Goal: Information Seeking & Learning: Learn about a topic

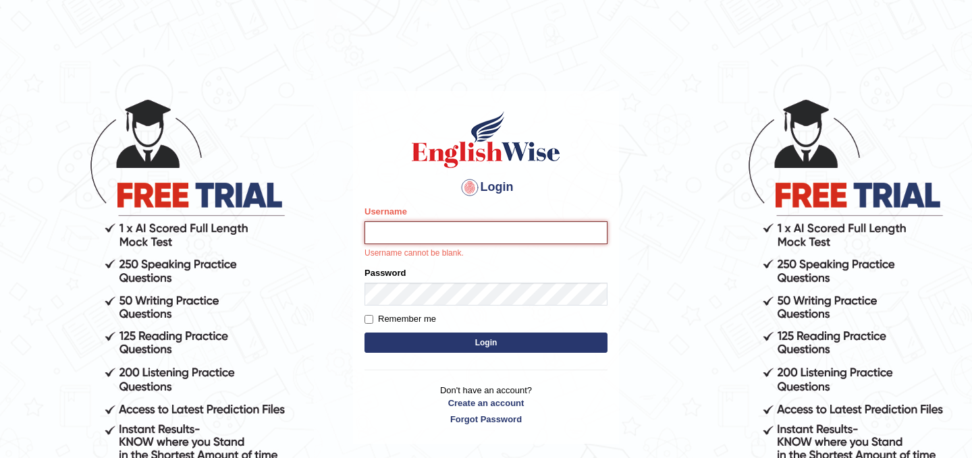
type input "kamilwojtkielewicz"
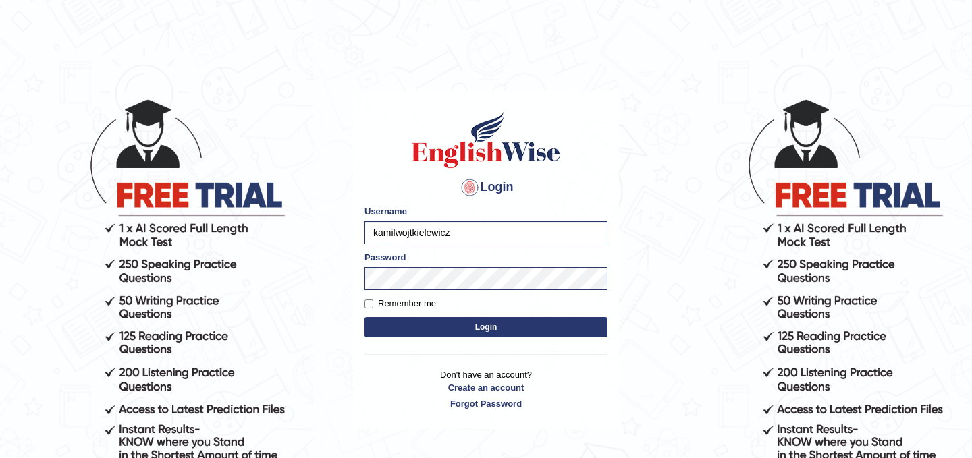
click at [503, 334] on button "Login" at bounding box center [485, 327] width 243 height 20
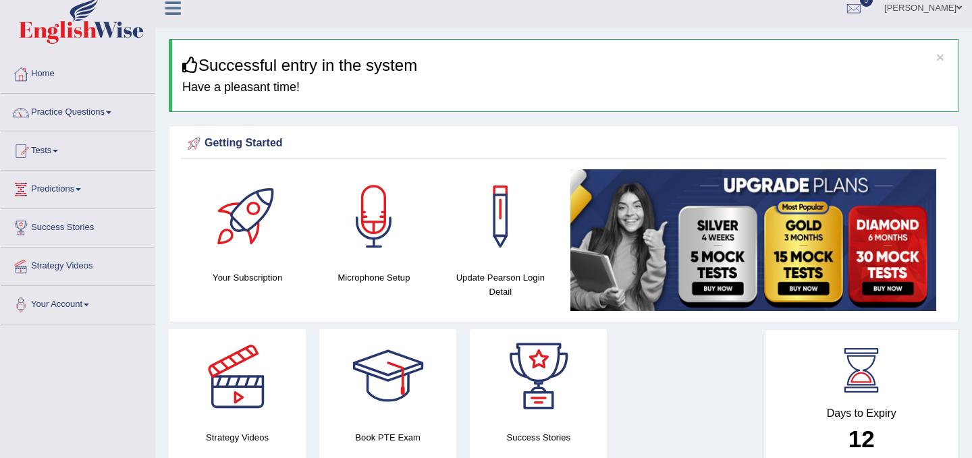
scroll to position [2, 0]
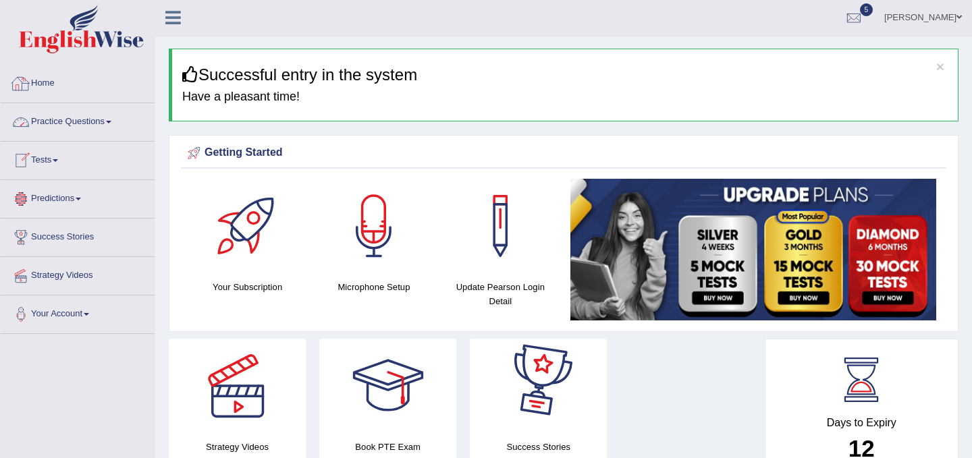
click at [109, 111] on link "Practice Questions" at bounding box center [78, 120] width 154 height 34
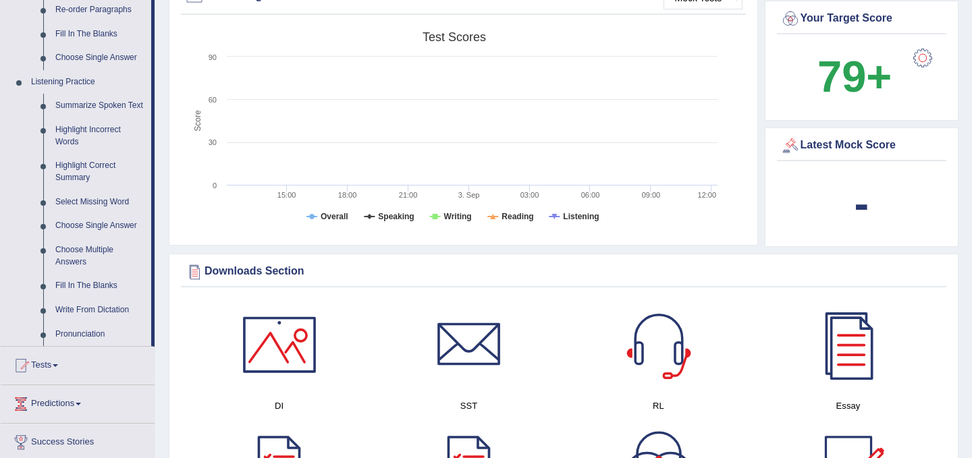
scroll to position [518, 0]
click at [67, 371] on link "Tests" at bounding box center [78, 363] width 154 height 34
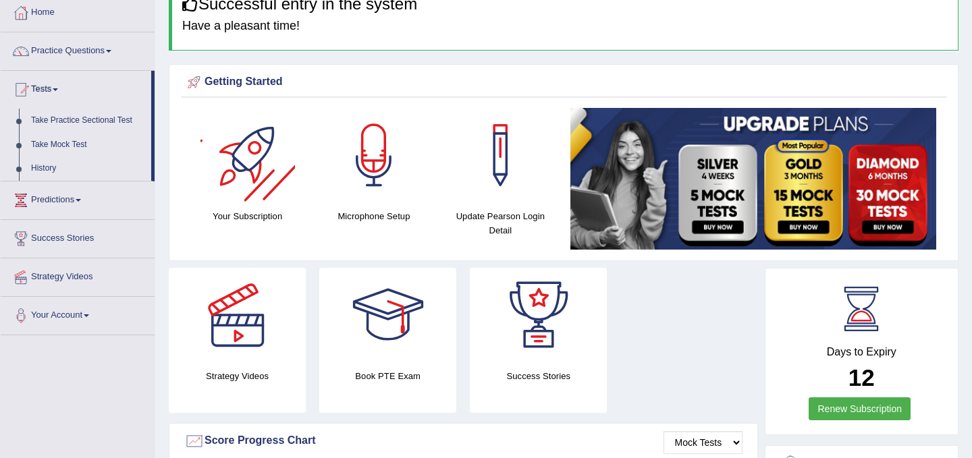
scroll to position [72, 0]
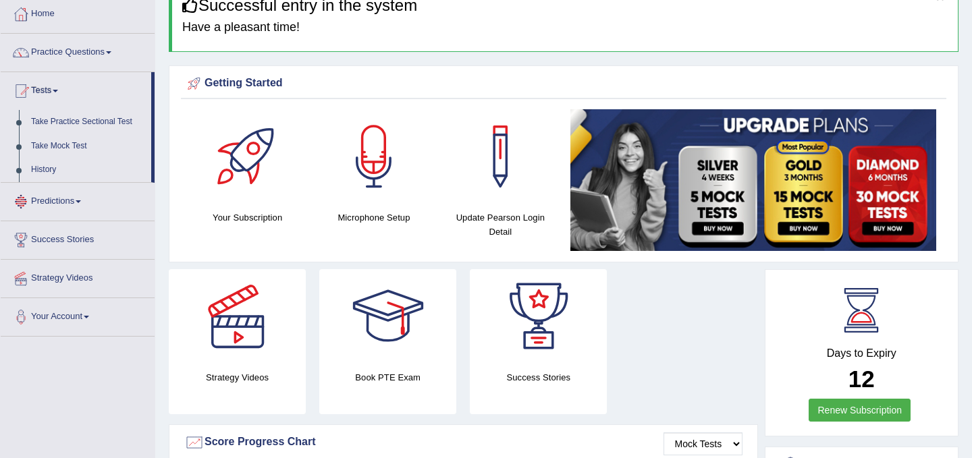
click at [59, 200] on link "Predictions" at bounding box center [78, 200] width 154 height 34
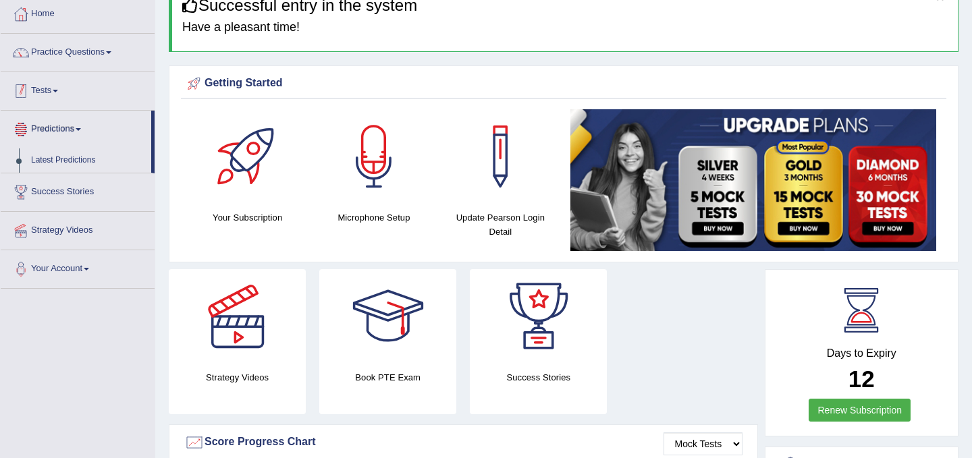
click at [55, 89] on link "Tests" at bounding box center [78, 89] width 154 height 34
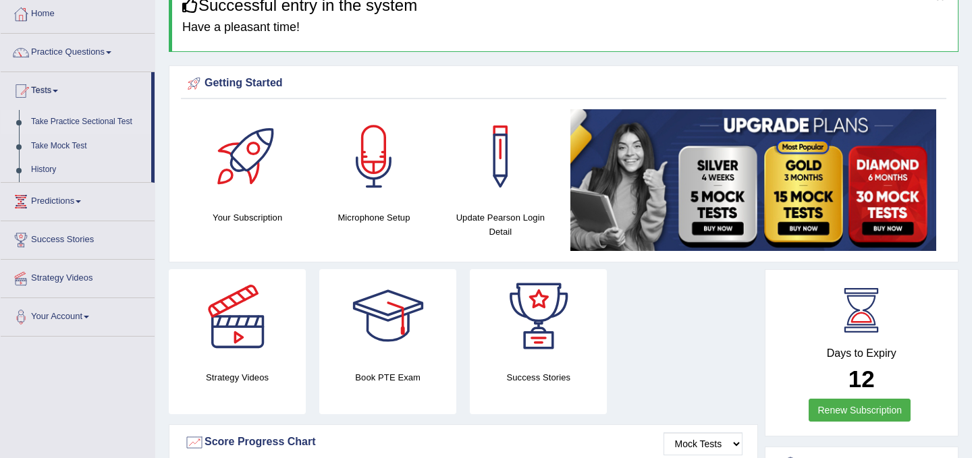
click at [80, 124] on link "Take Practice Sectional Test" at bounding box center [88, 122] width 126 height 24
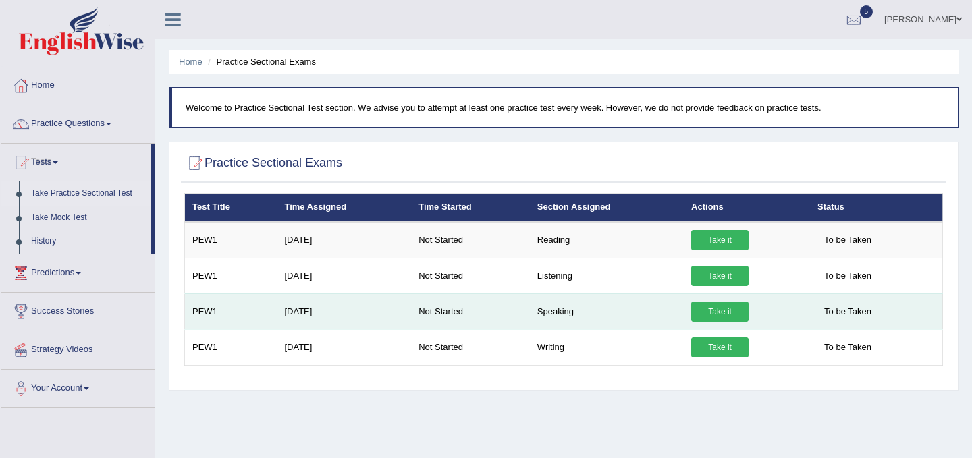
click at [724, 312] on link "Take it" at bounding box center [719, 312] width 57 height 20
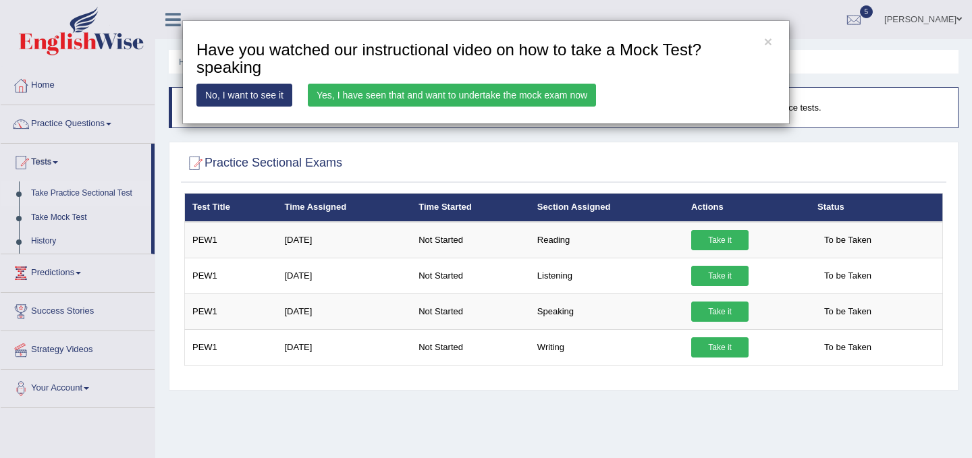
click at [406, 94] on link "Yes, I have seen that and want to undertake the mock exam now" at bounding box center [452, 95] width 288 height 23
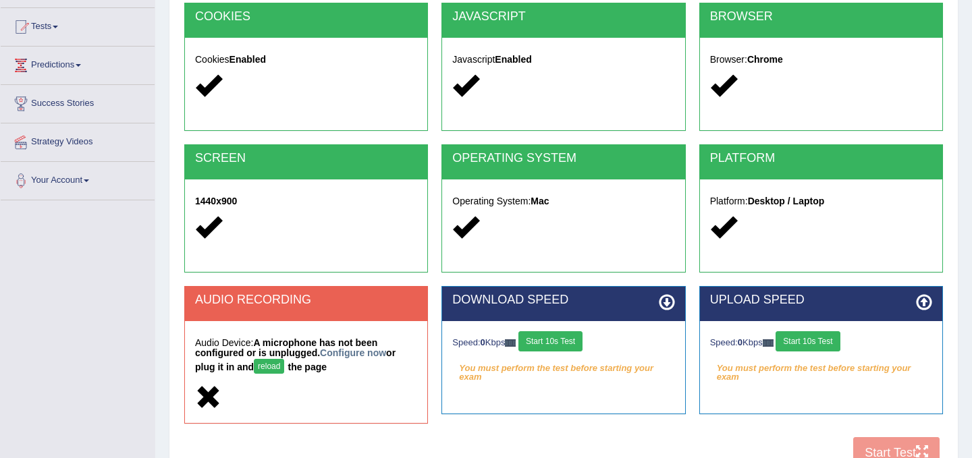
scroll to position [134, 0]
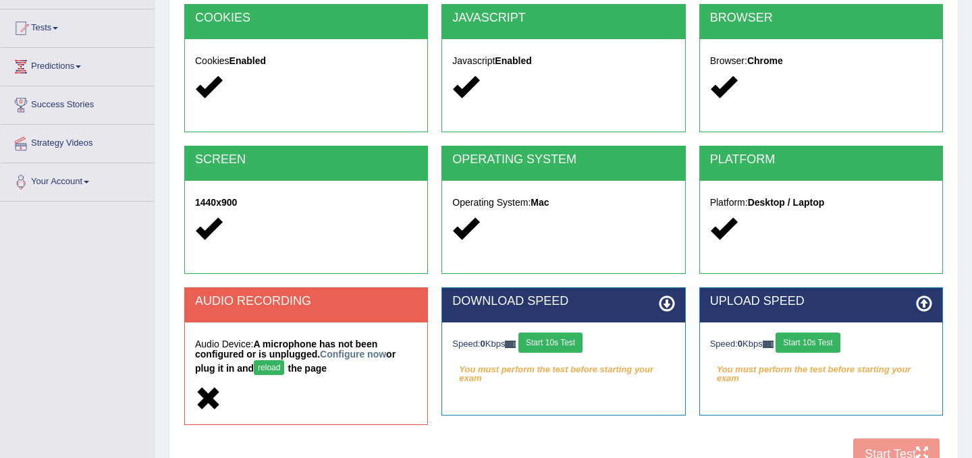
click at [276, 371] on button "reload" at bounding box center [269, 367] width 30 height 15
click at [268, 369] on button "reload" at bounding box center [269, 367] width 30 height 15
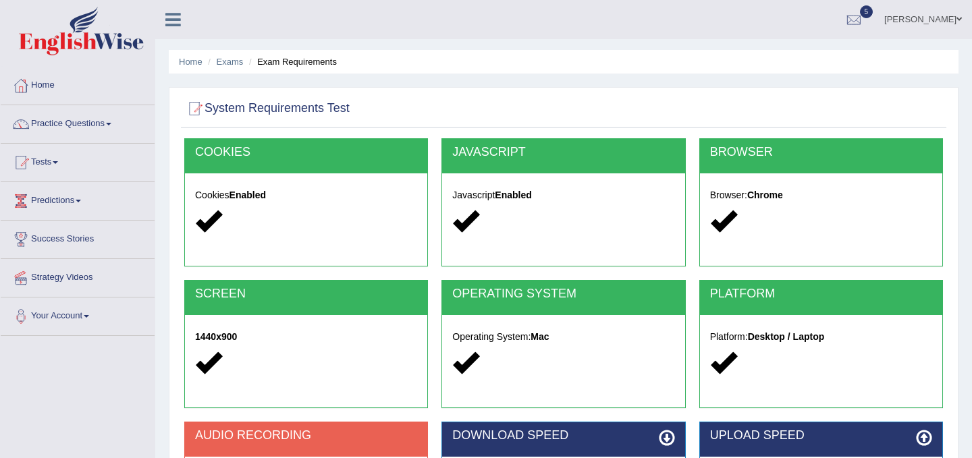
scroll to position [134, 0]
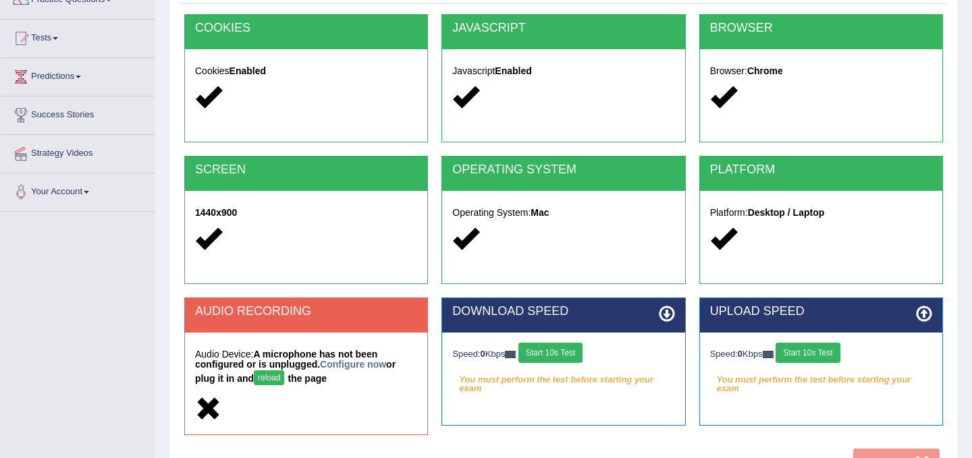
scroll to position [121, 0]
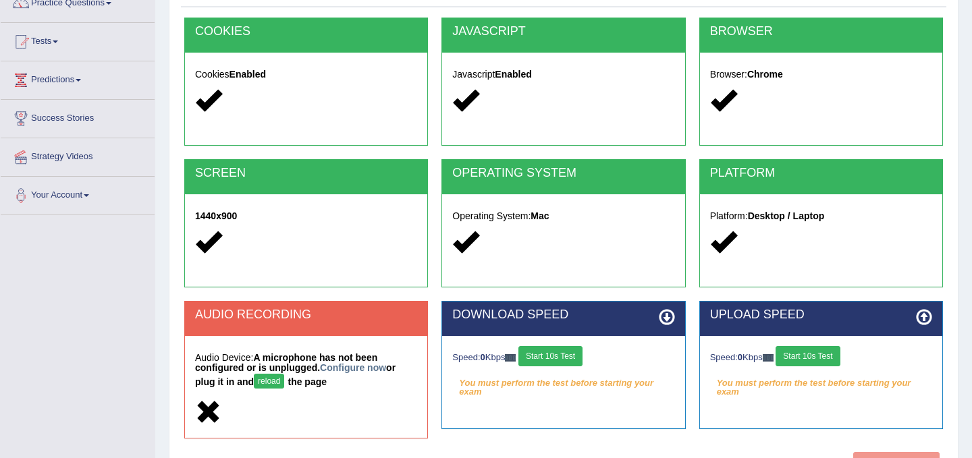
click at [913, 139] on div "BROWSER Browser: Chrome" at bounding box center [821, 82] width 244 height 128
click at [161, 223] on div "Home Exams Exam Requirements System Requirements Test COOKIES Cookies Enabled J…" at bounding box center [563, 216] width 817 height 675
click at [371, 371] on link "Configure now" at bounding box center [353, 367] width 66 height 11
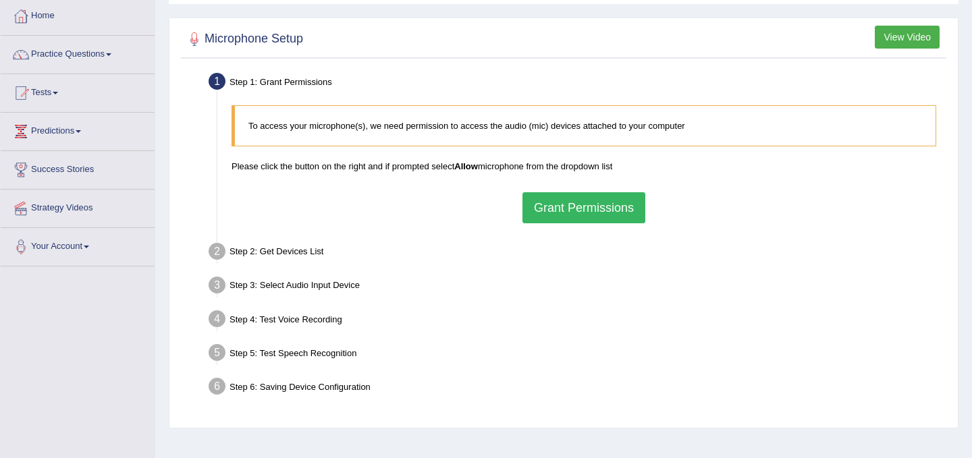
scroll to position [70, 0]
click at [613, 211] on button "Grant Permissions" at bounding box center [583, 207] width 123 height 31
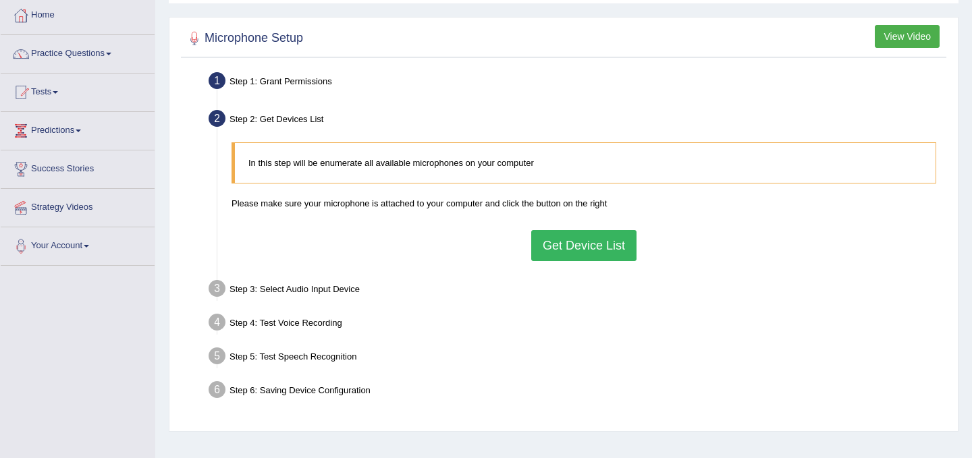
click at [598, 254] on button "Get Device List" at bounding box center [583, 245] width 105 height 31
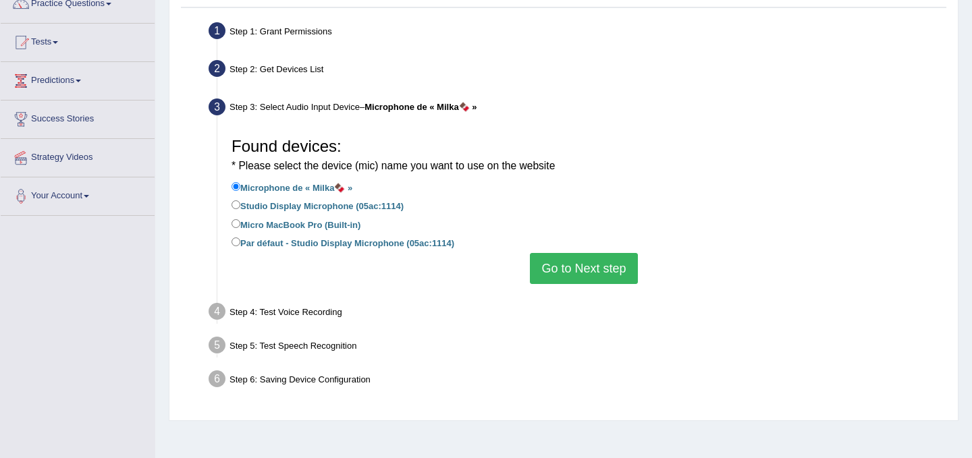
scroll to position [121, 0]
click at [236, 221] on input "Micro MacBook Pro (Built-in)" at bounding box center [236, 222] width 9 height 9
radio input "true"
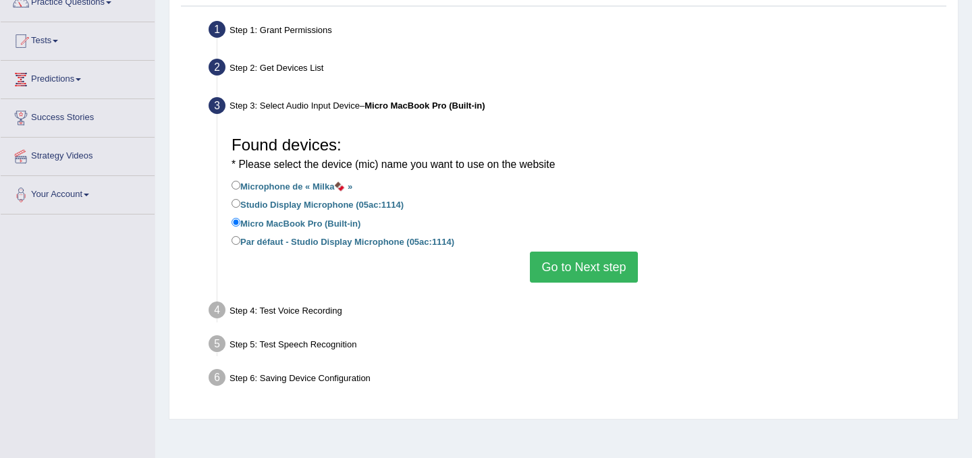
click at [608, 269] on button "Go to Next step" at bounding box center [583, 267] width 107 height 31
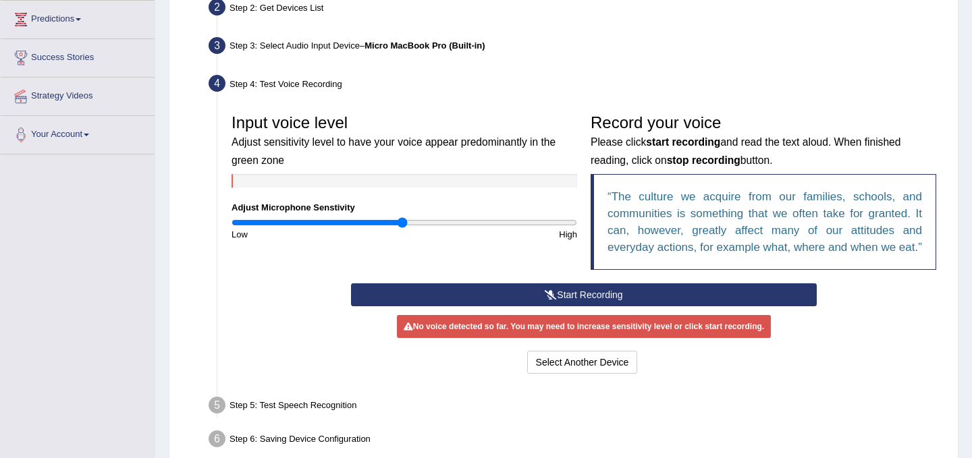
scroll to position [182, 0]
click at [403, 220] on input "range" at bounding box center [405, 222] width 346 height 11
click at [609, 306] on button "Start Recording" at bounding box center [583, 294] width 465 height 23
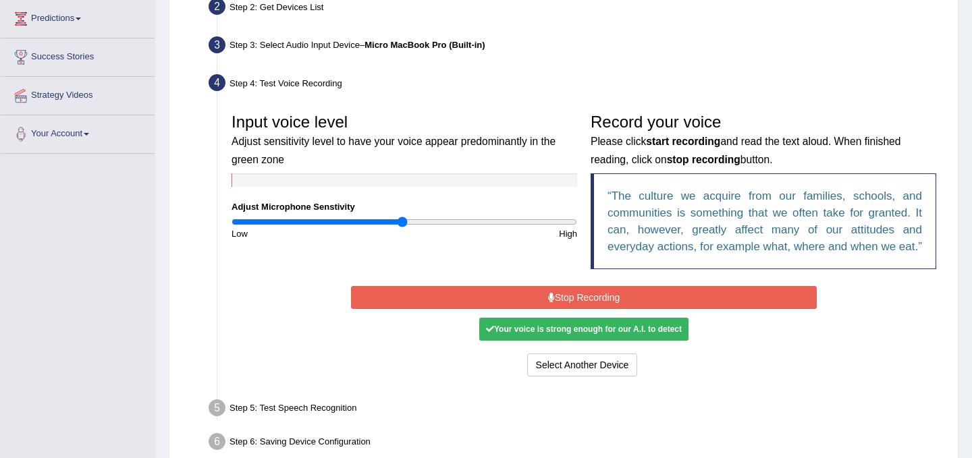
click at [583, 309] on button "Stop Recording" at bounding box center [583, 297] width 465 height 23
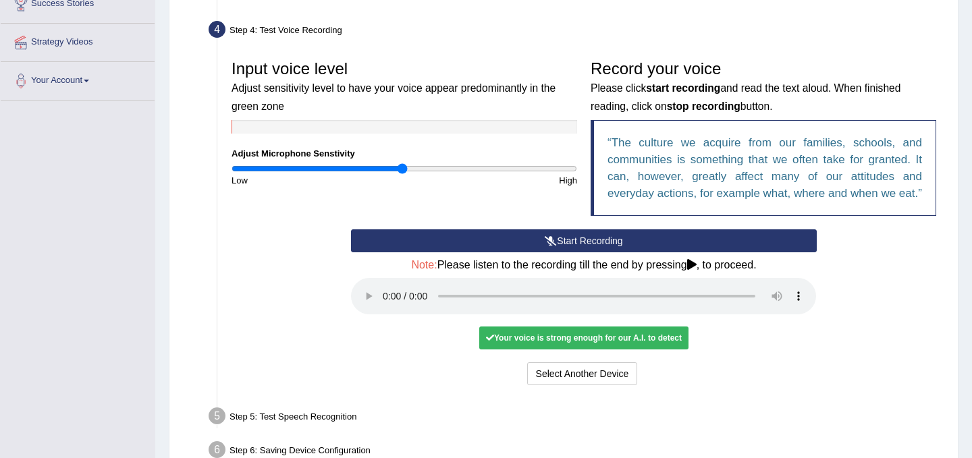
scroll to position [237, 0]
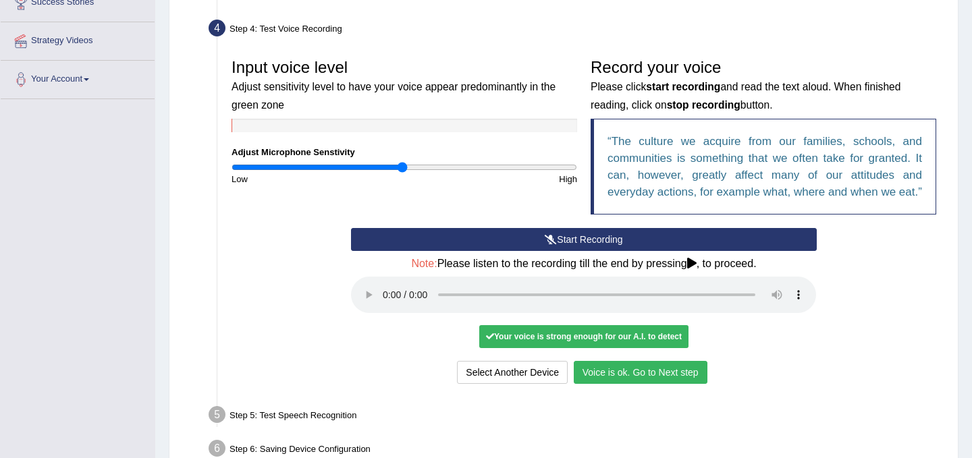
click at [644, 384] on button "Voice is ok. Go to Next step" at bounding box center [641, 372] width 134 height 23
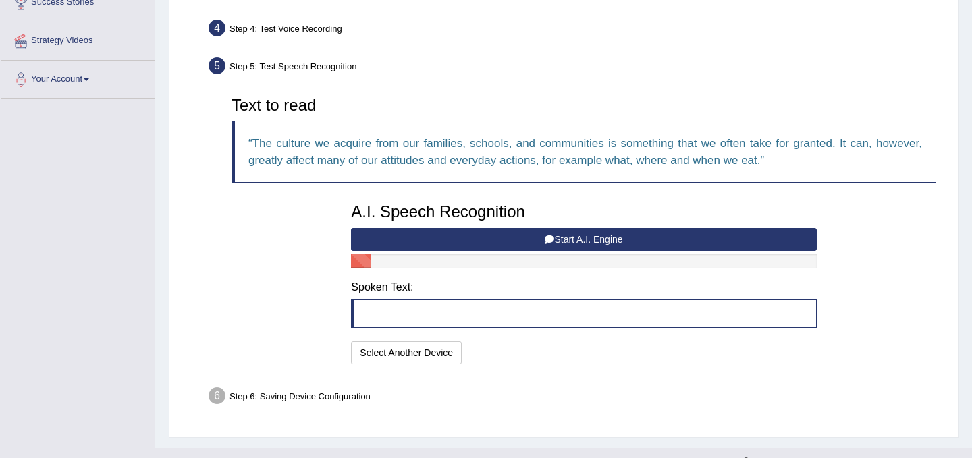
click at [599, 239] on button "Start A.I. Engine" at bounding box center [583, 239] width 465 height 23
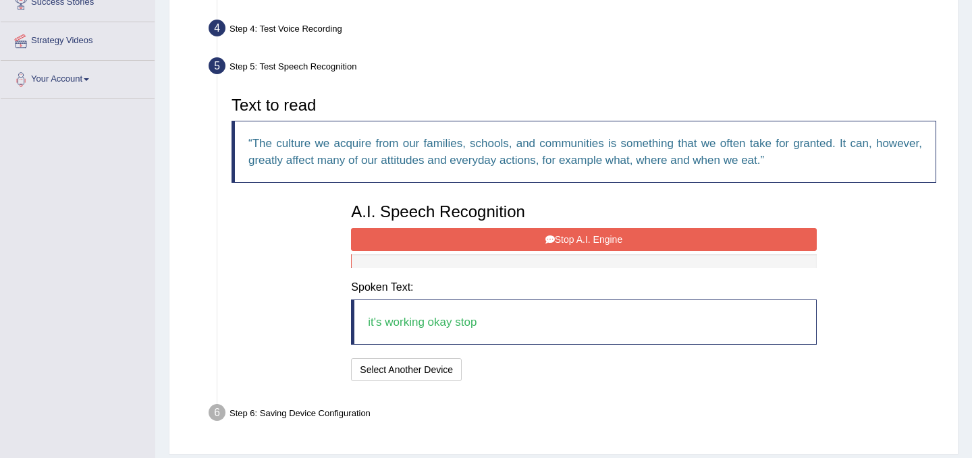
click at [557, 242] on button "Stop A.I. Engine" at bounding box center [583, 239] width 465 height 23
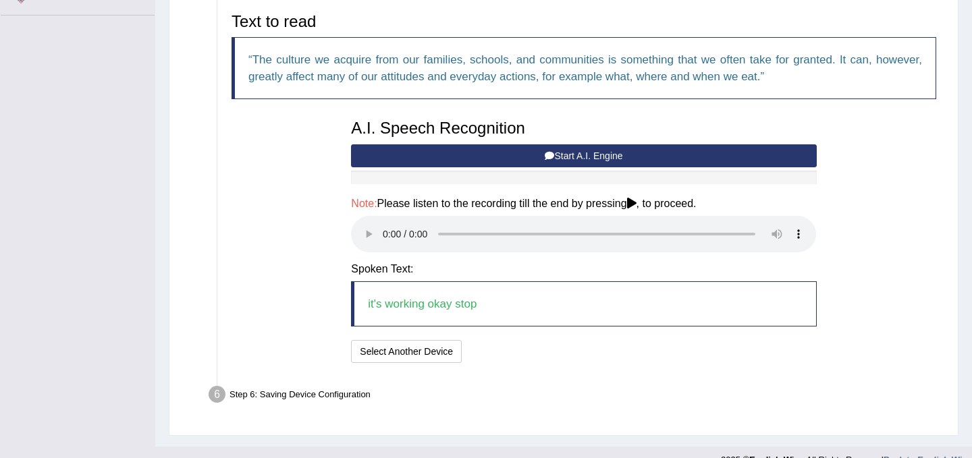
scroll to position [342, 0]
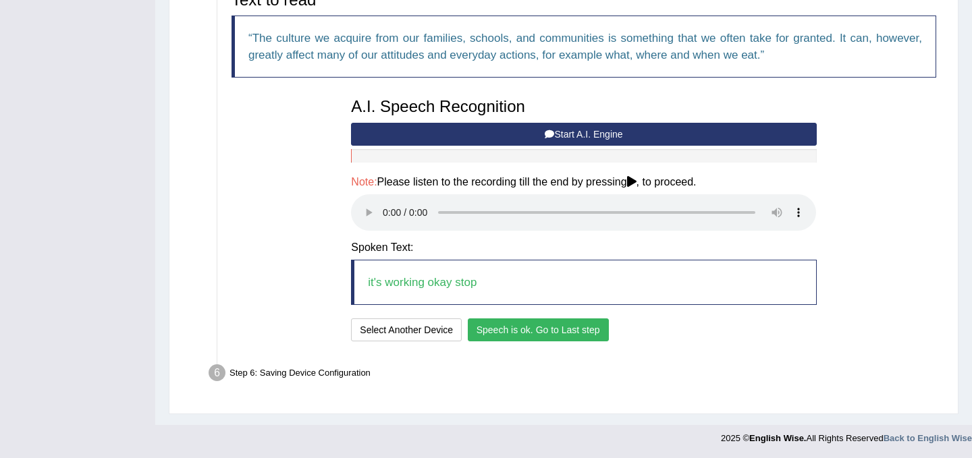
click at [535, 333] on button "Speech is ok. Go to Last step" at bounding box center [538, 330] width 141 height 23
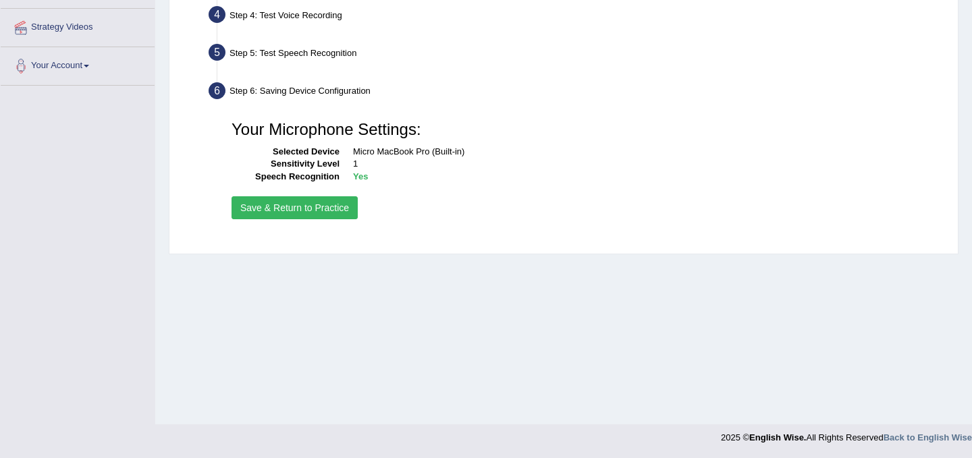
click at [326, 213] on button "Save & Return to Practice" at bounding box center [295, 207] width 126 height 23
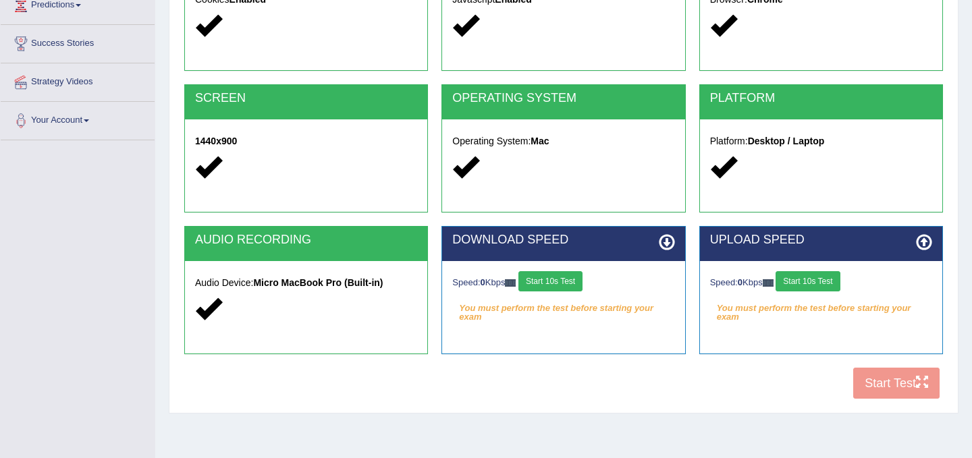
scroll to position [194, 0]
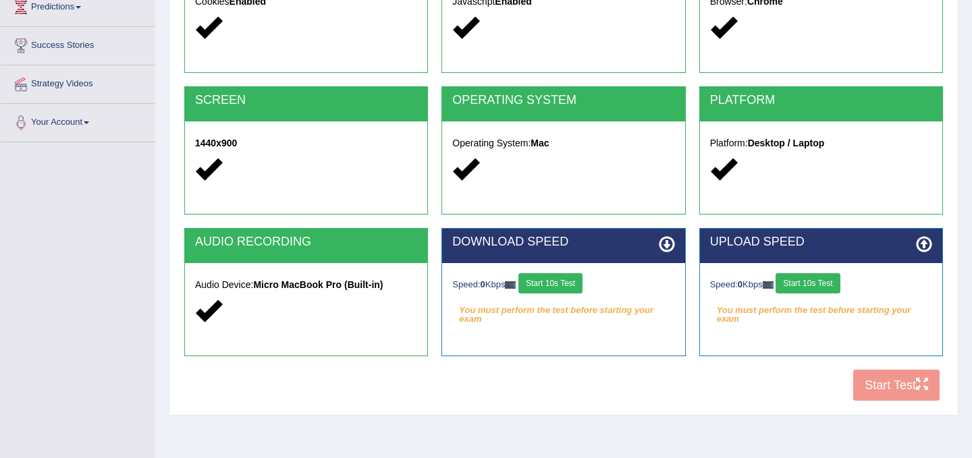
click at [559, 290] on button "Start 10s Test" at bounding box center [550, 283] width 64 height 20
click at [819, 288] on button "Start 10s Test" at bounding box center [807, 283] width 64 height 20
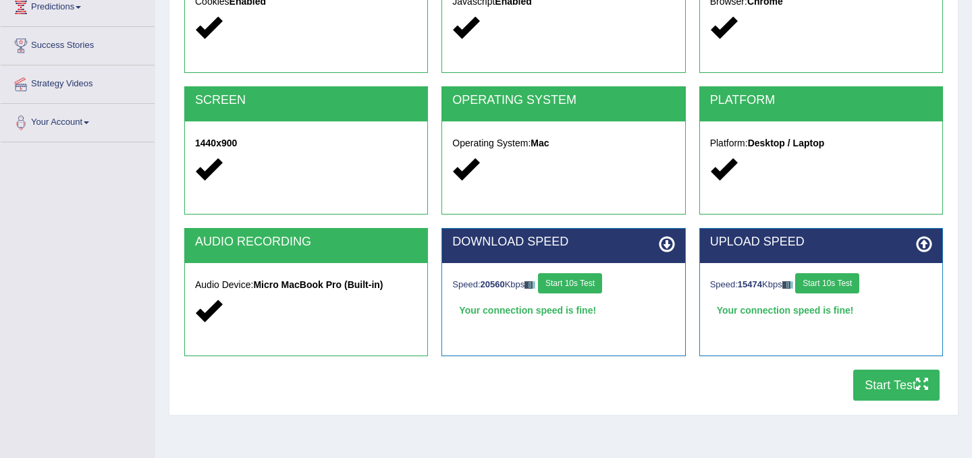
click at [897, 387] on button "Start Test" at bounding box center [896, 385] width 86 height 31
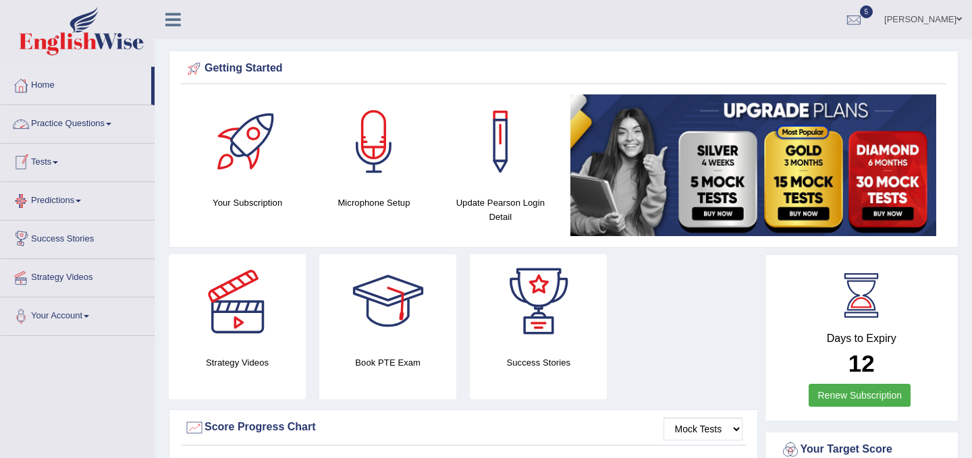
click at [84, 197] on link "Predictions" at bounding box center [78, 199] width 154 height 34
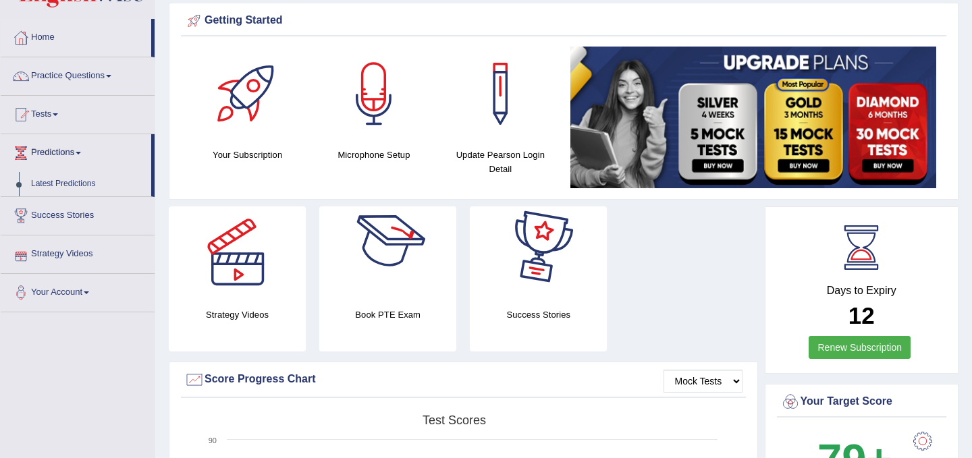
scroll to position [51, 0]
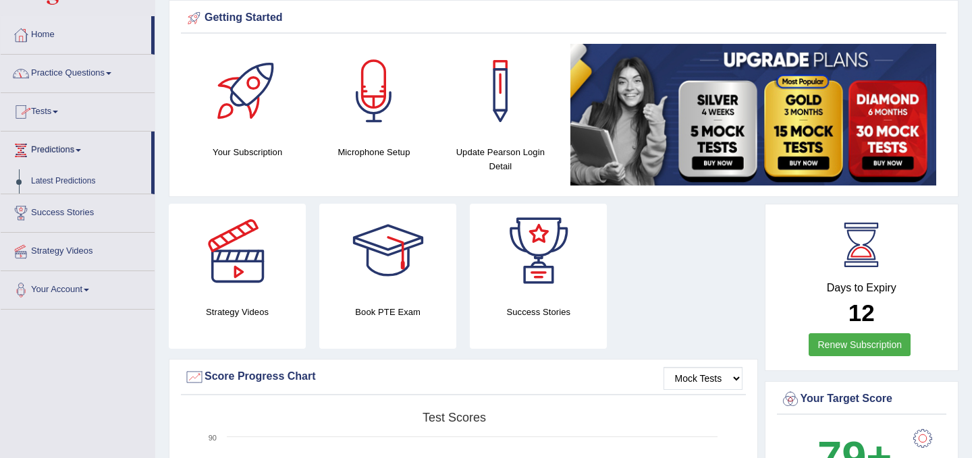
click at [86, 82] on link "Practice Questions" at bounding box center [78, 72] width 154 height 34
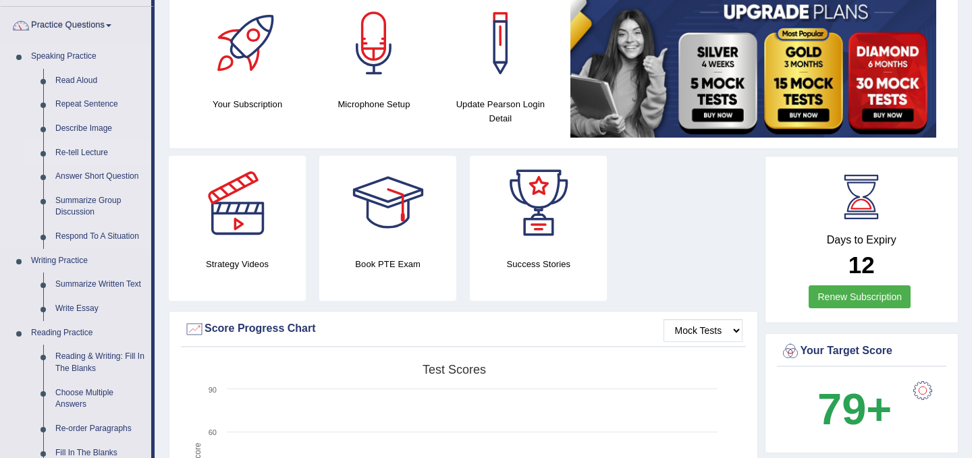
scroll to position [102, 0]
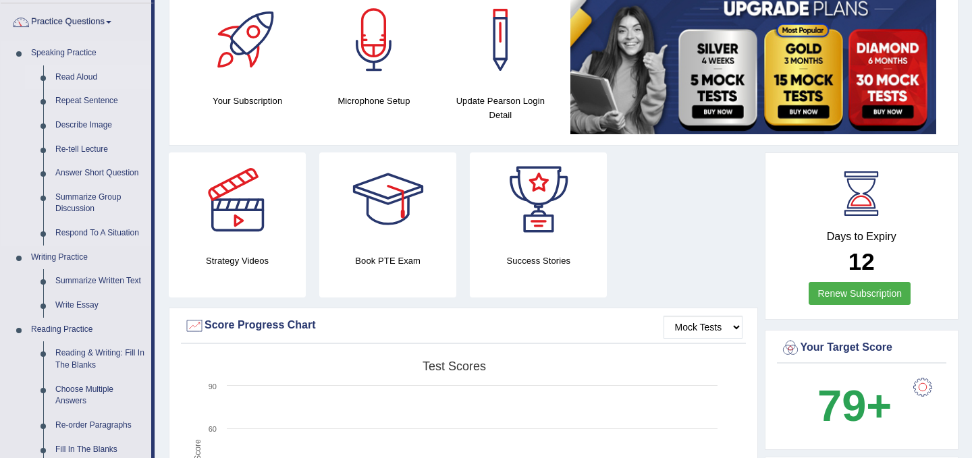
click at [81, 73] on link "Read Aloud" at bounding box center [100, 77] width 102 height 24
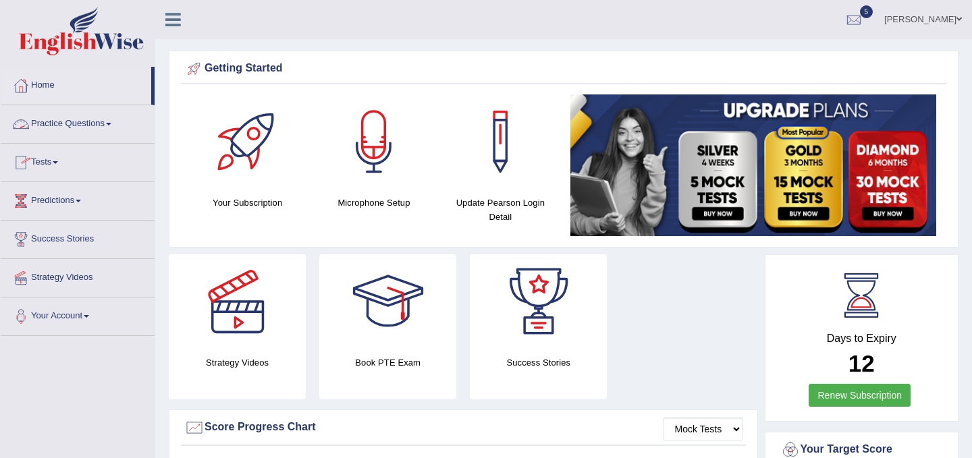
click at [121, 124] on link "Practice Questions" at bounding box center [78, 122] width 154 height 34
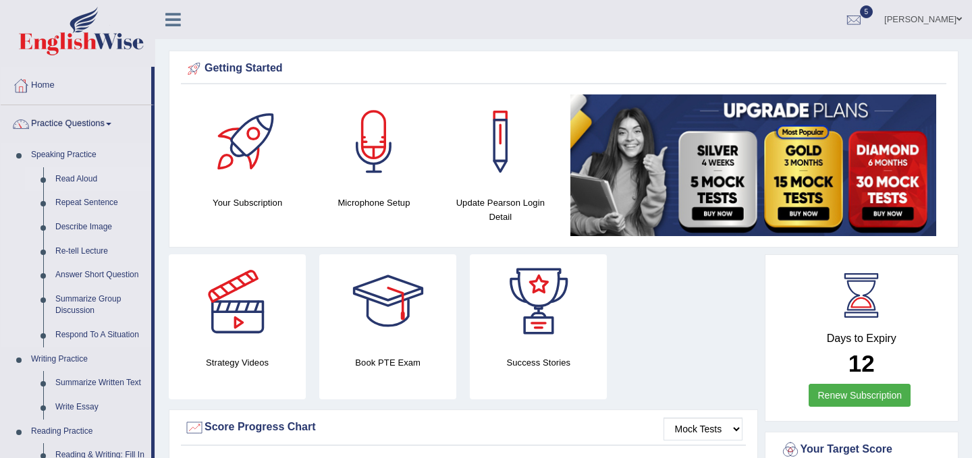
click at [95, 175] on link "Read Aloud" at bounding box center [100, 179] width 102 height 24
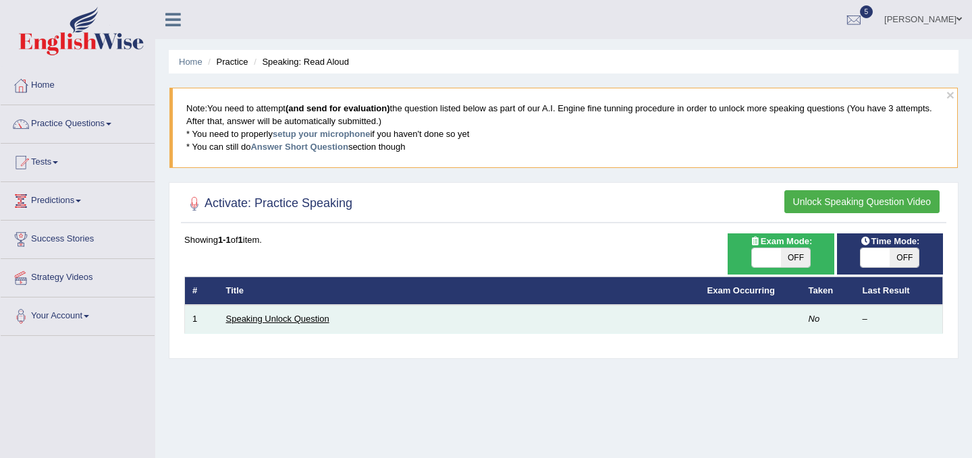
click at [290, 321] on link "Speaking Unlock Question" at bounding box center [277, 319] width 103 height 10
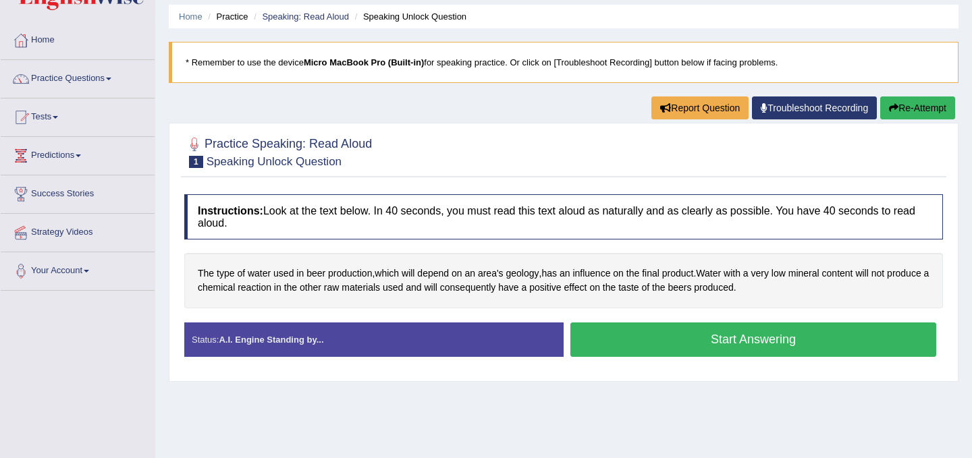
click at [772, 338] on button "Start Answering" at bounding box center [753, 340] width 366 height 34
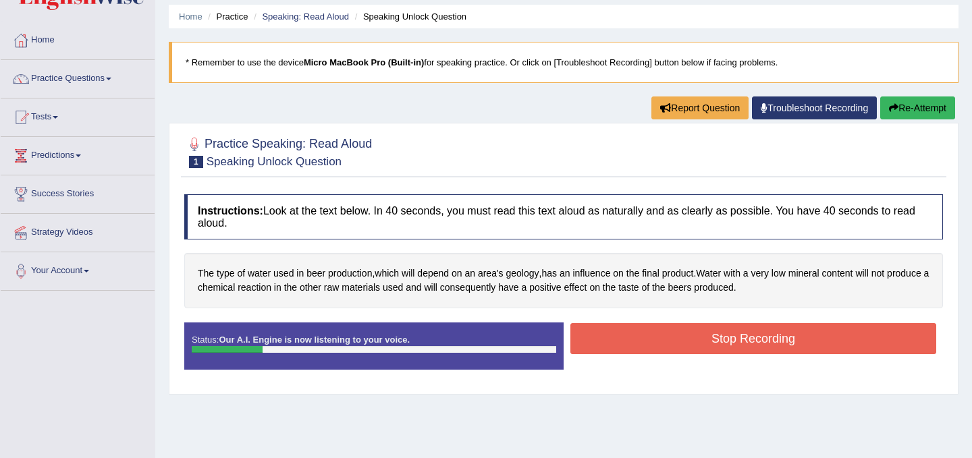
click at [779, 342] on button "Stop Recording" at bounding box center [753, 338] width 366 height 31
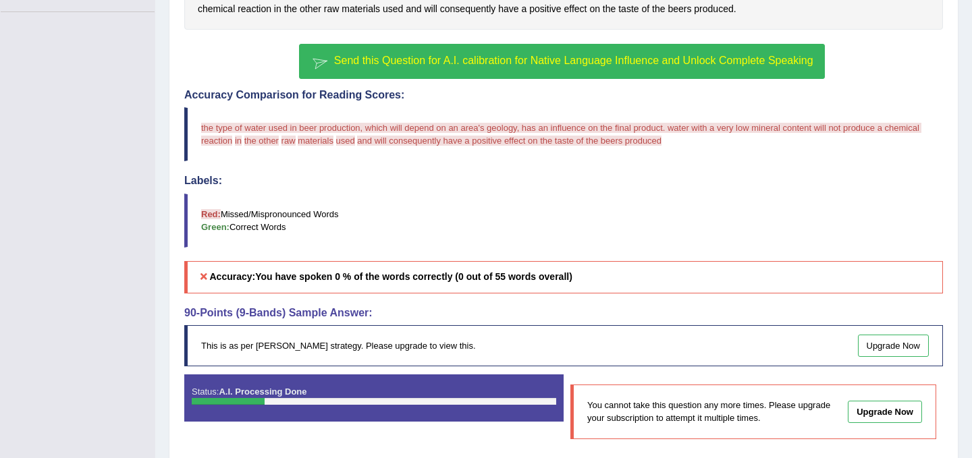
scroll to position [315, 0]
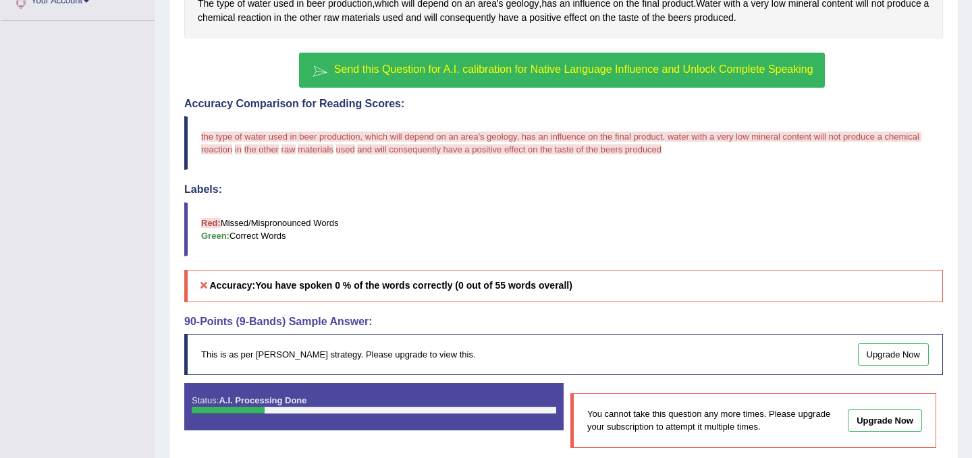
click at [520, 70] on span "Send this Question for A.I. calibration for Native Language Influence and Unloc…" at bounding box center [573, 68] width 479 height 11
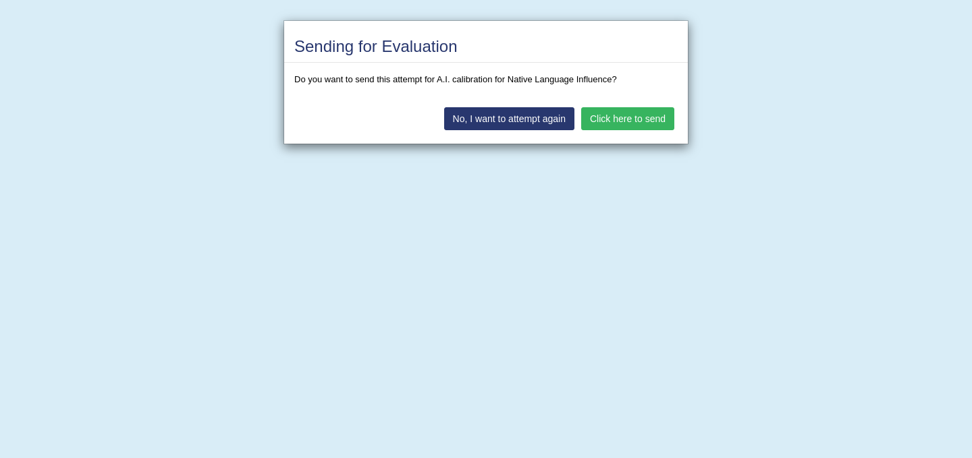
click at [618, 121] on button "Click here to send" at bounding box center [627, 118] width 93 height 23
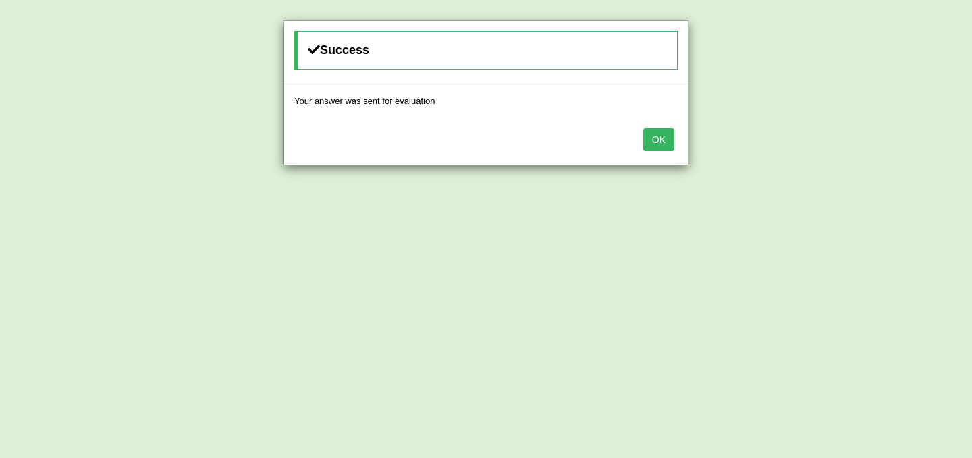
click at [668, 145] on button "OK" at bounding box center [658, 139] width 31 height 23
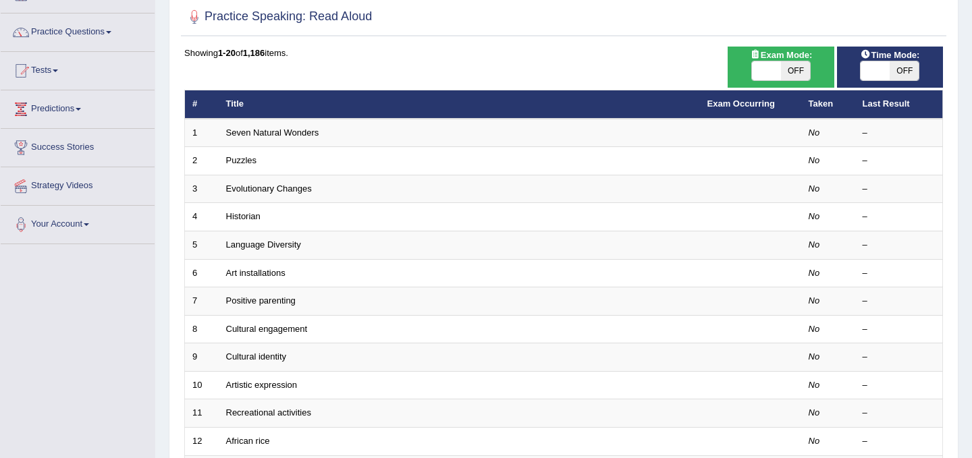
scroll to position [108, 0]
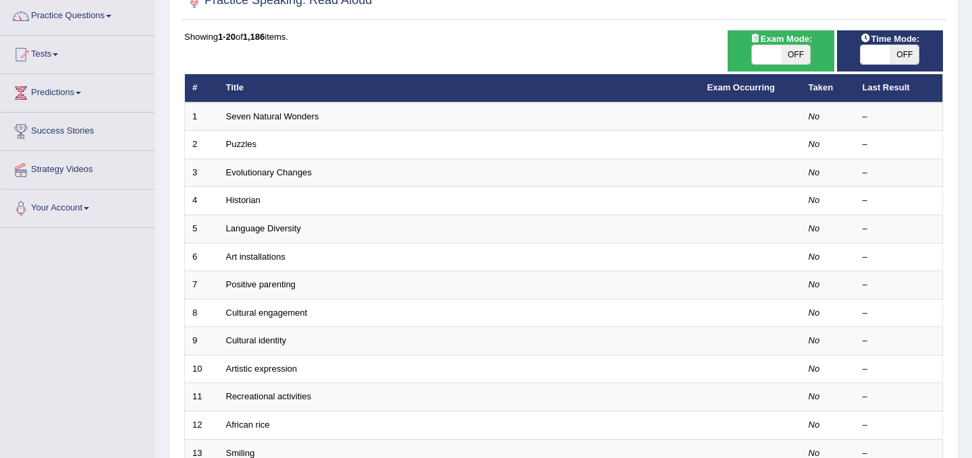
click at [909, 62] on span "OFF" at bounding box center [904, 54] width 29 height 19
checkbox input "true"
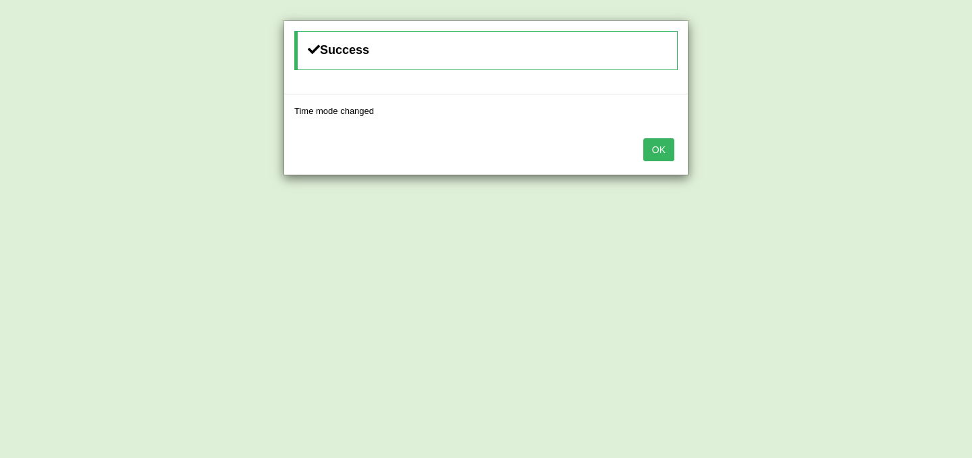
click at [661, 154] on button "OK" at bounding box center [658, 149] width 31 height 23
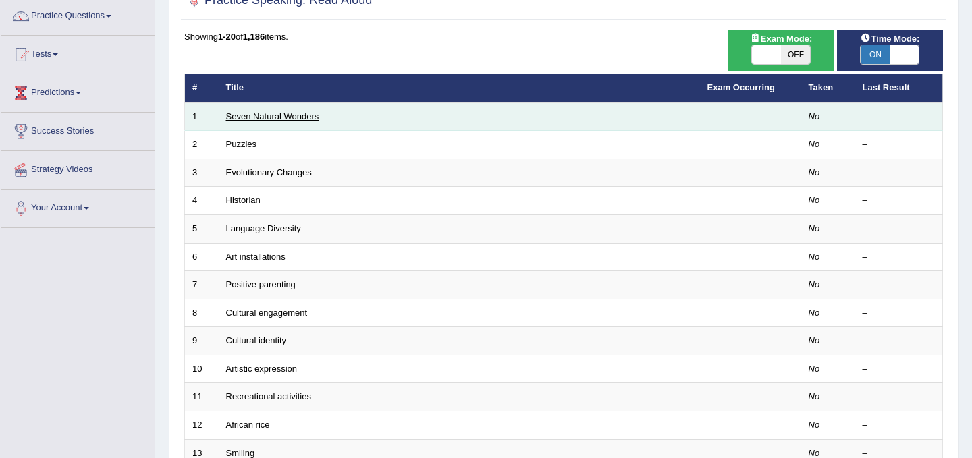
click at [291, 117] on link "Seven Natural Wonders" at bounding box center [272, 116] width 93 height 10
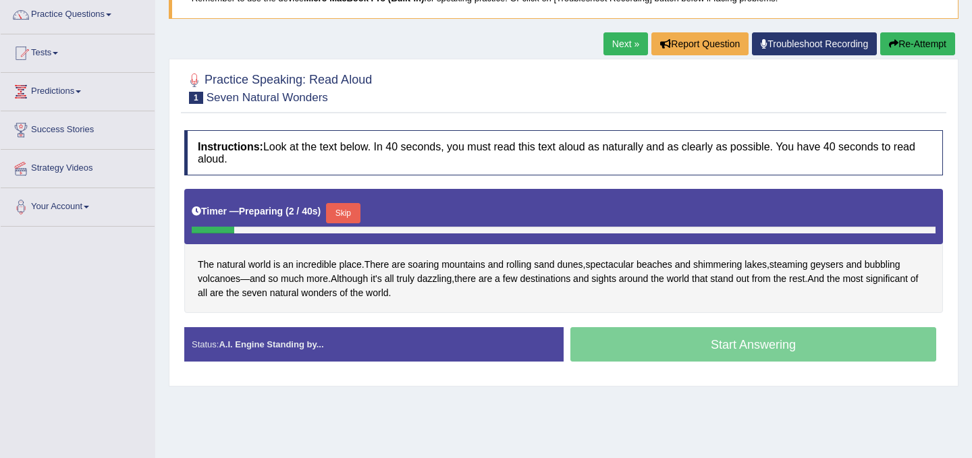
scroll to position [136, 0]
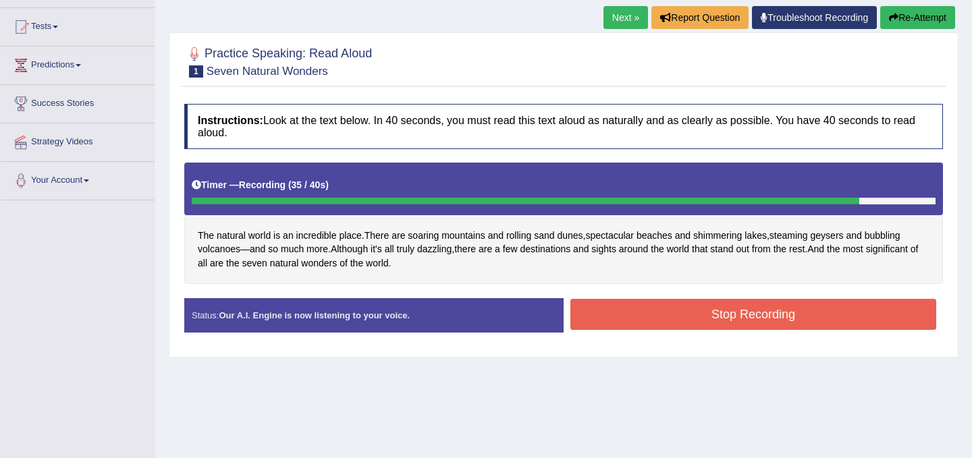
click at [793, 318] on button "Stop Recording" at bounding box center [753, 314] width 366 height 31
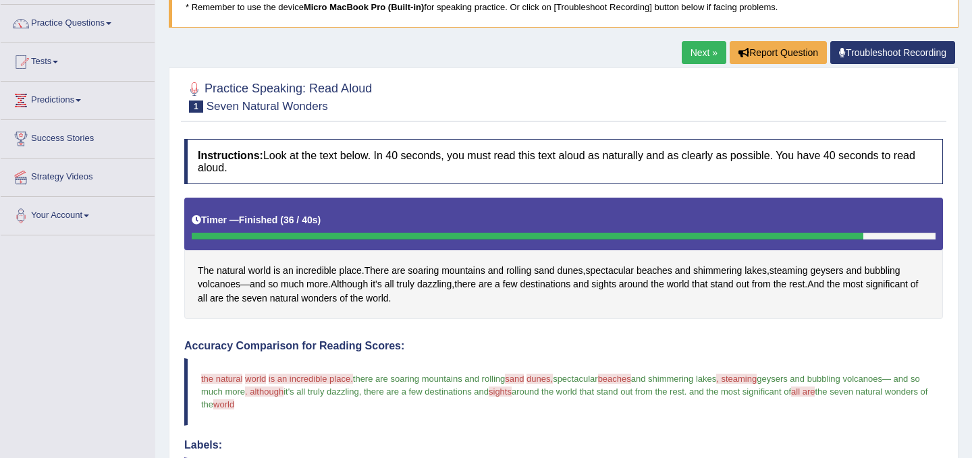
scroll to position [94, 0]
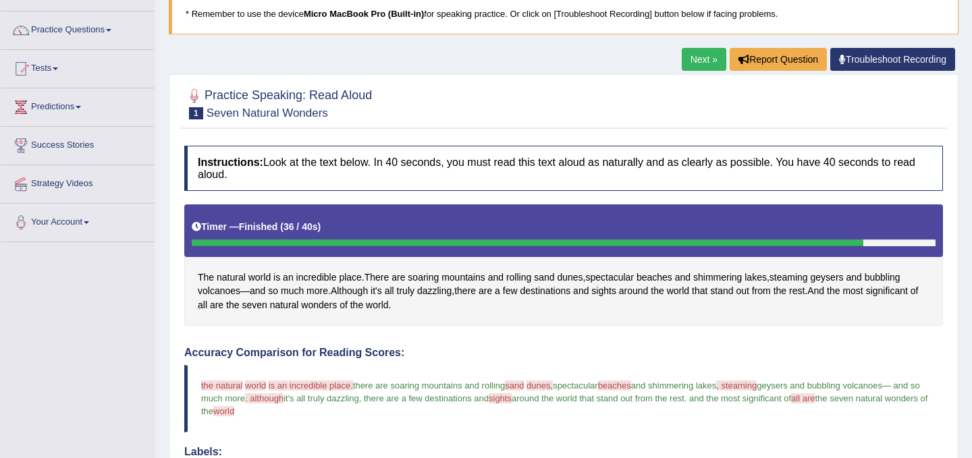
click at [701, 54] on link "Next »" at bounding box center [704, 59] width 45 height 23
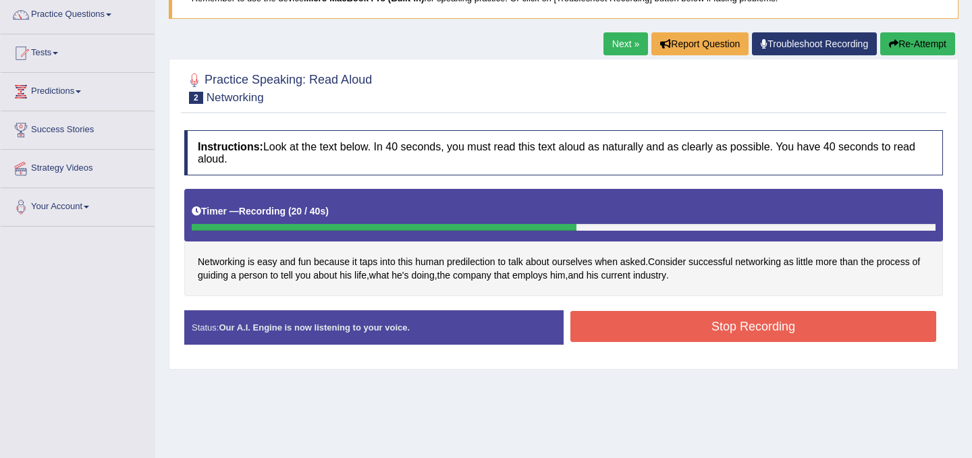
click at [675, 331] on button "Stop Recording" at bounding box center [753, 326] width 366 height 31
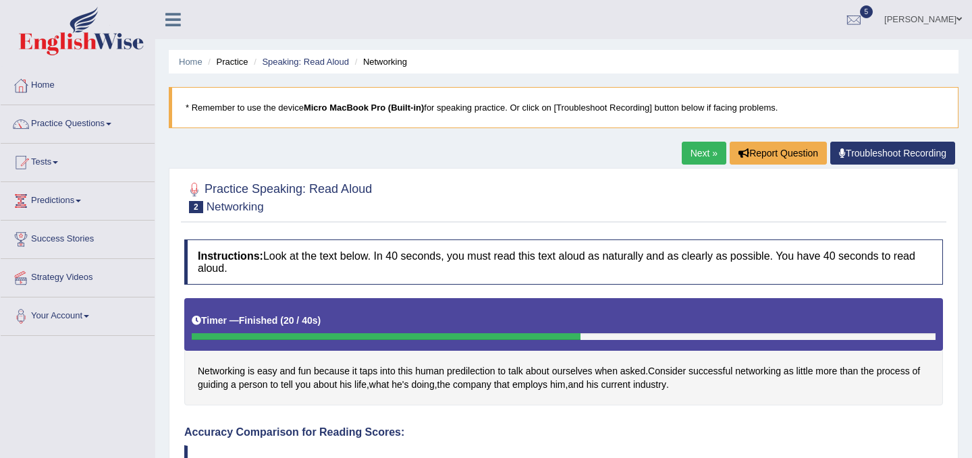
click at [700, 150] on link "Next »" at bounding box center [704, 153] width 45 height 23
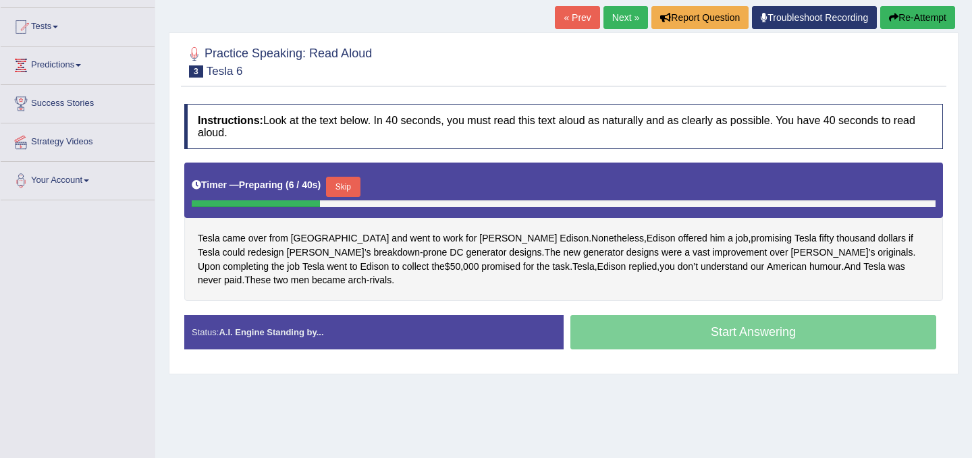
scroll to position [133, 0]
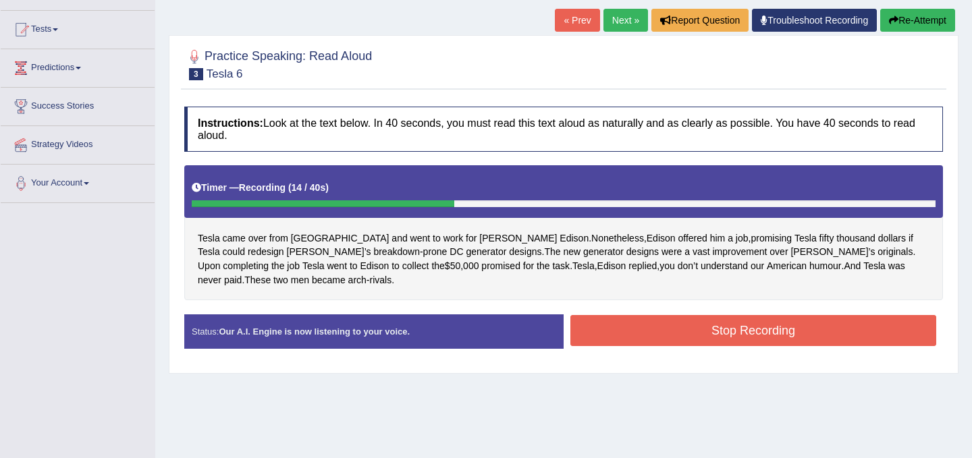
click at [799, 330] on button "Stop Recording" at bounding box center [753, 330] width 366 height 31
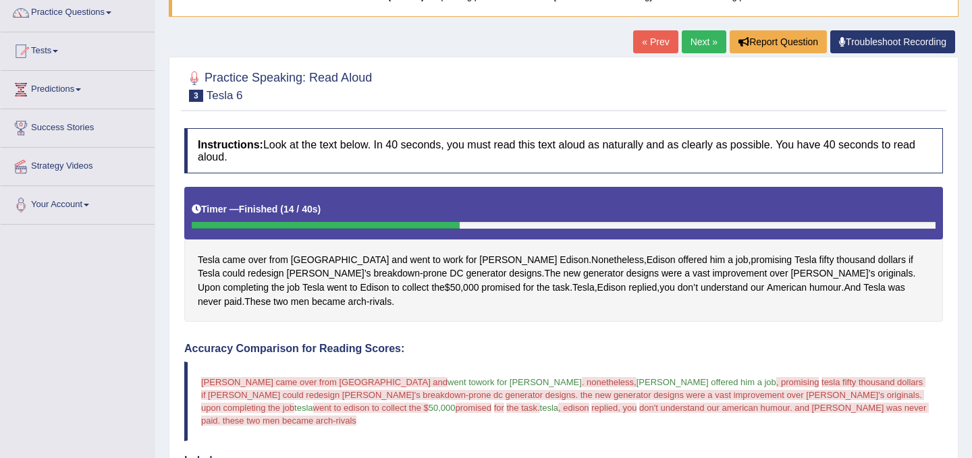
scroll to position [107, 0]
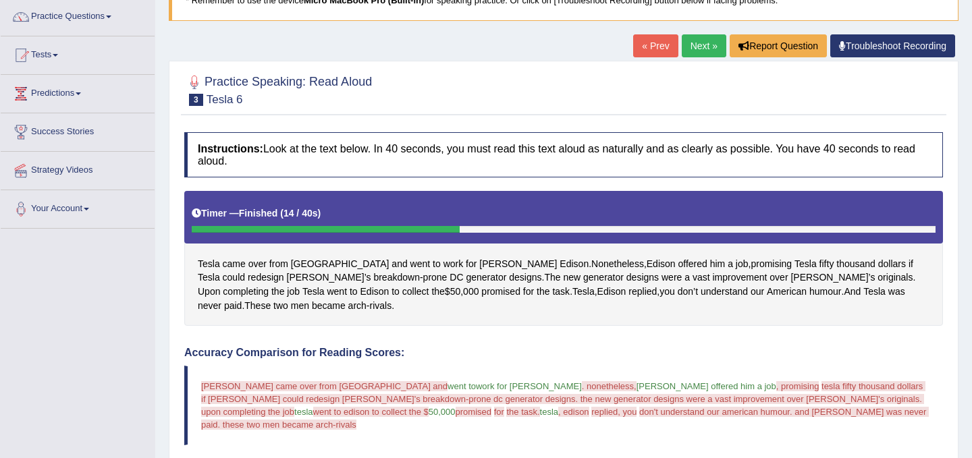
click at [710, 52] on link "Next »" at bounding box center [704, 45] width 45 height 23
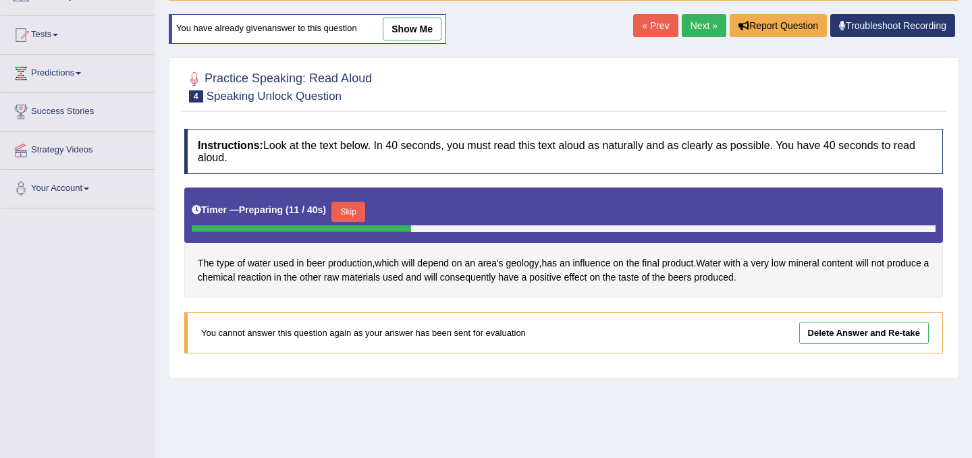
scroll to position [124, 0]
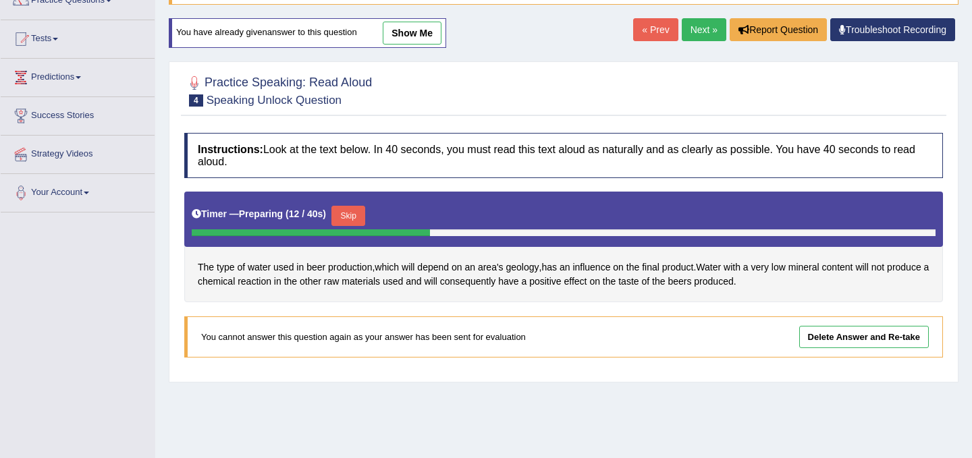
click at [696, 32] on link "Next »" at bounding box center [704, 29] width 45 height 23
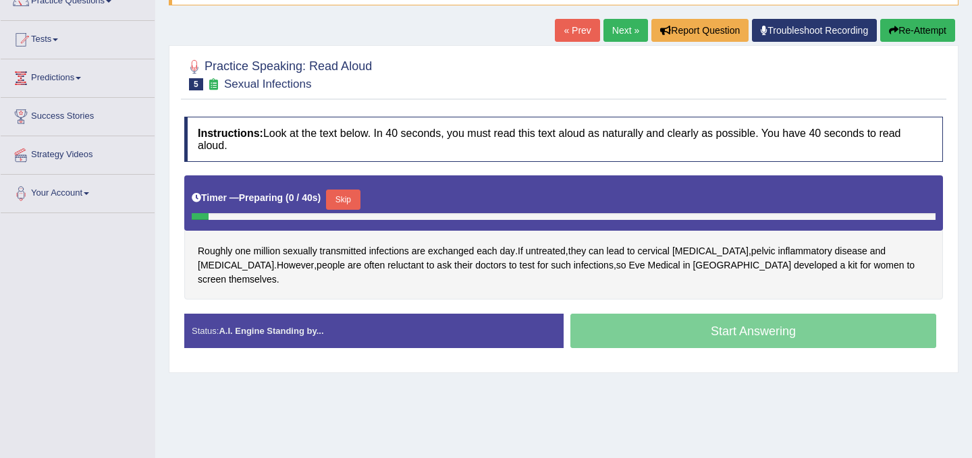
scroll to position [128, 0]
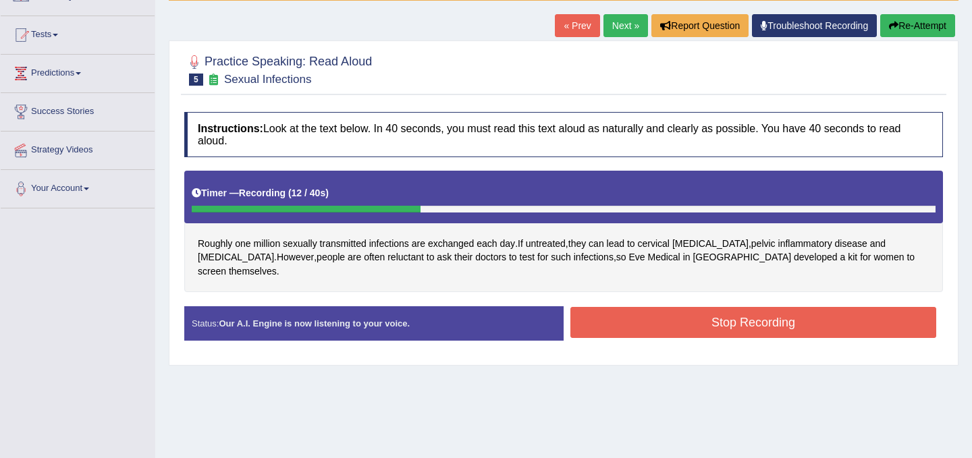
click at [797, 312] on button "Stop Recording" at bounding box center [753, 322] width 366 height 31
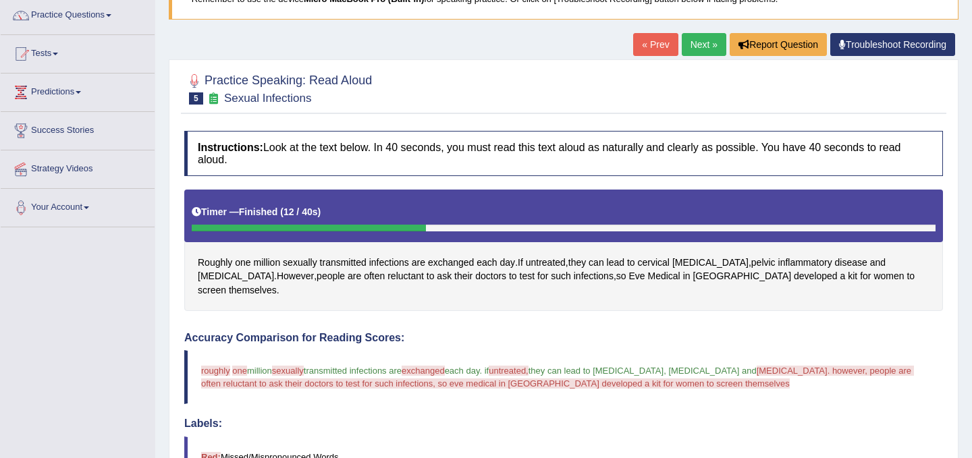
scroll to position [98, 0]
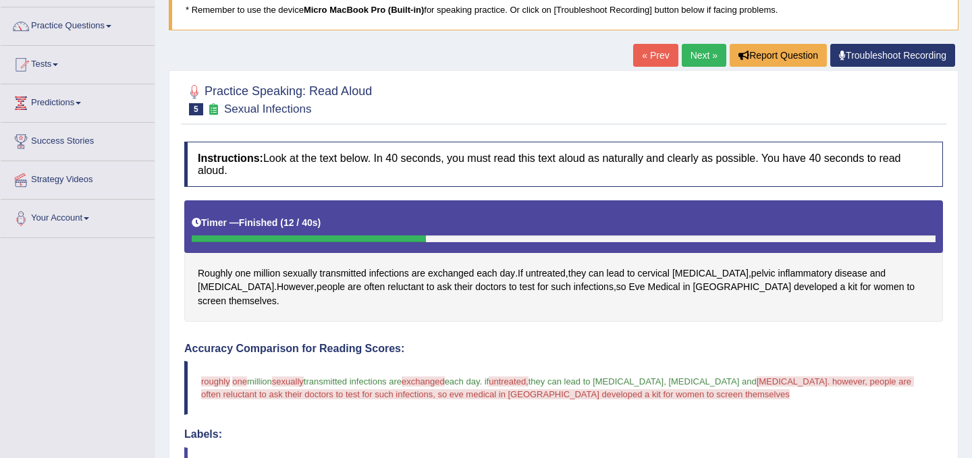
click at [699, 55] on link "Next »" at bounding box center [704, 55] width 45 height 23
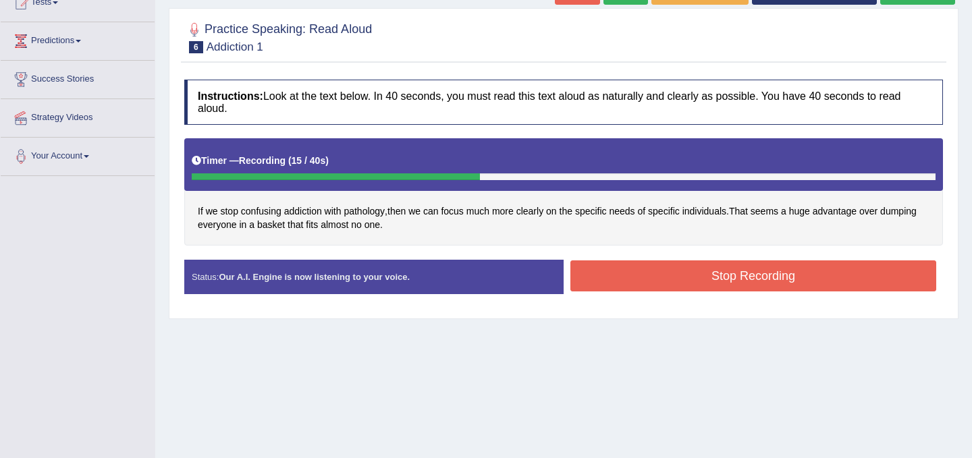
click at [764, 277] on button "Stop Recording" at bounding box center [753, 276] width 366 height 31
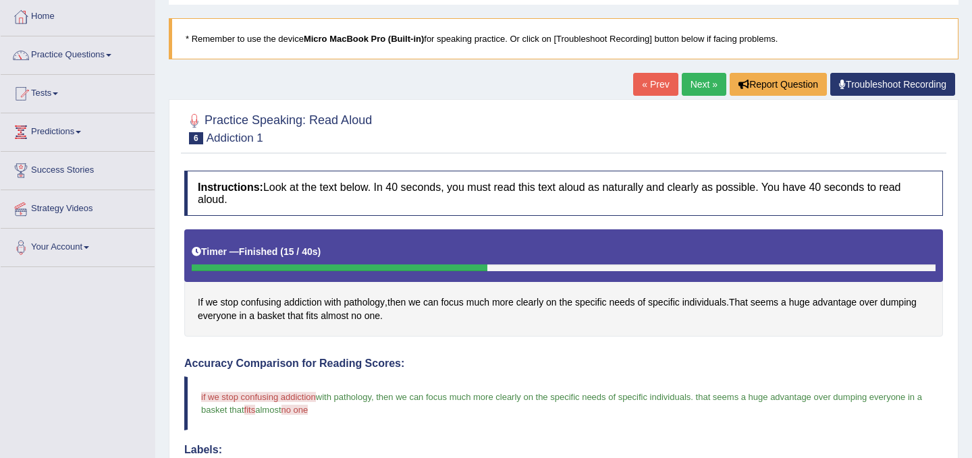
scroll to position [66, 0]
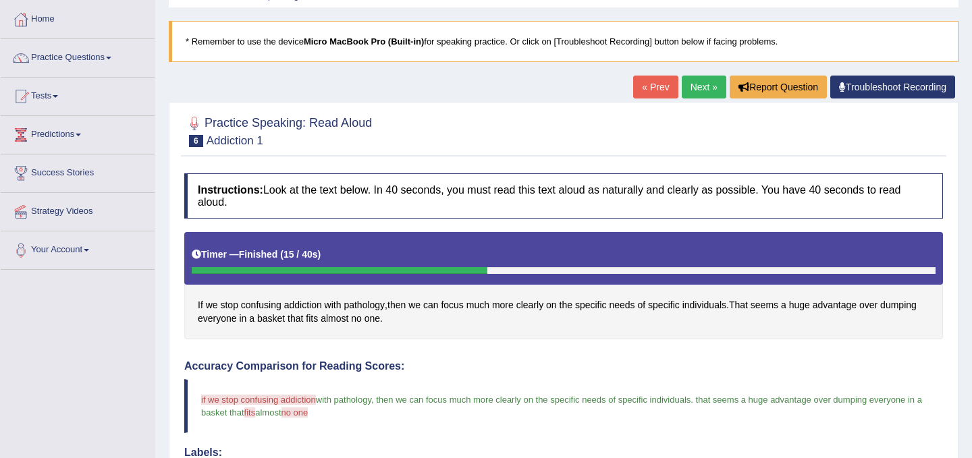
click at [695, 83] on link "Next »" at bounding box center [704, 87] width 45 height 23
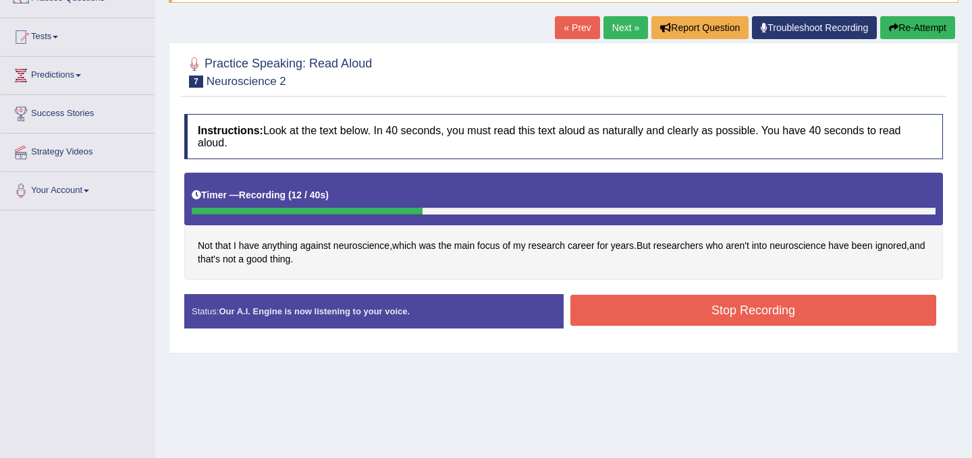
click at [743, 318] on button "Stop Recording" at bounding box center [753, 310] width 366 height 31
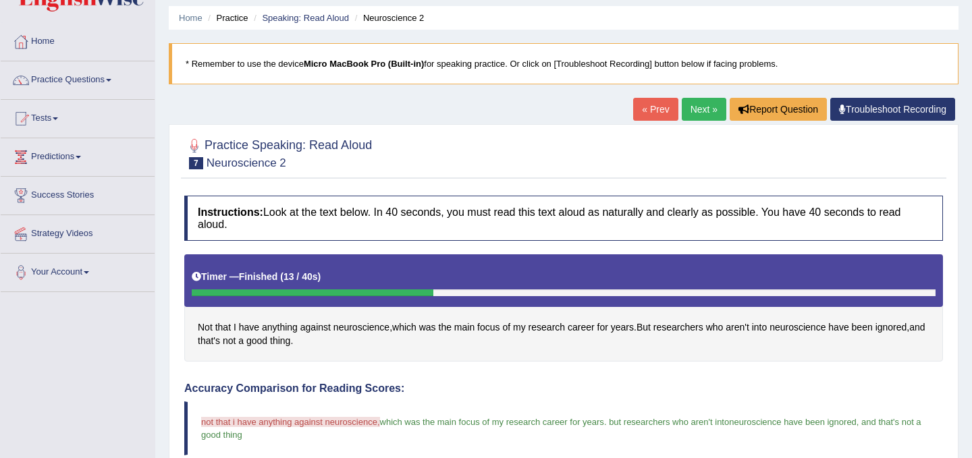
scroll to position [3, 0]
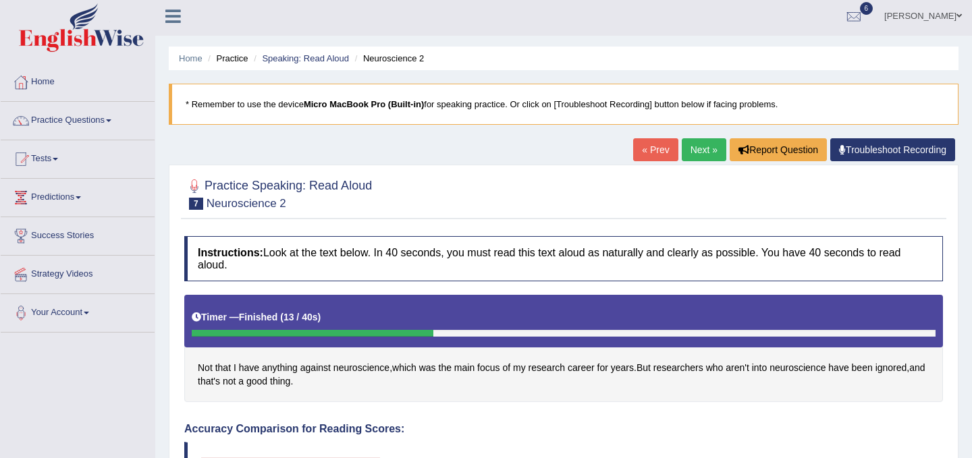
click at [709, 153] on link "Next »" at bounding box center [704, 149] width 45 height 23
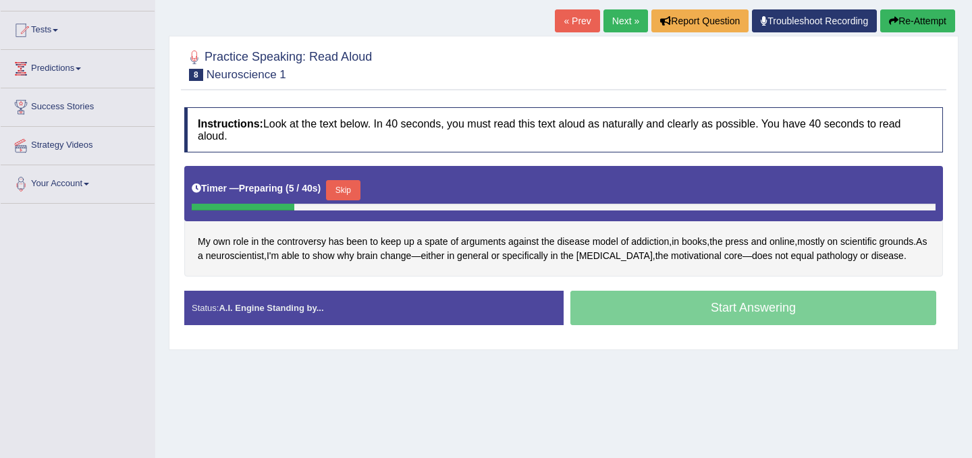
scroll to position [131, 0]
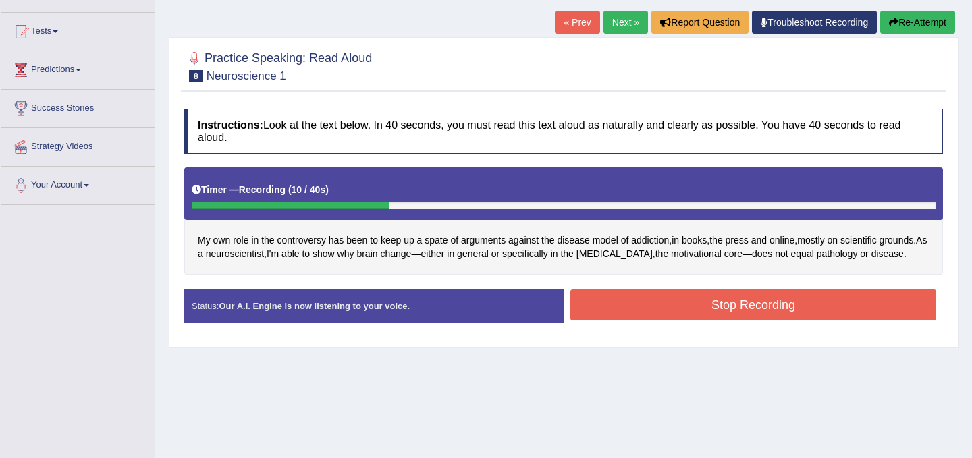
click at [758, 321] on button "Stop Recording" at bounding box center [753, 305] width 366 height 31
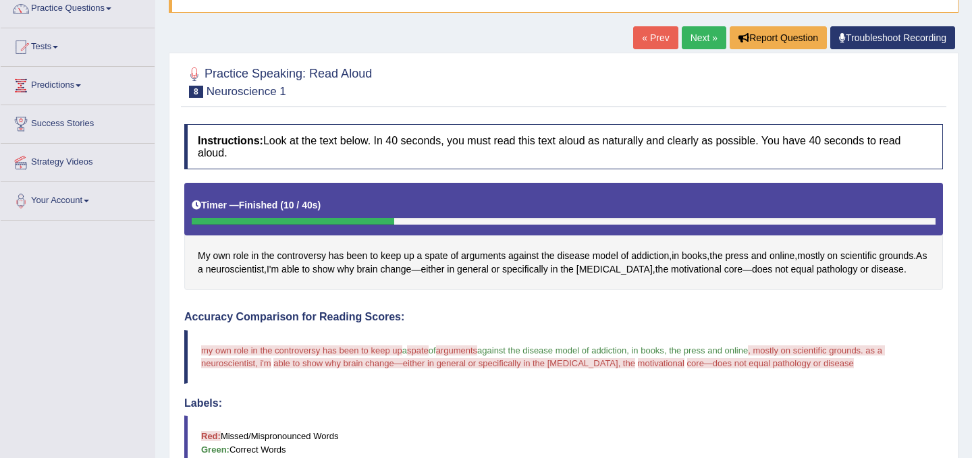
scroll to position [102, 0]
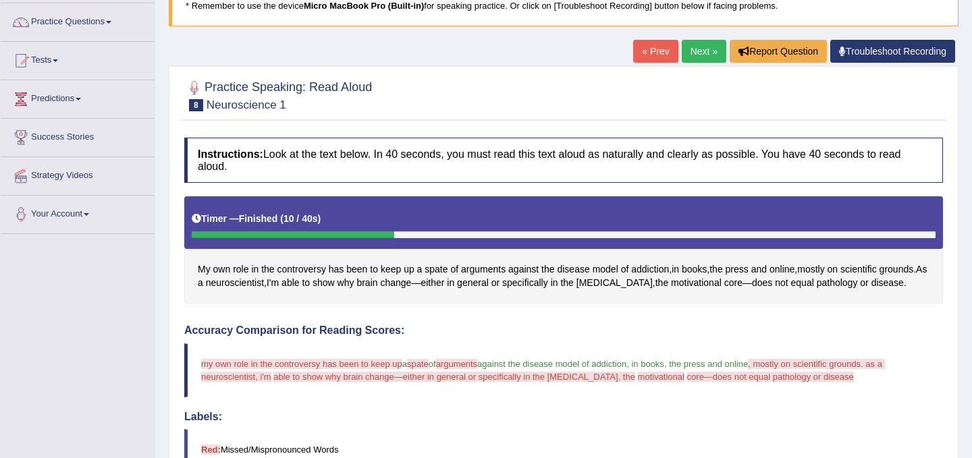
click at [700, 53] on link "Next »" at bounding box center [704, 51] width 45 height 23
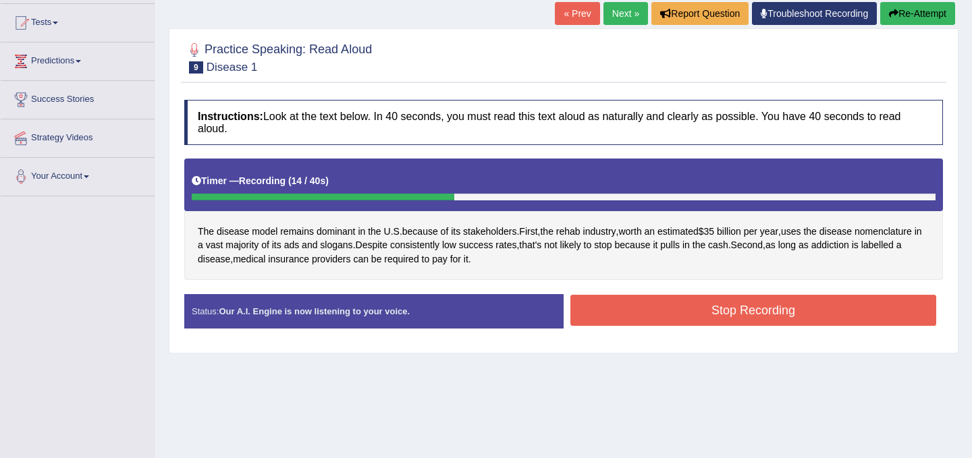
click at [761, 324] on button "Stop Recording" at bounding box center [753, 310] width 366 height 31
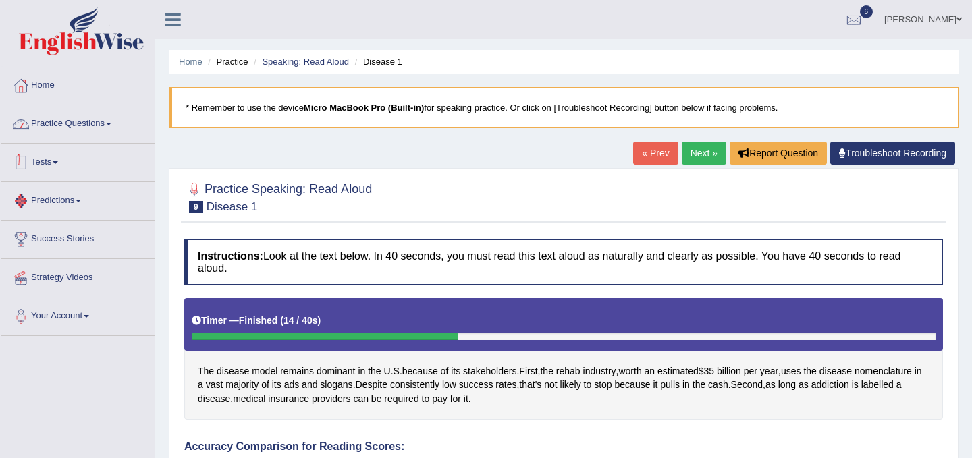
click at [74, 113] on link "Practice Questions" at bounding box center [78, 122] width 154 height 34
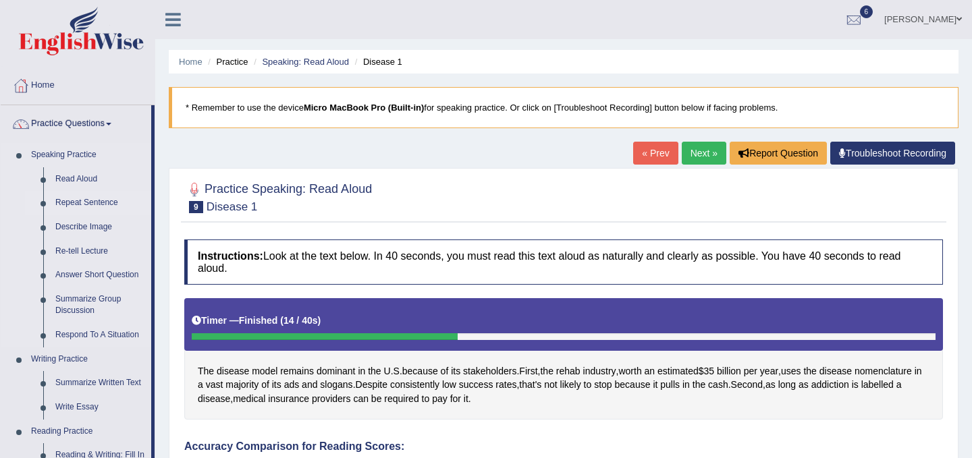
click at [114, 205] on link "Repeat Sentence" at bounding box center [100, 203] width 102 height 24
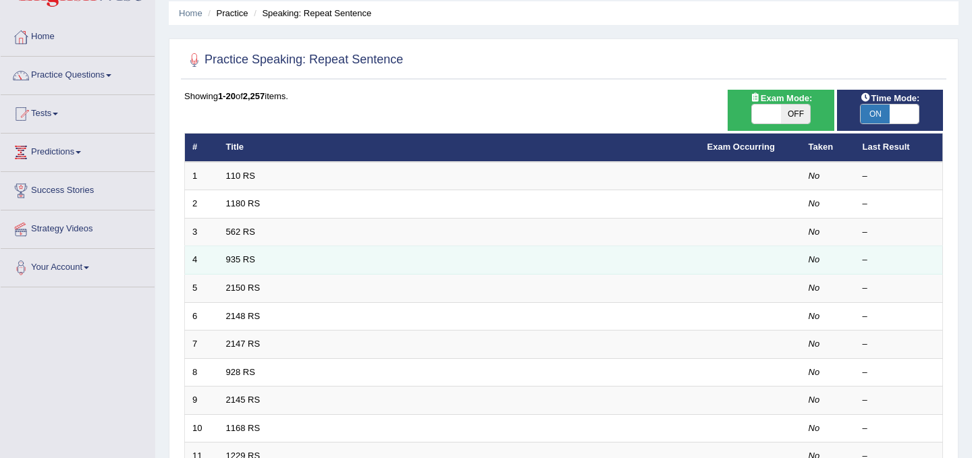
scroll to position [52, 0]
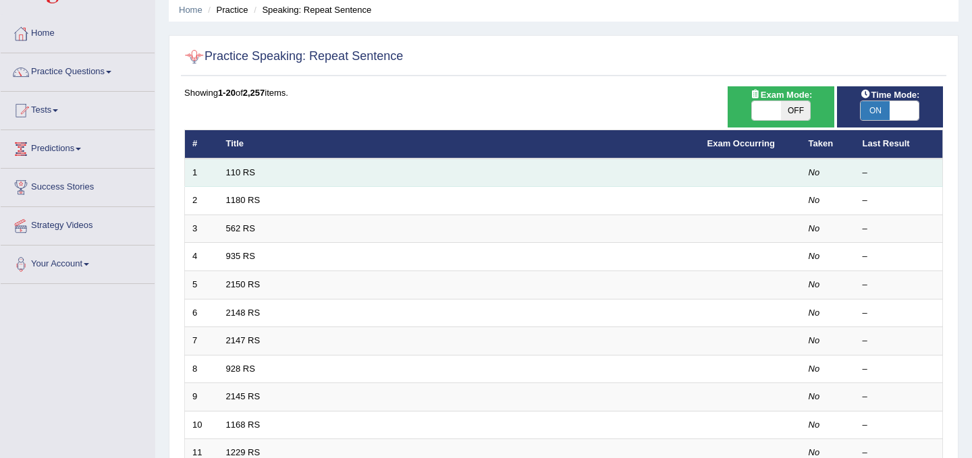
click at [263, 178] on td "110 RS" at bounding box center [459, 173] width 481 height 28
click at [256, 171] on td "110 RS" at bounding box center [459, 173] width 481 height 28
click at [244, 169] on link "110 RS" at bounding box center [240, 172] width 29 height 10
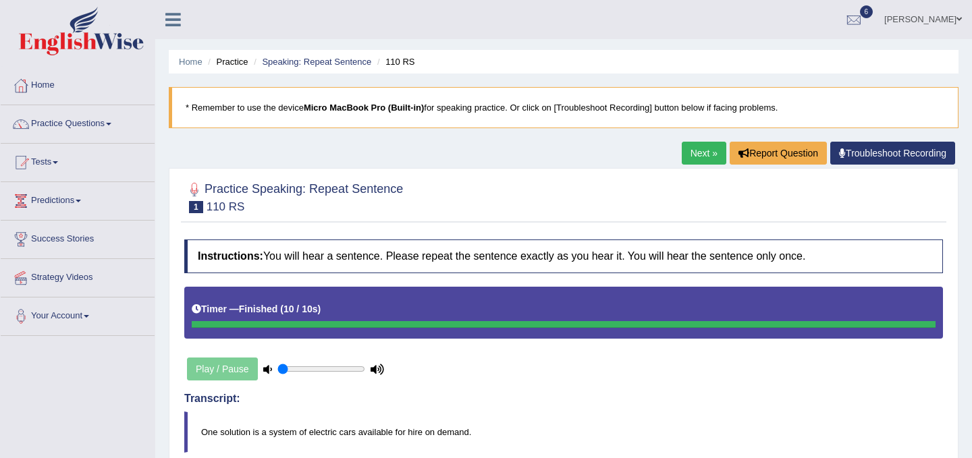
click at [708, 155] on link "Next »" at bounding box center [704, 153] width 45 height 23
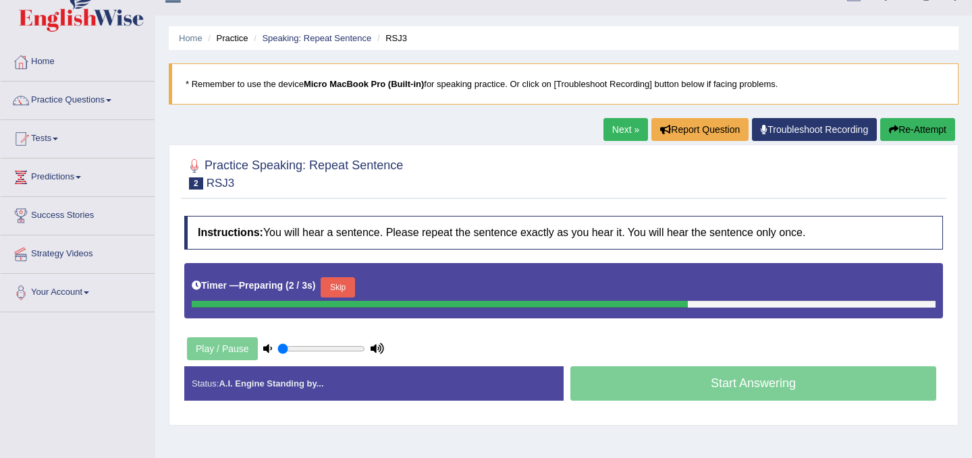
scroll to position [28, 0]
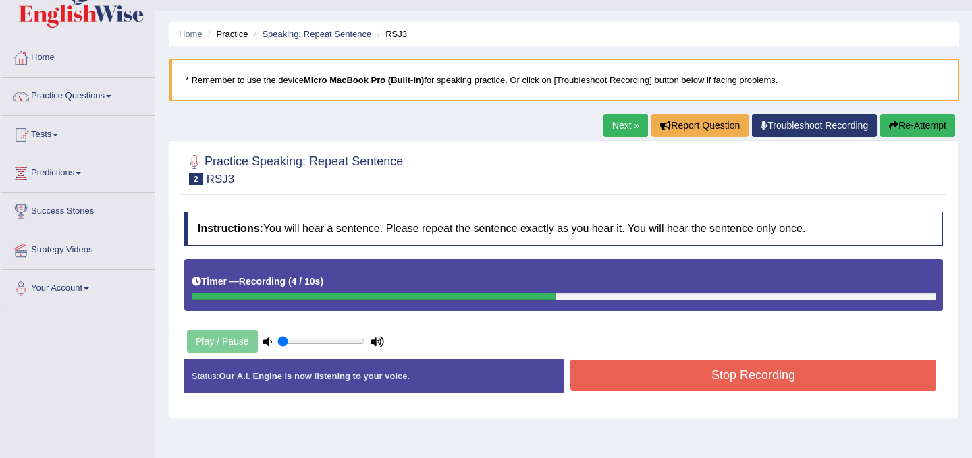
click at [759, 383] on button "Stop Recording" at bounding box center [753, 375] width 366 height 31
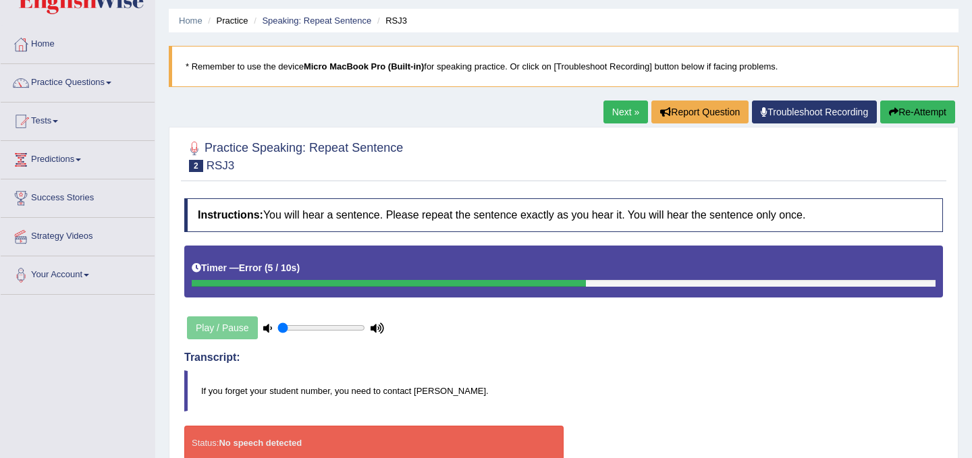
scroll to position [40, 0]
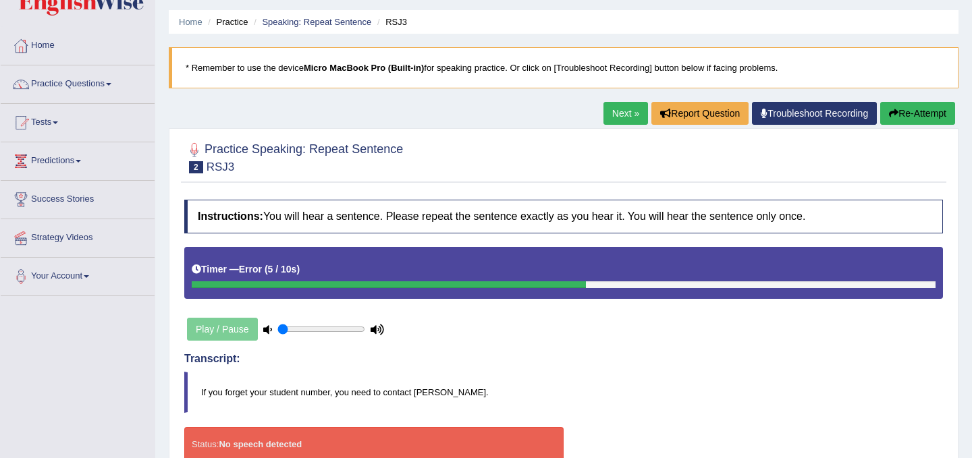
click at [614, 117] on link "Next »" at bounding box center [625, 113] width 45 height 23
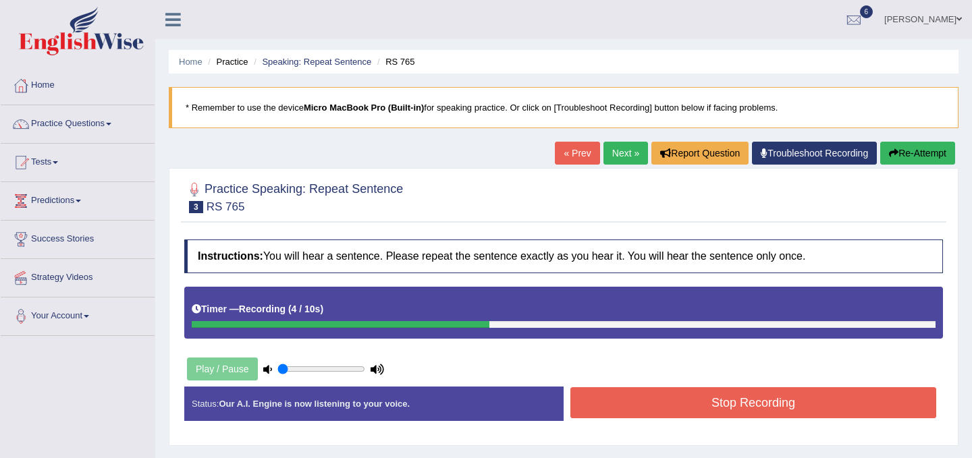
click at [696, 402] on button "Stop Recording" at bounding box center [753, 402] width 366 height 31
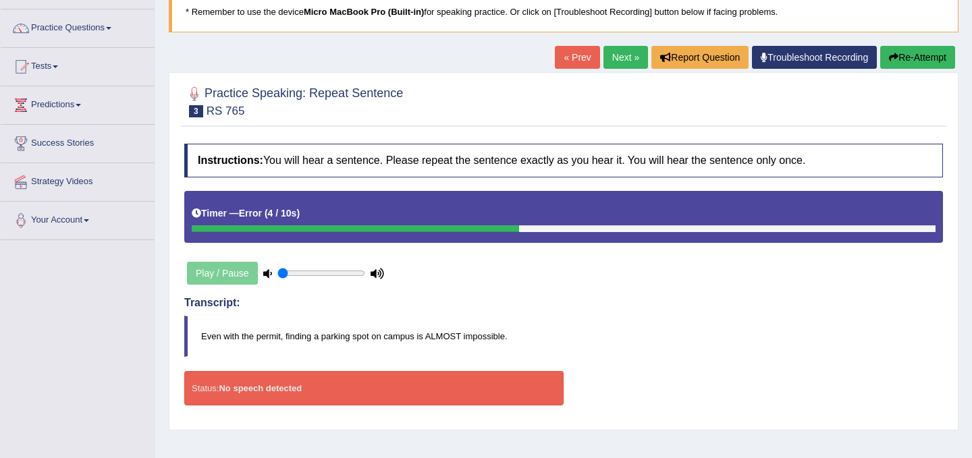
scroll to position [90, 0]
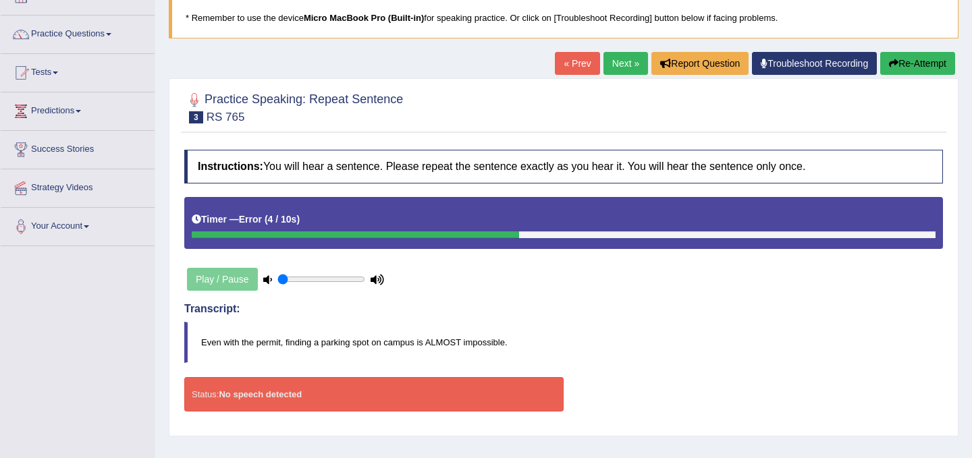
click at [620, 68] on link "Next »" at bounding box center [625, 63] width 45 height 23
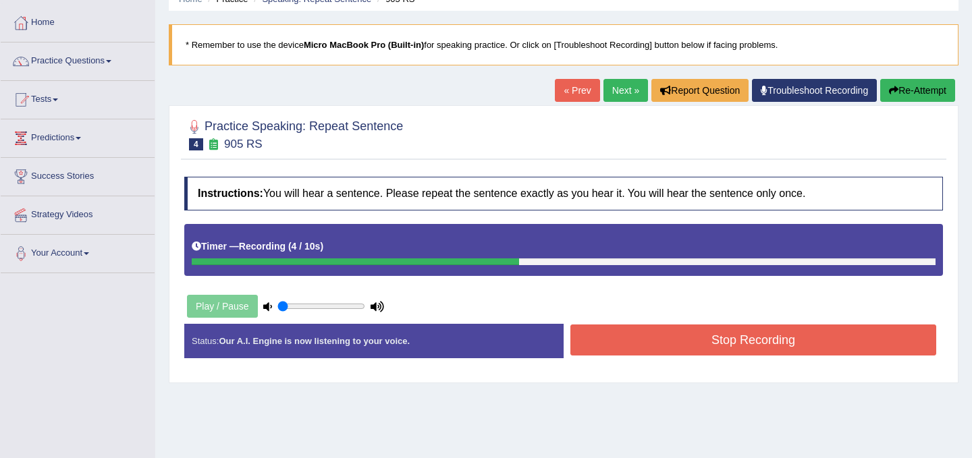
click at [685, 340] on button "Stop Recording" at bounding box center [753, 340] width 366 height 31
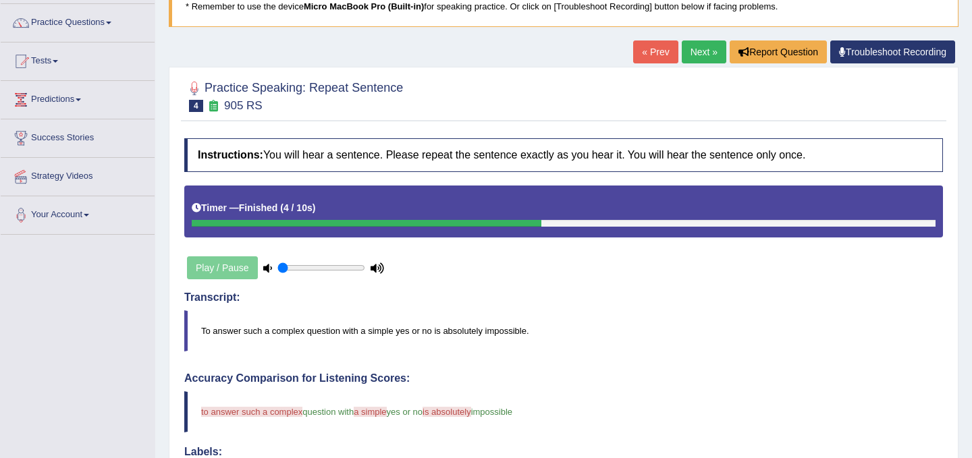
scroll to position [92, 0]
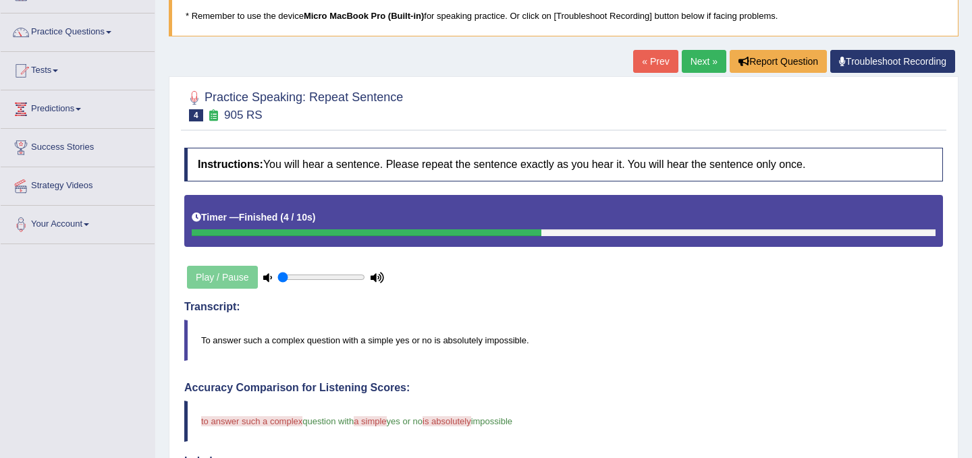
click at [707, 53] on link "Next »" at bounding box center [704, 61] width 45 height 23
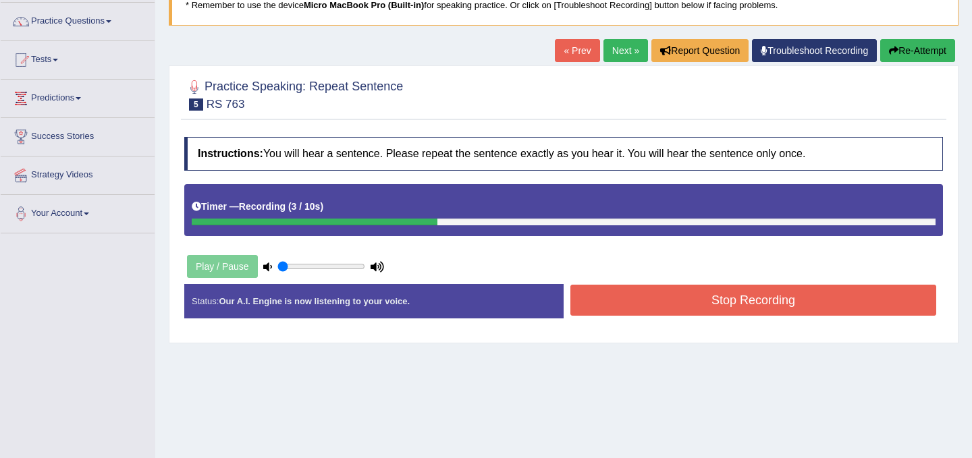
click at [726, 302] on button "Stop Recording" at bounding box center [753, 300] width 366 height 31
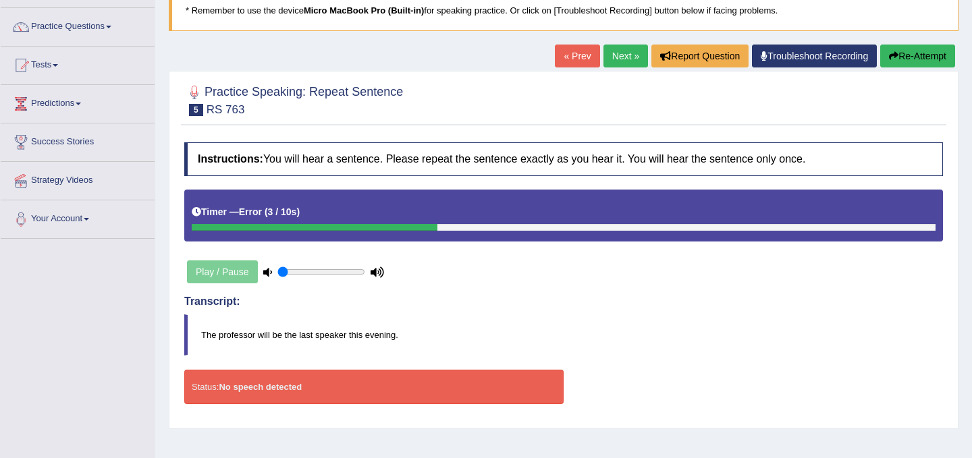
scroll to position [99, 0]
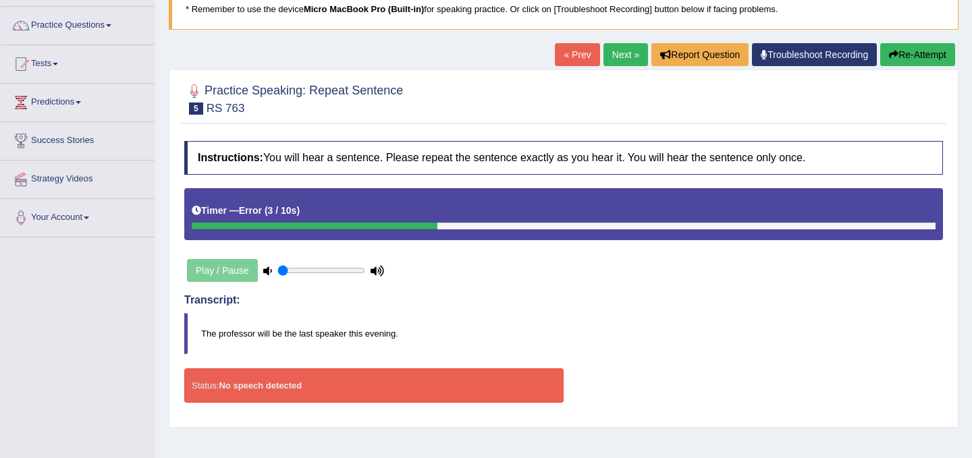
click at [620, 54] on link "Next »" at bounding box center [625, 54] width 45 height 23
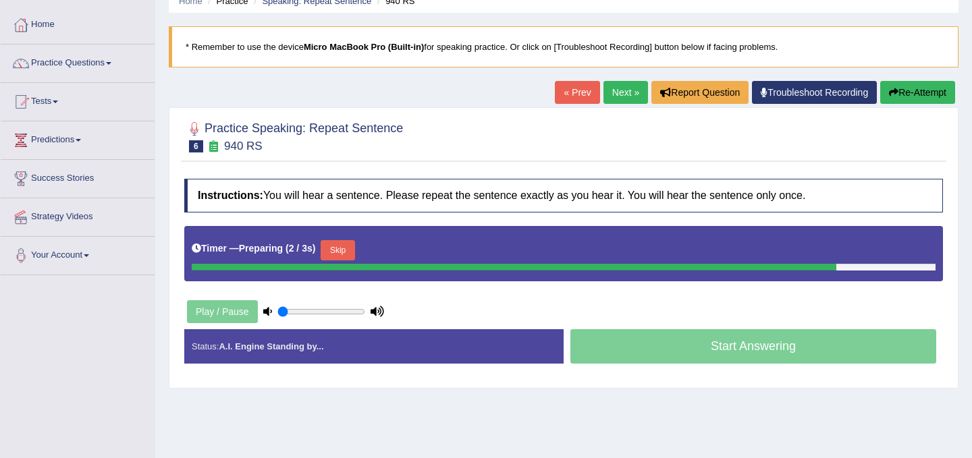
scroll to position [62, 0]
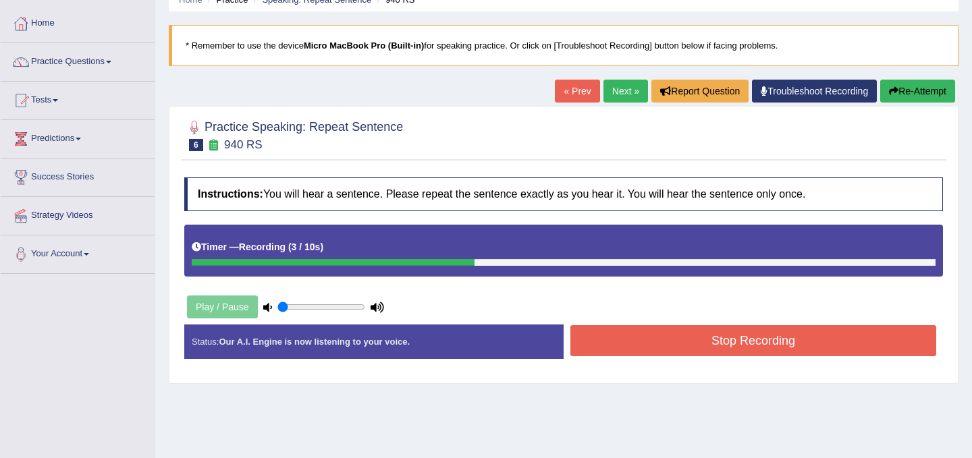
click at [727, 334] on button "Stop Recording" at bounding box center [753, 340] width 366 height 31
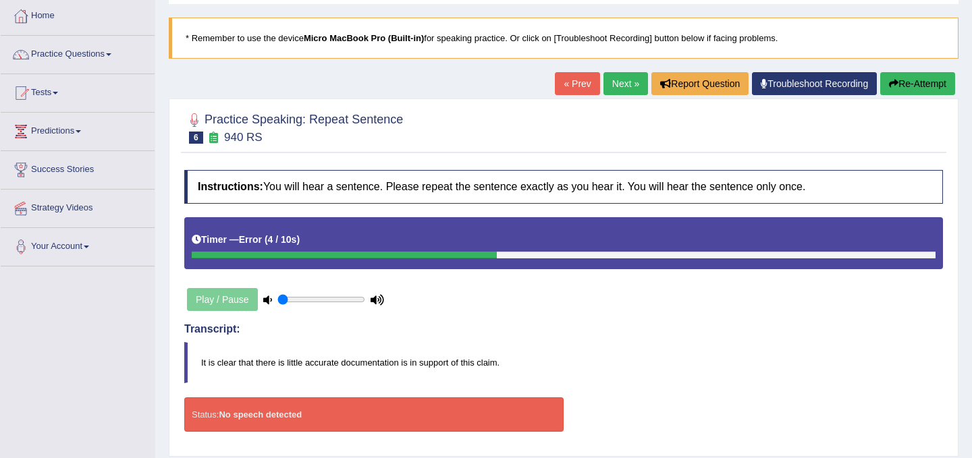
scroll to position [66, 0]
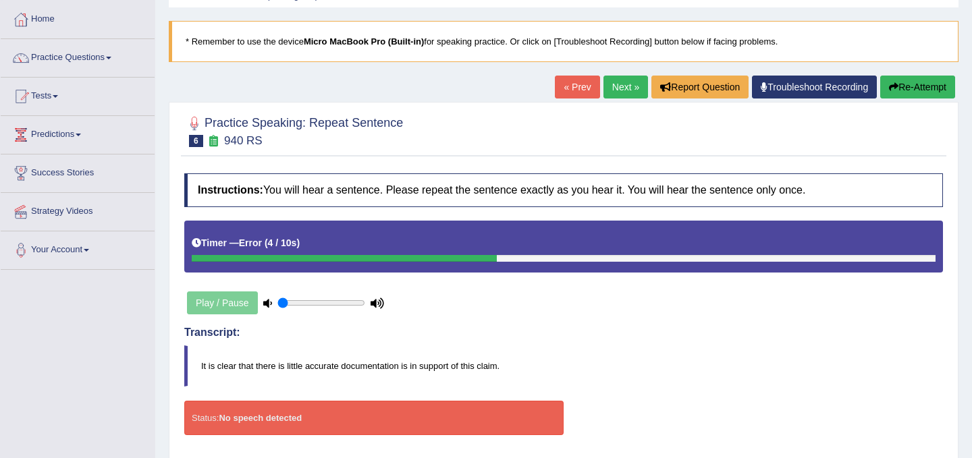
click at [818, 90] on link "Troubleshoot Recording" at bounding box center [814, 87] width 125 height 23
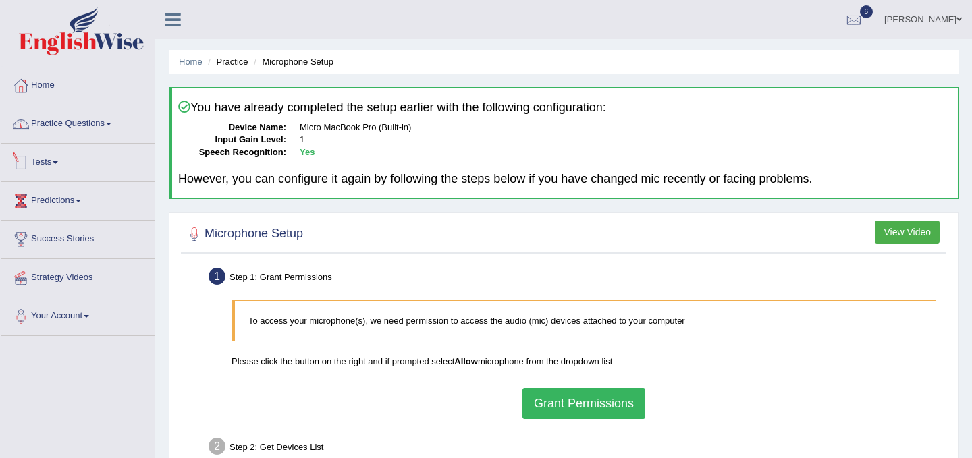
click at [113, 126] on link "Practice Questions" at bounding box center [78, 122] width 154 height 34
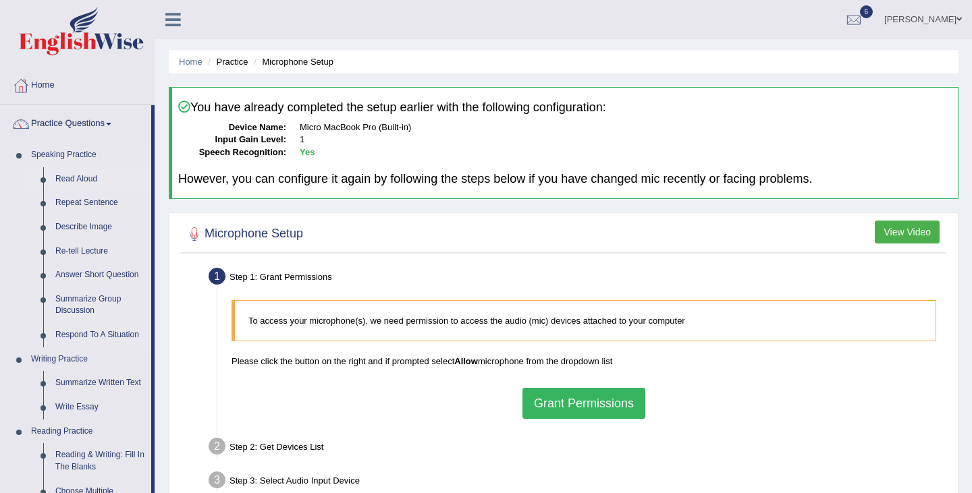
click at [77, 176] on link "Read Aloud" at bounding box center [100, 179] width 102 height 24
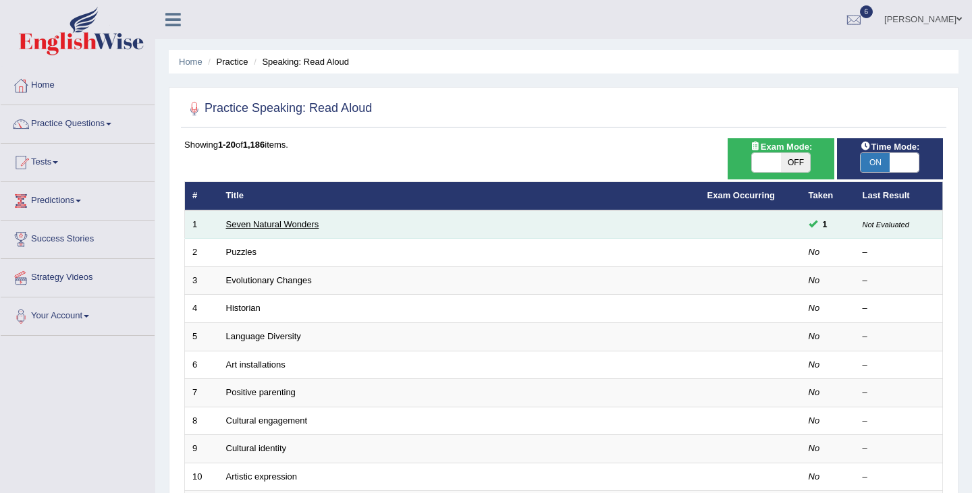
click at [267, 228] on link "Seven Natural Wonders" at bounding box center [272, 224] width 93 height 10
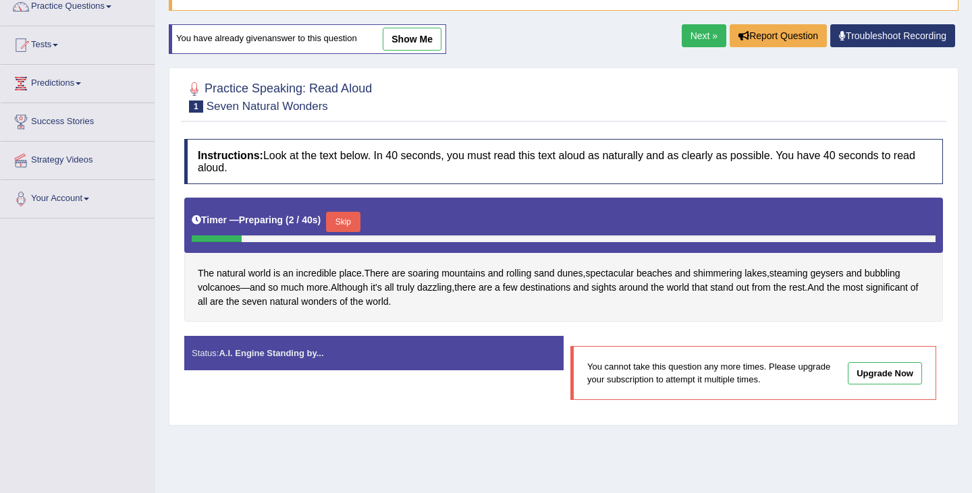
scroll to position [118, 0]
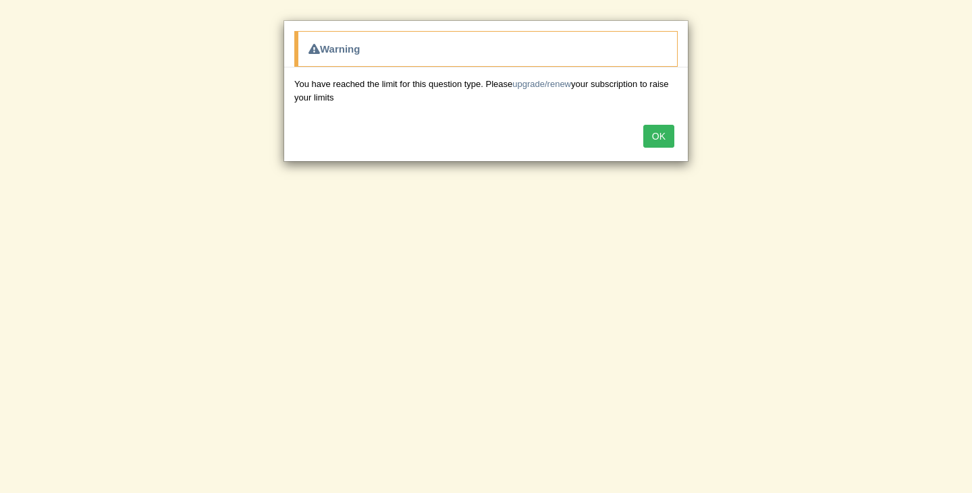
click at [661, 137] on button "OK" at bounding box center [658, 136] width 31 height 23
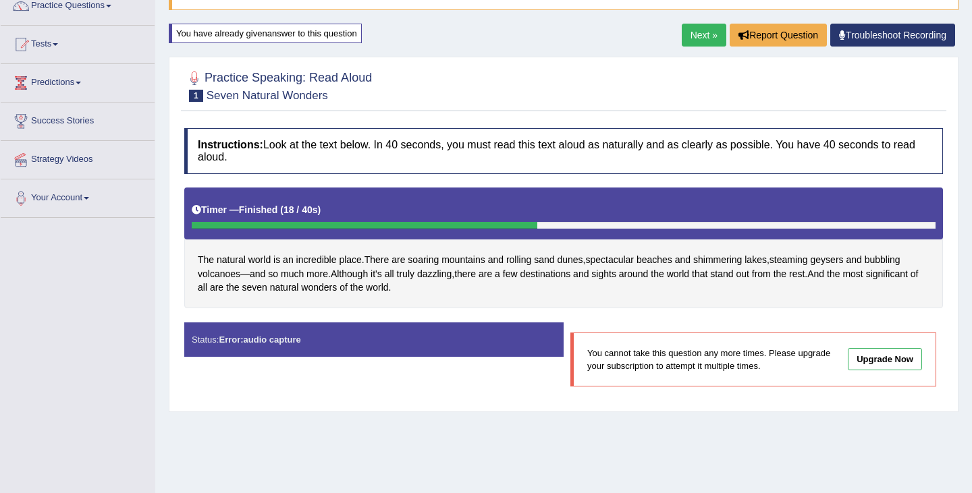
click at [692, 41] on link "Next »" at bounding box center [704, 35] width 45 height 23
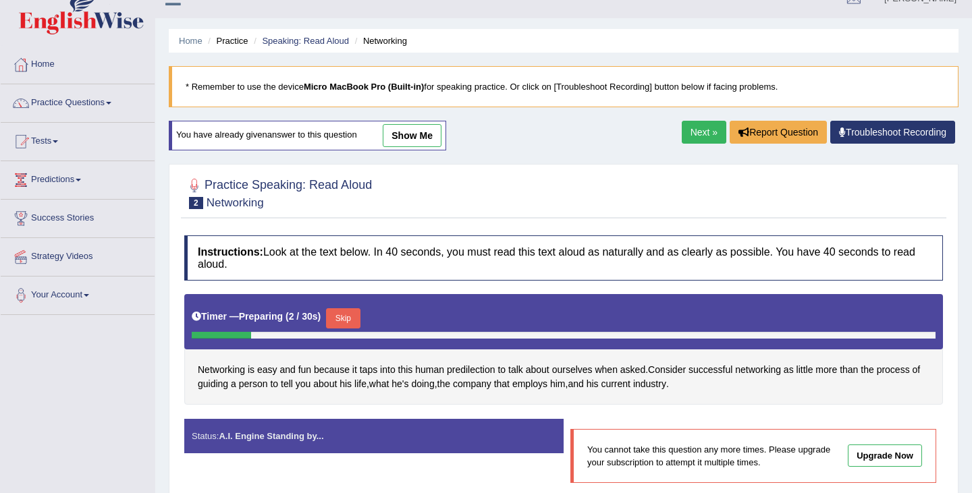
scroll to position [34, 0]
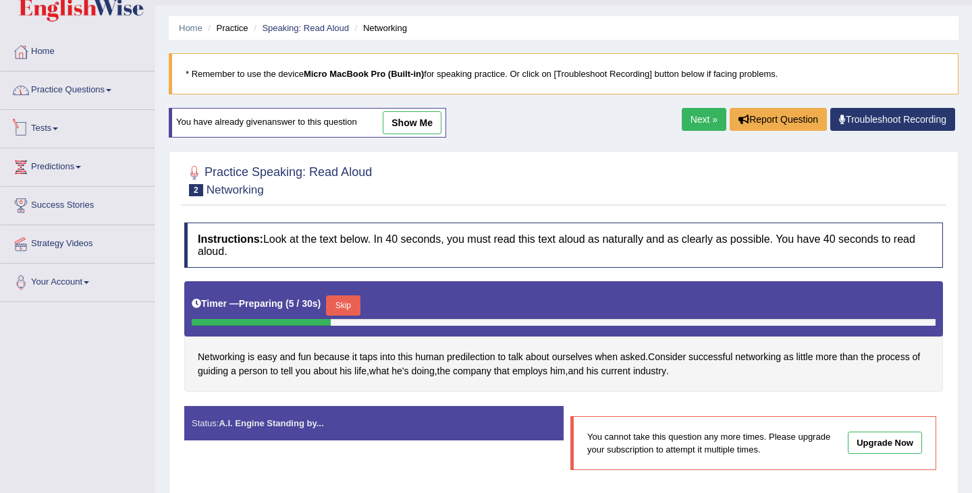
click at [60, 97] on link "Practice Questions" at bounding box center [78, 89] width 154 height 34
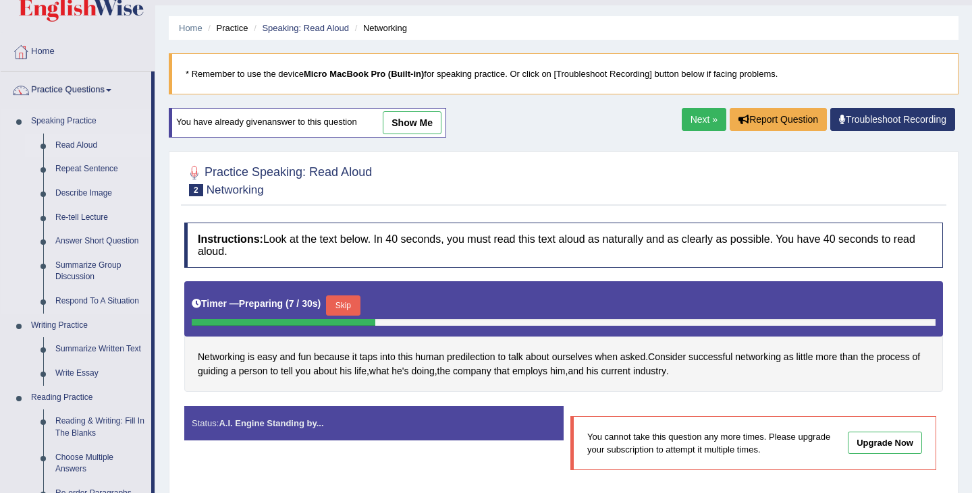
click at [69, 146] on link "Read Aloud" at bounding box center [100, 146] width 102 height 24
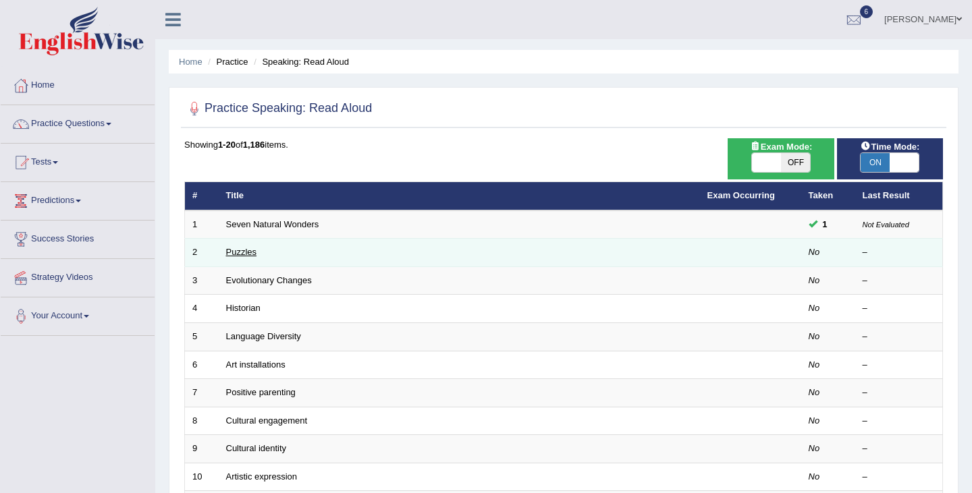
click at [248, 256] on link "Puzzles" at bounding box center [241, 252] width 31 height 10
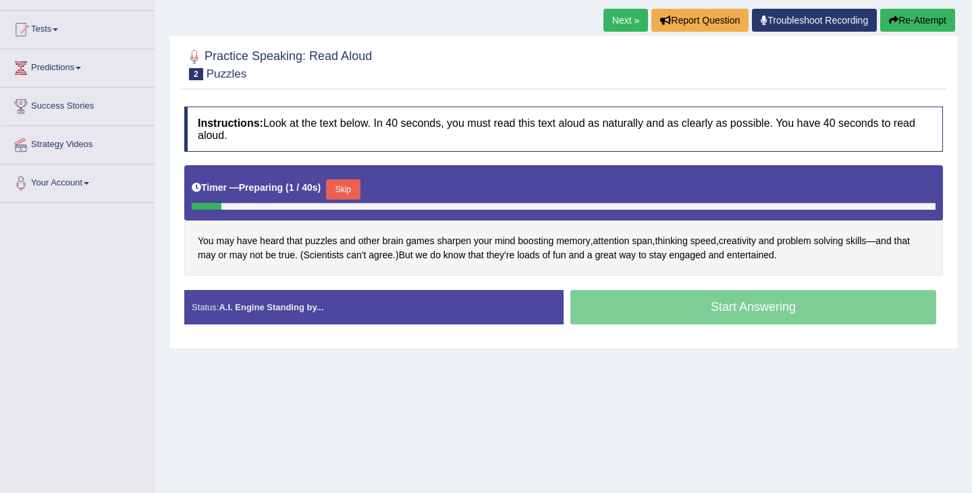
scroll to position [135, 0]
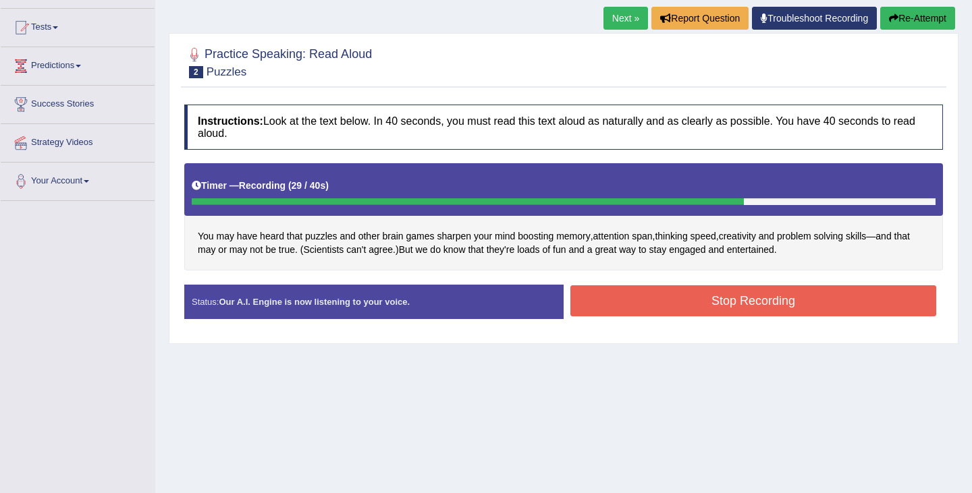
click at [694, 312] on button "Stop Recording" at bounding box center [753, 300] width 366 height 31
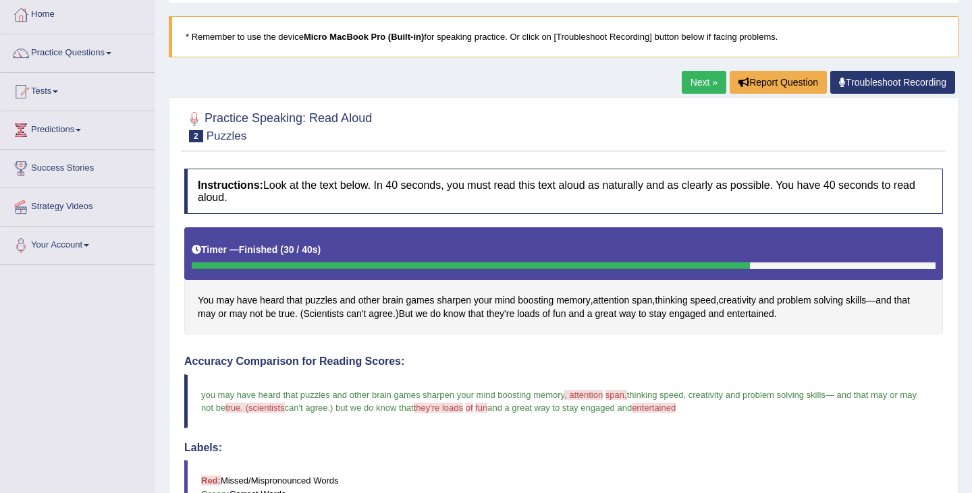
scroll to position [70, 0]
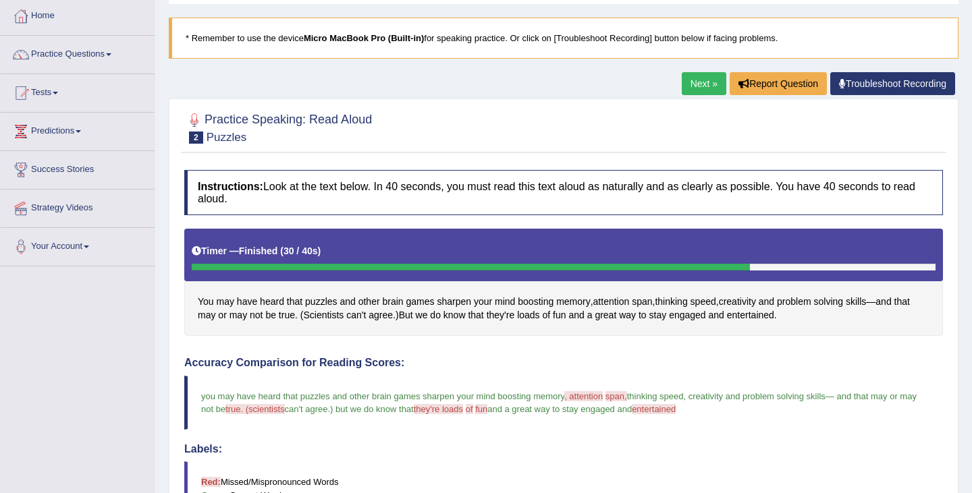
click at [695, 80] on link "Next »" at bounding box center [704, 83] width 45 height 23
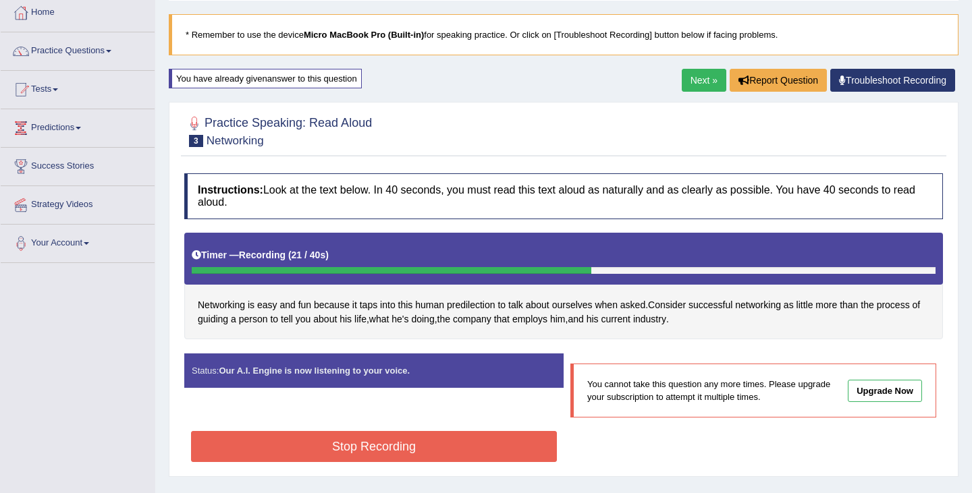
scroll to position [111, 0]
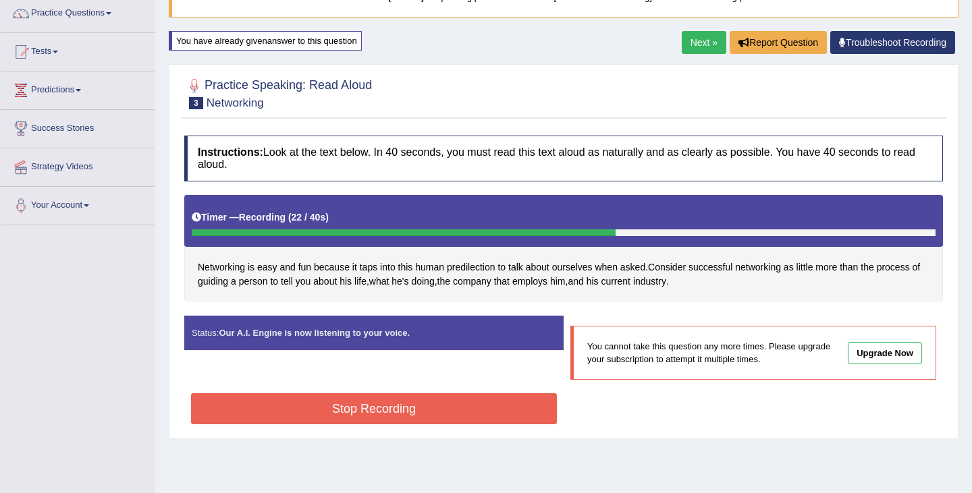
click at [472, 427] on div "Stop Recording" at bounding box center [373, 410] width 379 height 34
click at [469, 426] on div "Stop Recording" at bounding box center [373, 410] width 379 height 34
click at [468, 424] on button "Stop Recording" at bounding box center [374, 408] width 366 height 31
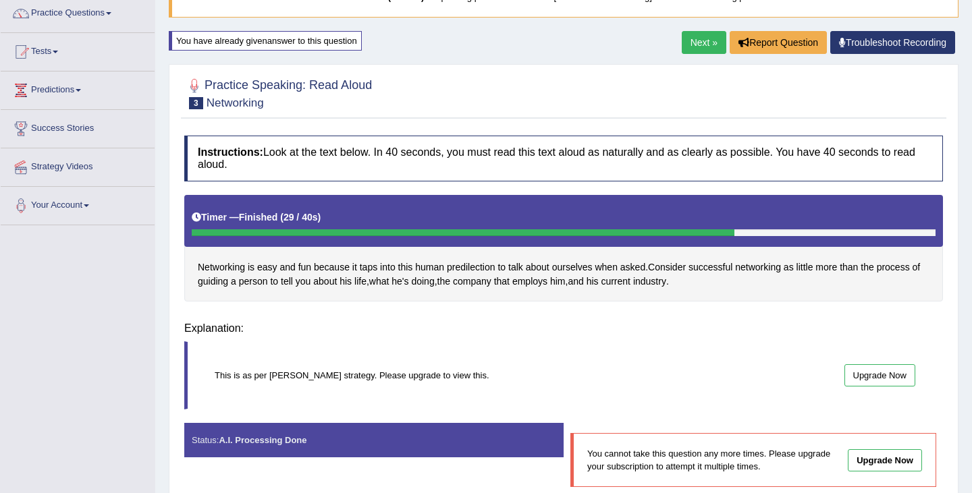
click at [337, 338] on body "Toggle navigation Home Practice Questions Speaking Practice Read Aloud Repeat S…" at bounding box center [486, 135] width 972 height 493
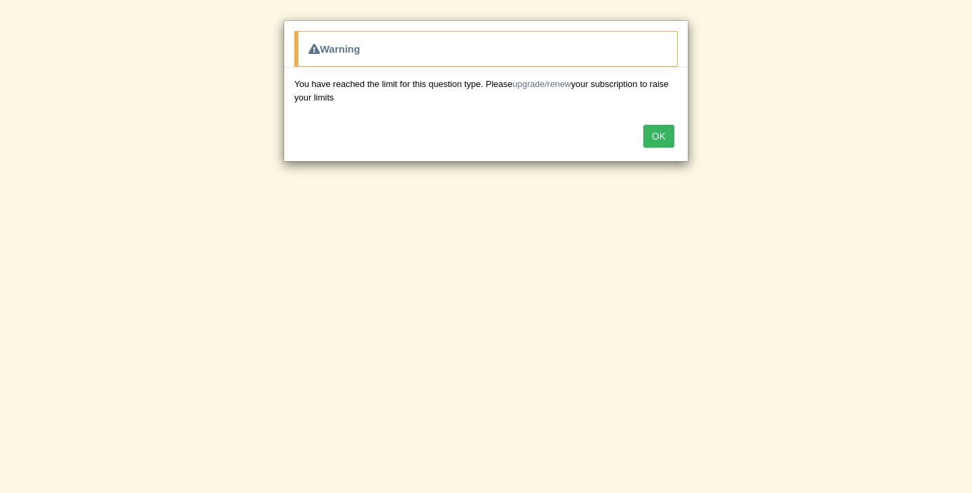
click at [668, 138] on button "OK" at bounding box center [658, 136] width 31 height 23
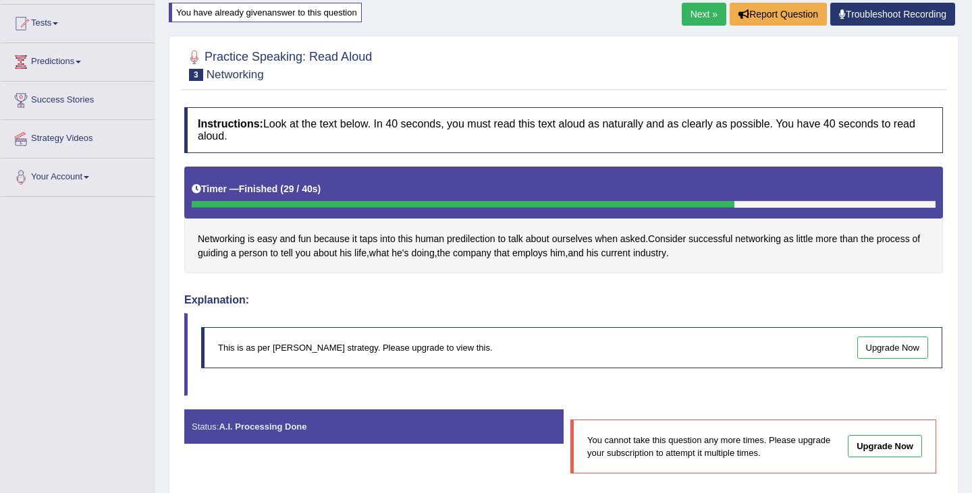
scroll to position [86, 0]
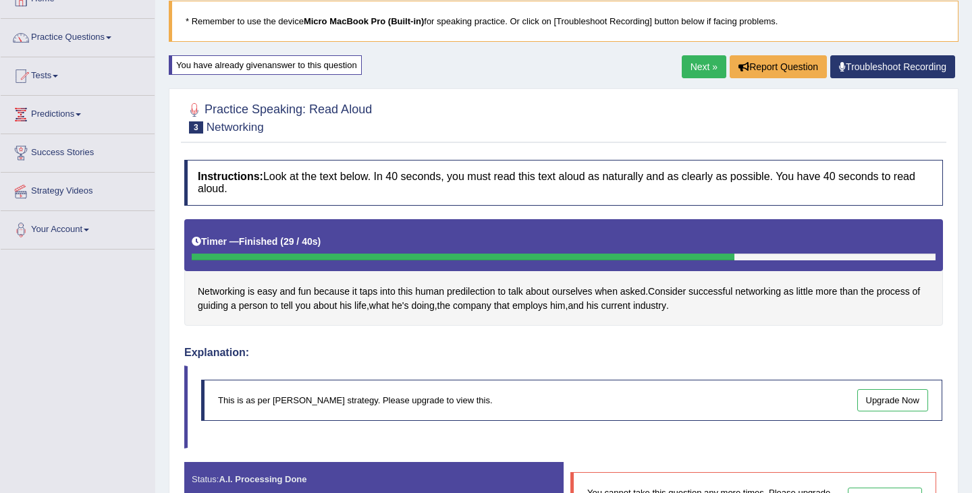
click at [694, 63] on link "Next »" at bounding box center [704, 66] width 45 height 23
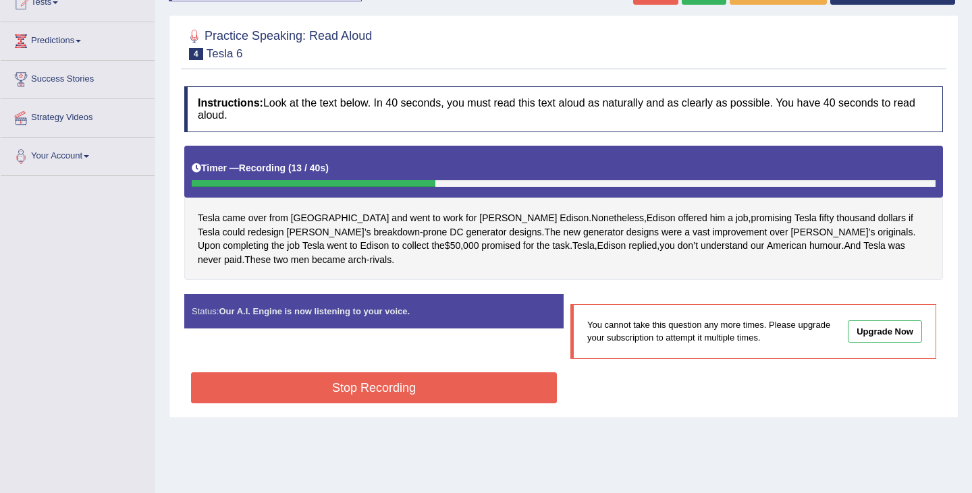
scroll to position [175, 0]
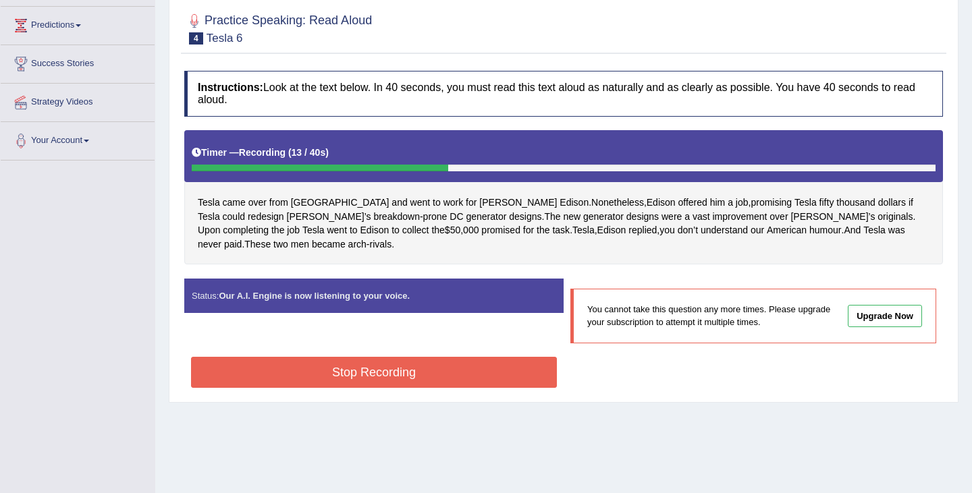
click at [425, 376] on button "Stop Recording" at bounding box center [374, 372] width 366 height 31
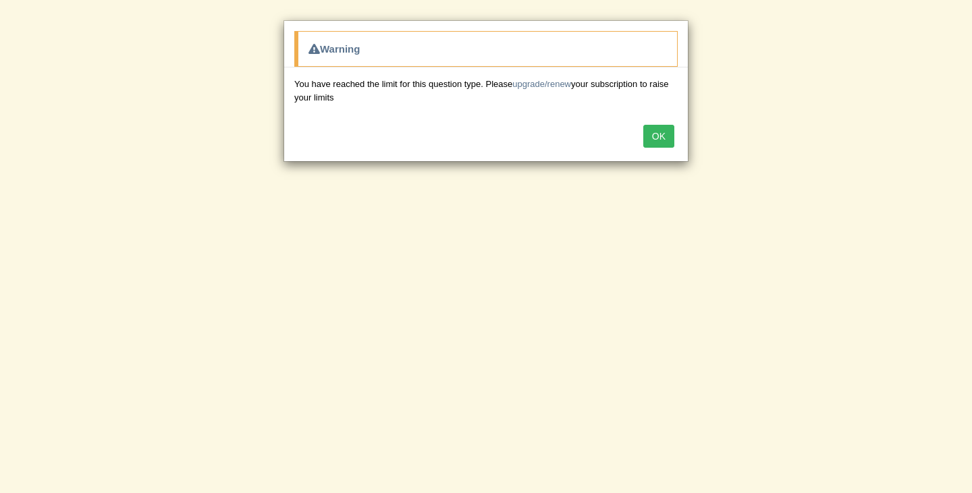
click at [656, 142] on button "OK" at bounding box center [658, 136] width 31 height 23
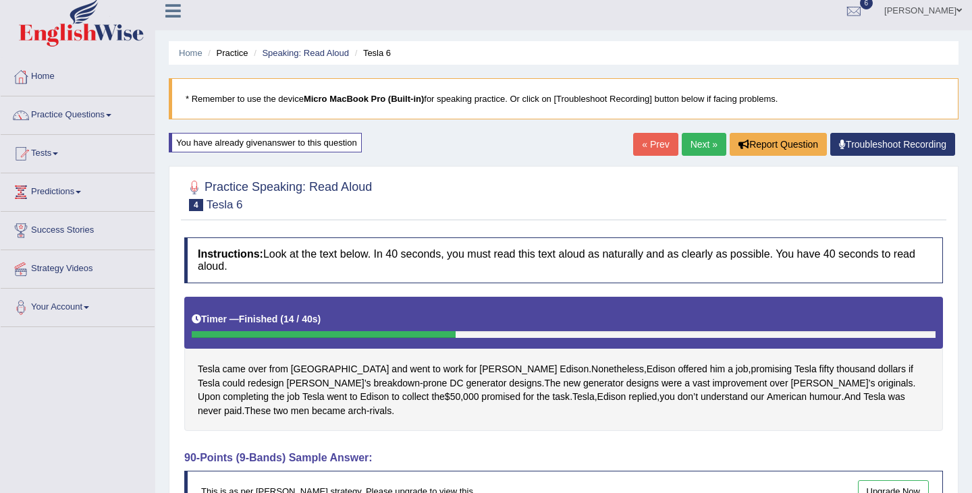
scroll to position [0, 0]
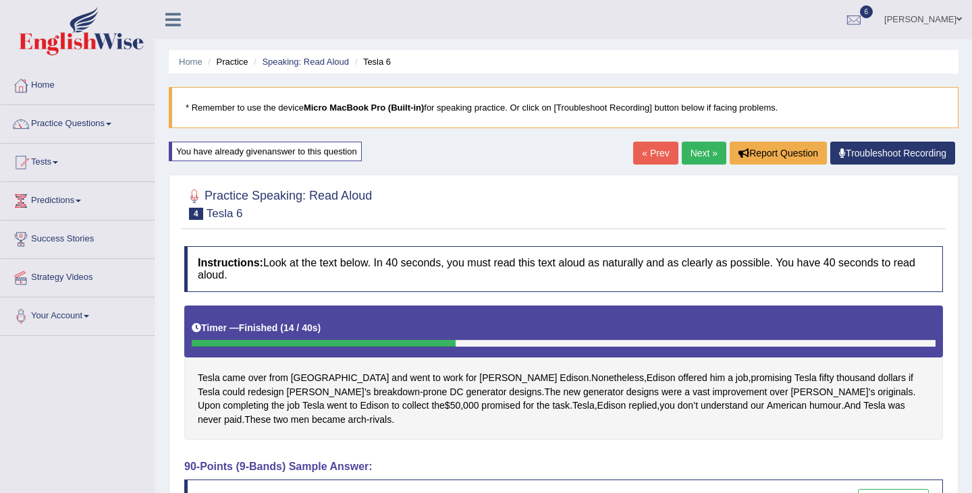
click at [709, 148] on link "Next »" at bounding box center [704, 153] width 45 height 23
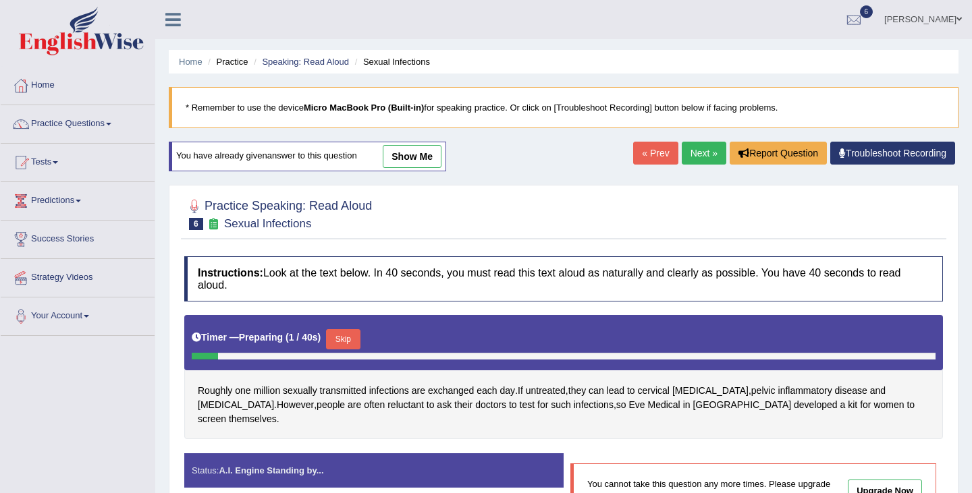
click at [709, 148] on link "Next »" at bounding box center [704, 153] width 45 height 23
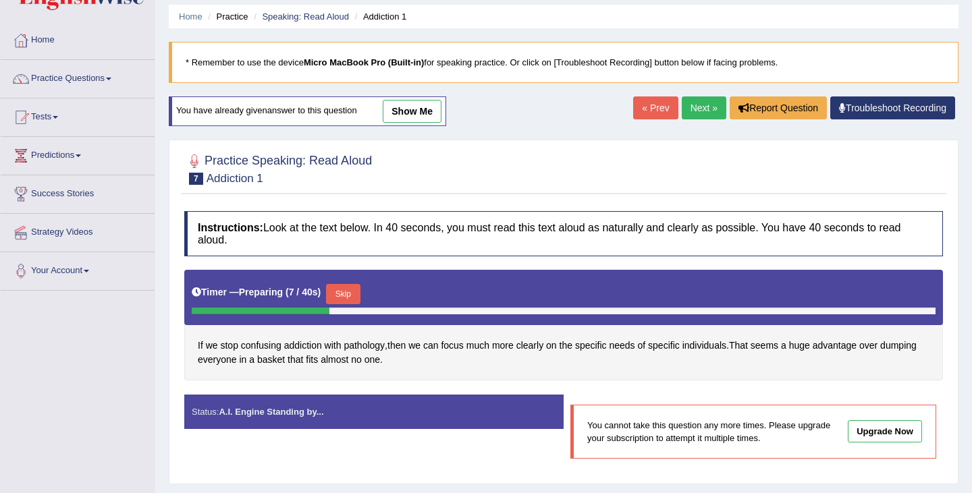
scroll to position [46, 0]
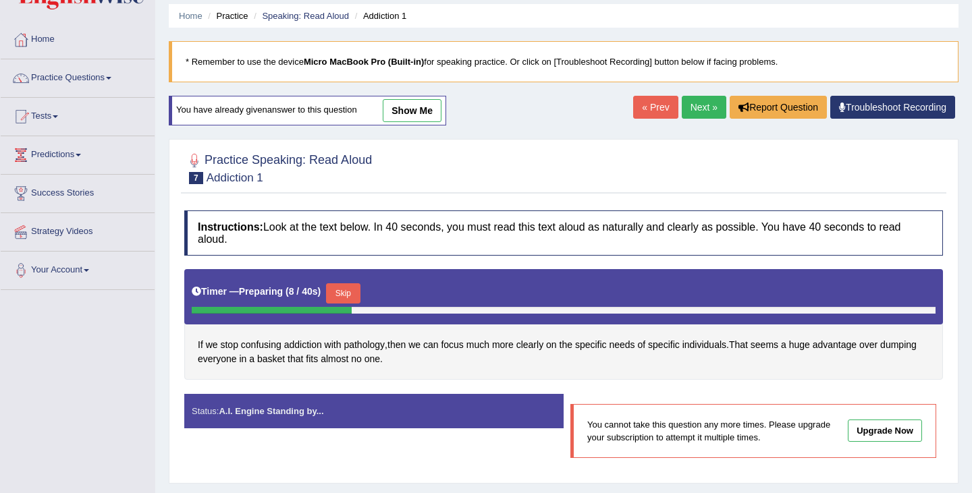
click at [349, 292] on button "Skip" at bounding box center [343, 293] width 34 height 20
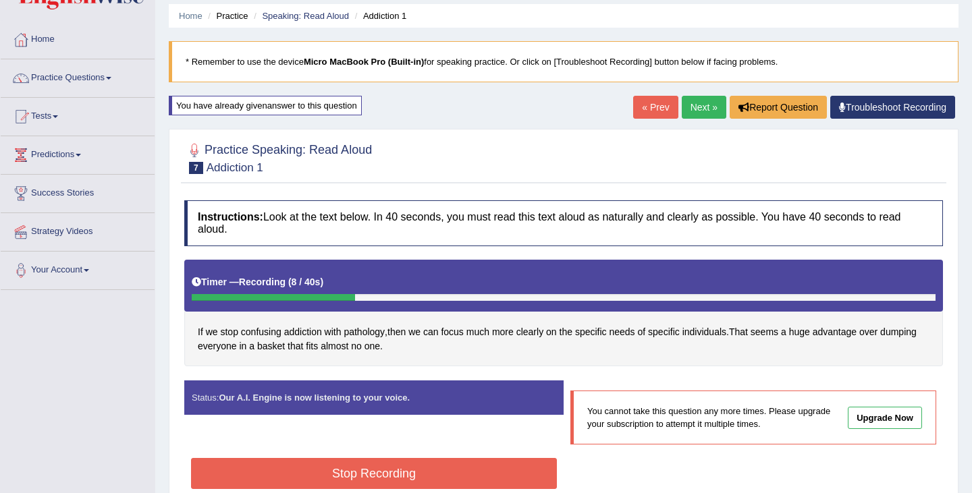
click at [454, 468] on button "Stop Recording" at bounding box center [374, 473] width 366 height 31
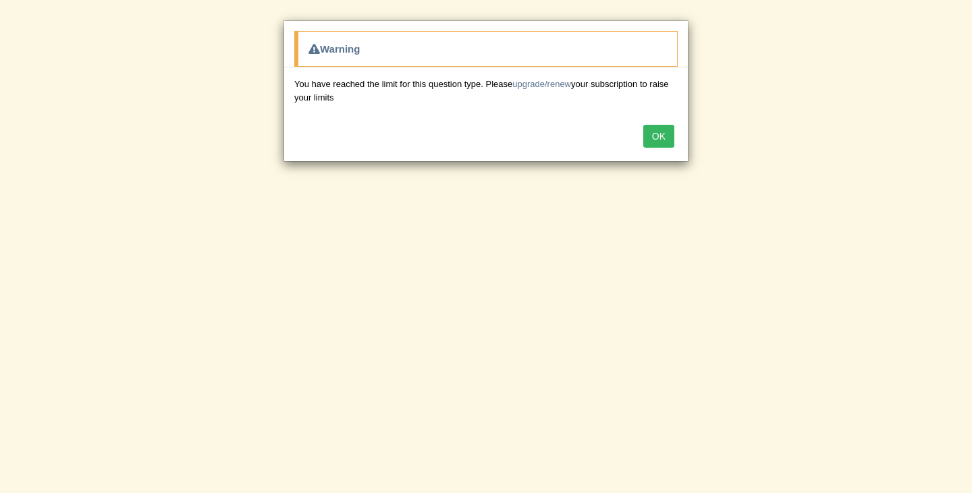
click at [653, 142] on button "OK" at bounding box center [658, 136] width 31 height 23
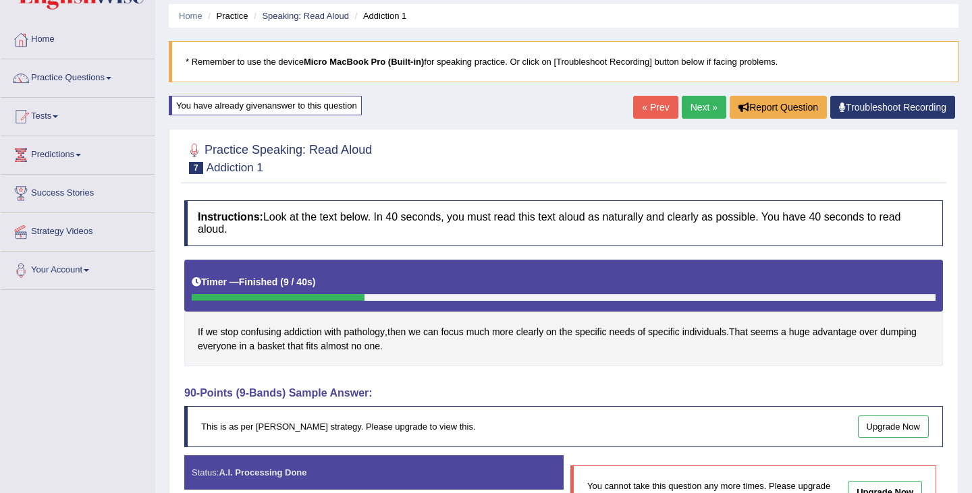
click at [705, 103] on link "Next »" at bounding box center [704, 107] width 45 height 23
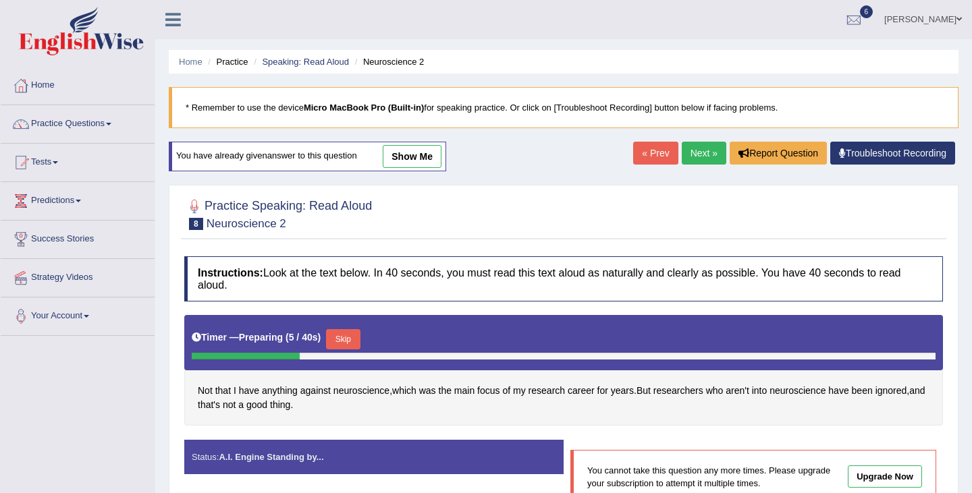
click at [356, 337] on button "Skip" at bounding box center [343, 339] width 34 height 20
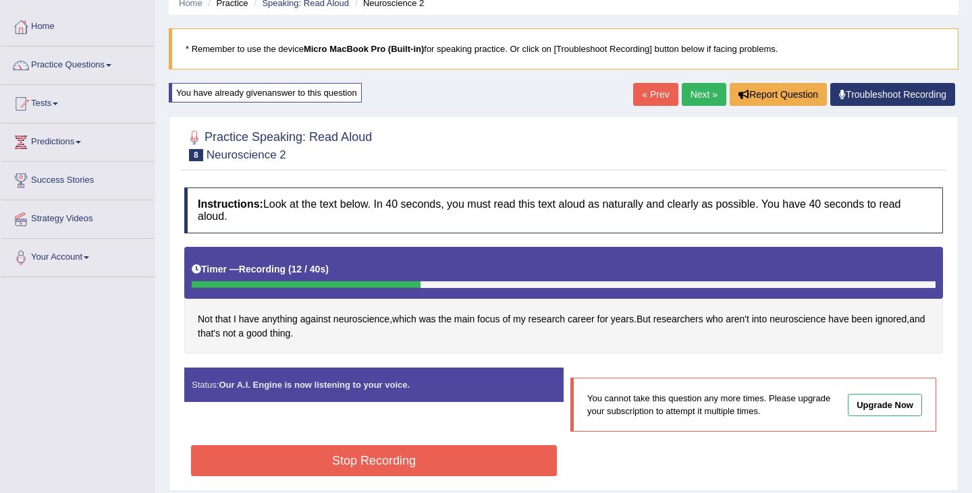
scroll to position [66, 0]
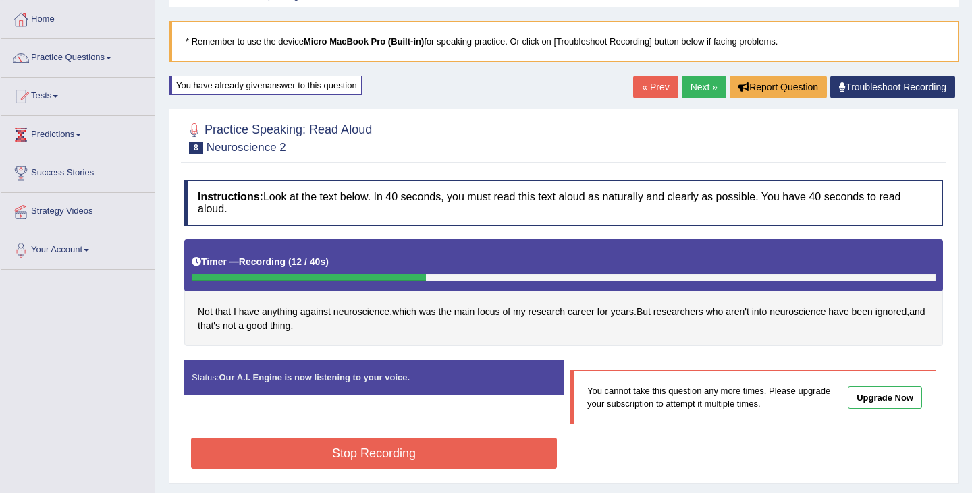
click at [498, 447] on button "Stop Recording" at bounding box center [374, 453] width 366 height 31
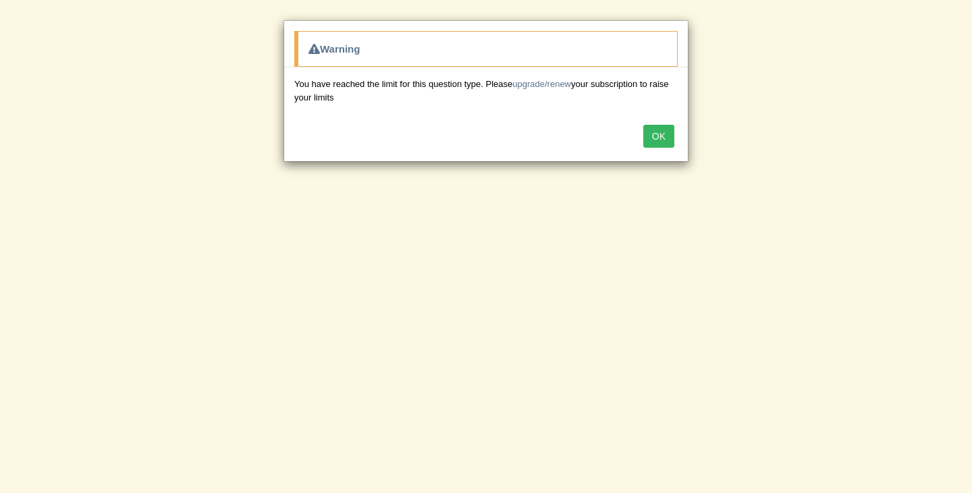
click at [666, 149] on div "OK" at bounding box center [486, 137] width 404 height 47
click at [665, 141] on button "OK" at bounding box center [658, 136] width 31 height 23
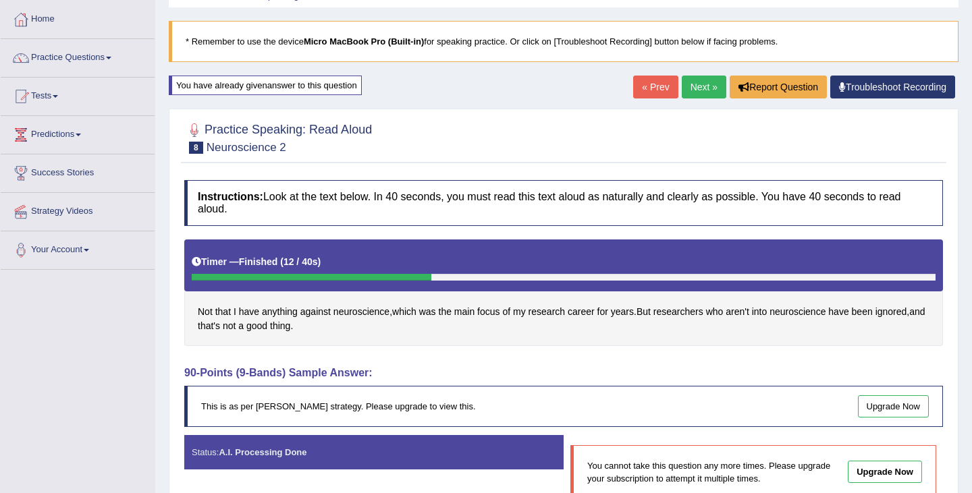
click at [697, 87] on link "Next »" at bounding box center [704, 87] width 45 height 23
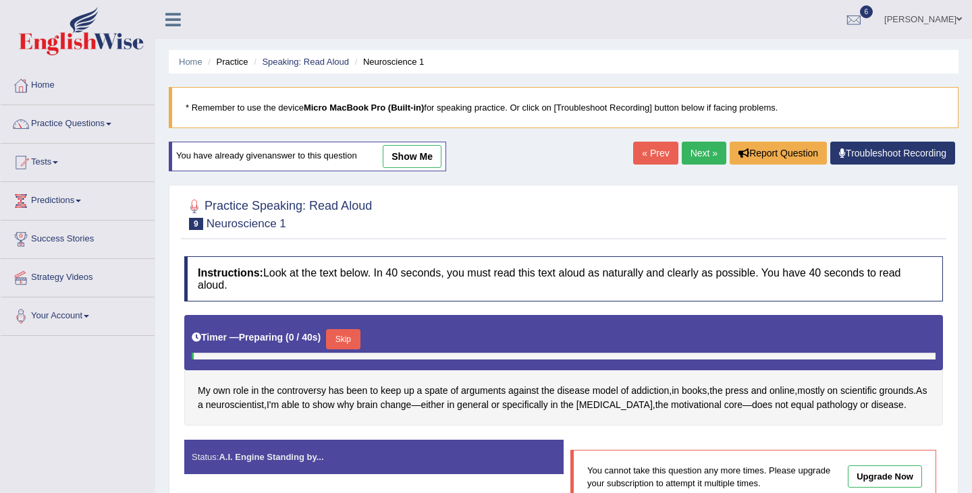
click at [688, 150] on link "Next »" at bounding box center [704, 153] width 45 height 23
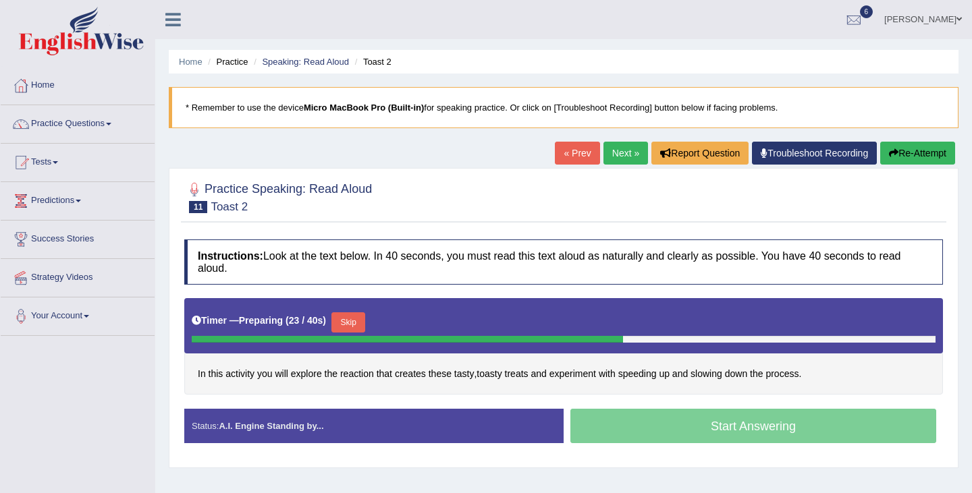
click at [360, 323] on button "Skip" at bounding box center [348, 322] width 34 height 20
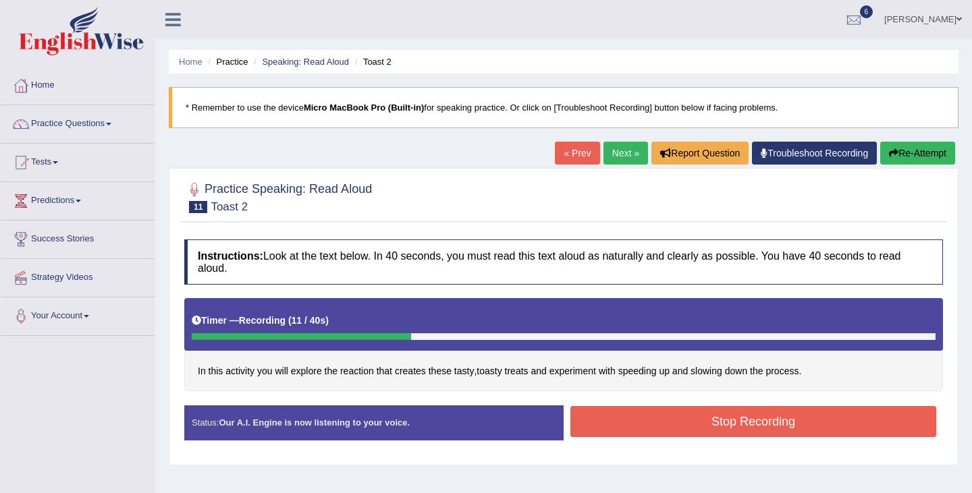
click at [717, 428] on button "Stop Recording" at bounding box center [753, 421] width 366 height 31
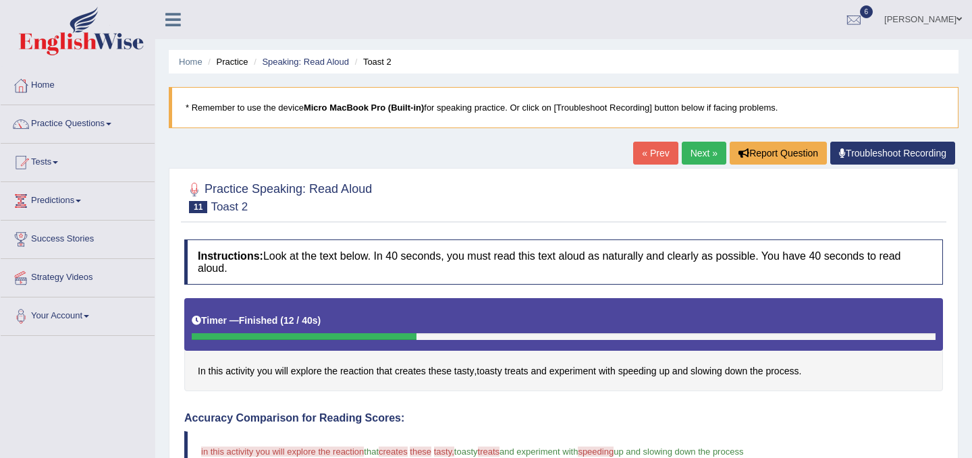
click at [707, 152] on link "Next »" at bounding box center [704, 153] width 45 height 23
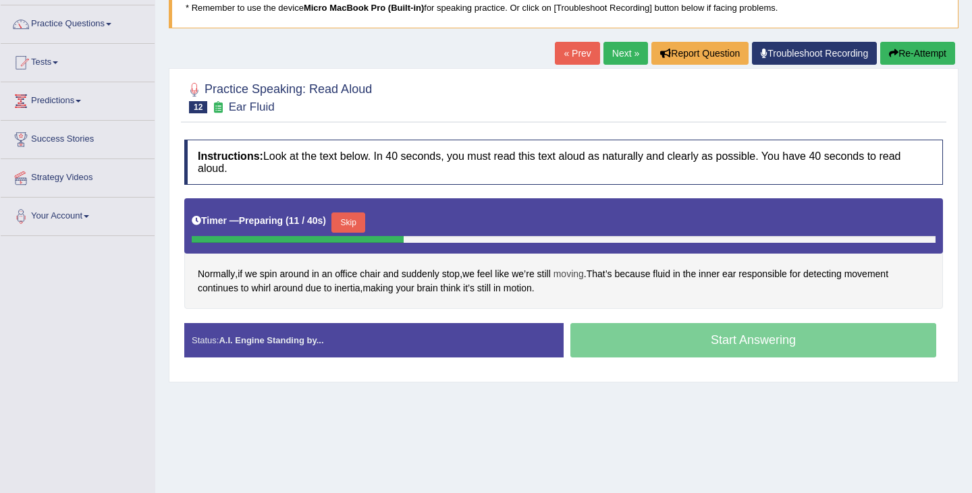
scroll to position [105, 0]
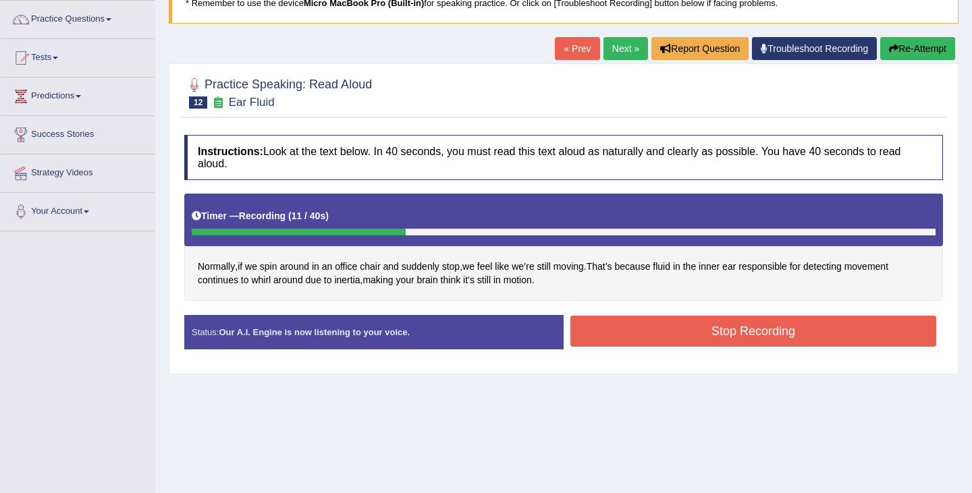
click at [822, 339] on button "Stop Recording" at bounding box center [753, 331] width 366 height 31
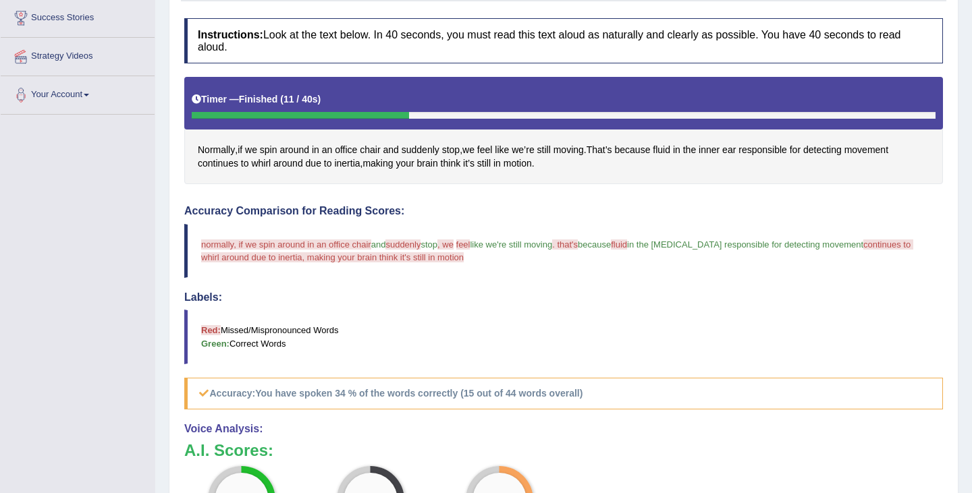
scroll to position [22, 0]
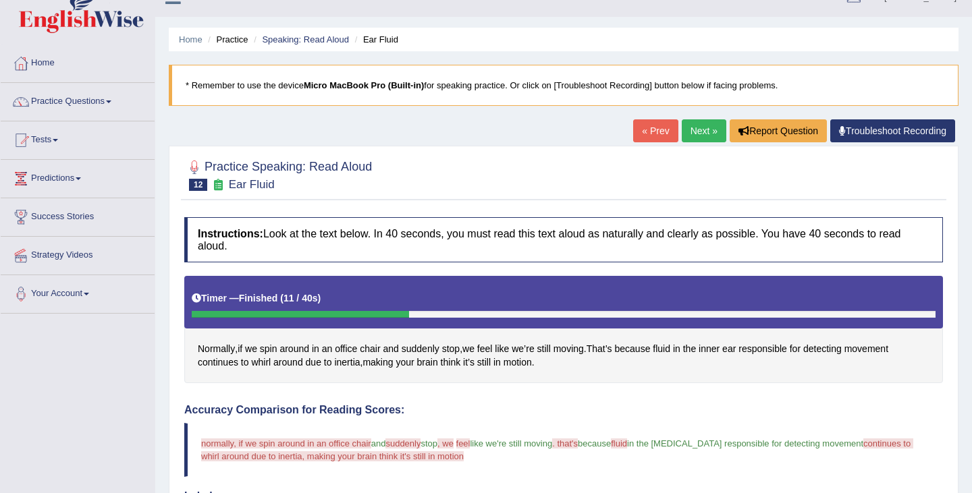
click at [709, 134] on link "Next »" at bounding box center [704, 130] width 45 height 23
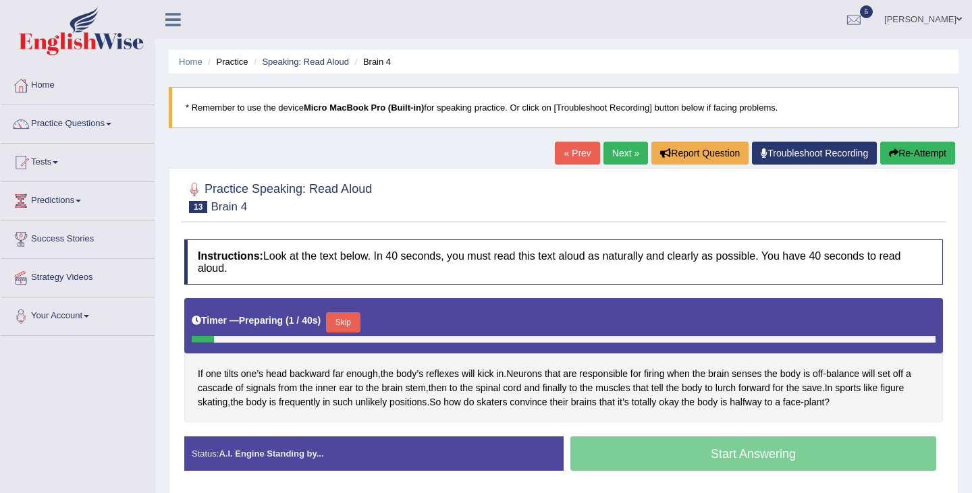
click at [564, 159] on link "« Prev" at bounding box center [577, 153] width 45 height 23
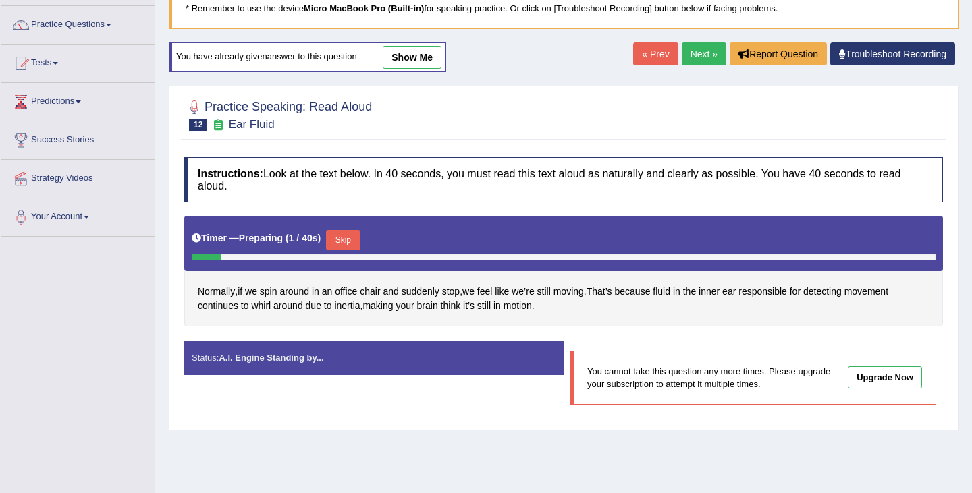
click at [354, 239] on button "Skip" at bounding box center [343, 240] width 34 height 20
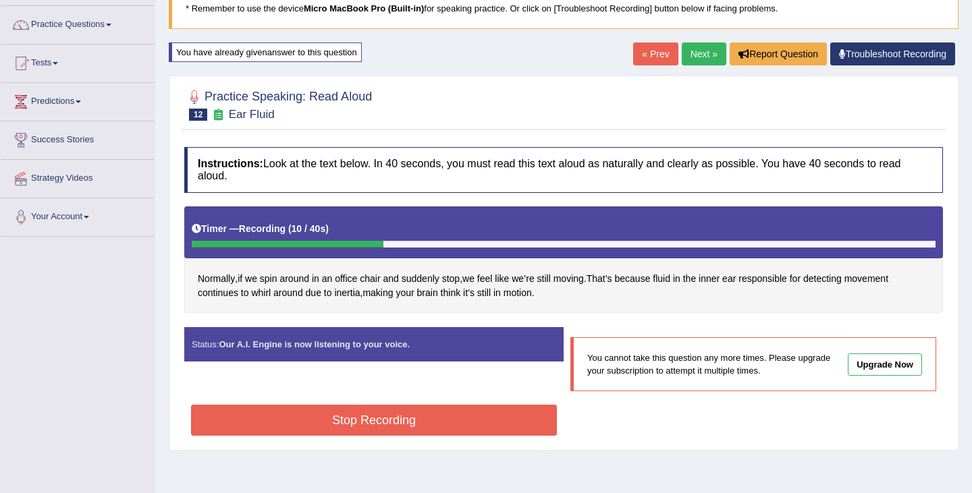
click at [418, 429] on button "Stop Recording" at bounding box center [374, 420] width 366 height 31
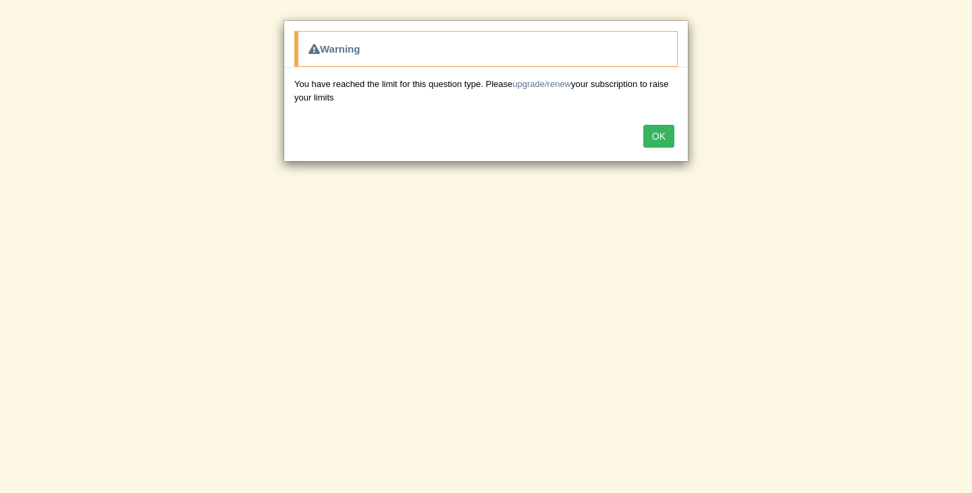
click at [657, 140] on button "OK" at bounding box center [658, 136] width 31 height 23
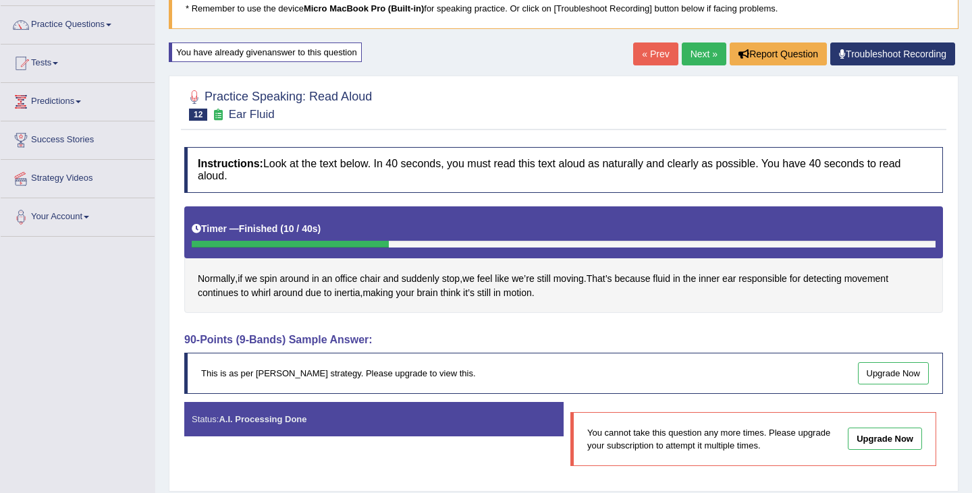
click at [688, 65] on div "« Prev Next » Report Question Troubleshoot Recording" at bounding box center [795, 56] width 325 height 26
click at [699, 60] on link "Next »" at bounding box center [704, 54] width 45 height 23
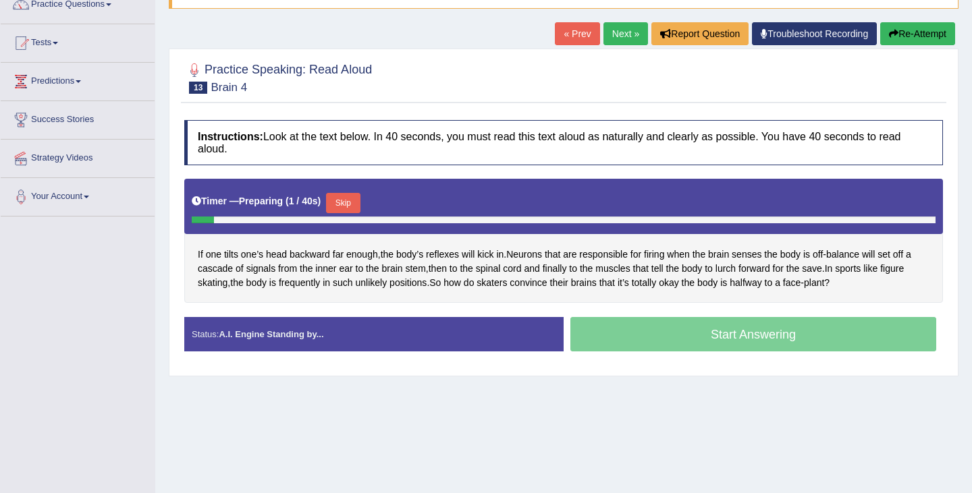
scroll to position [122, 0]
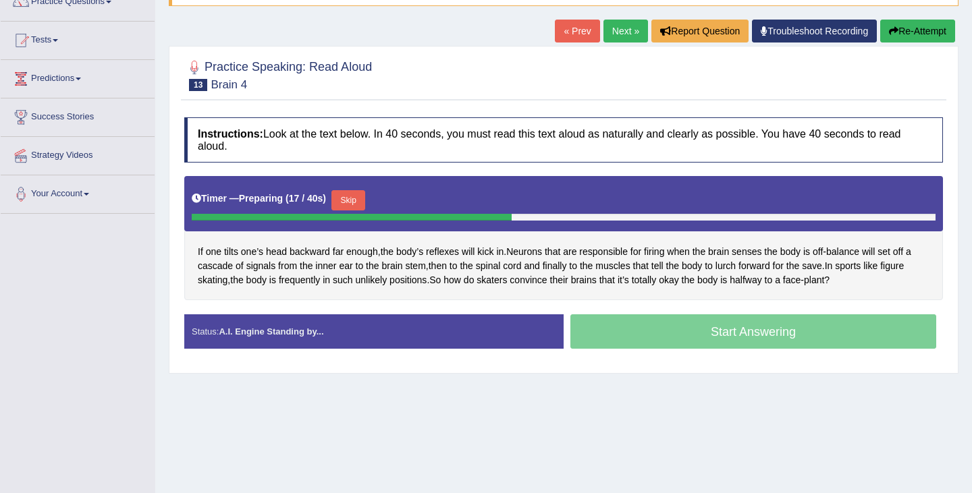
click at [690, 324] on div "Start Answering" at bounding box center [753, 334] width 379 height 38
click at [749, 330] on div "Start Answering" at bounding box center [753, 334] width 379 height 38
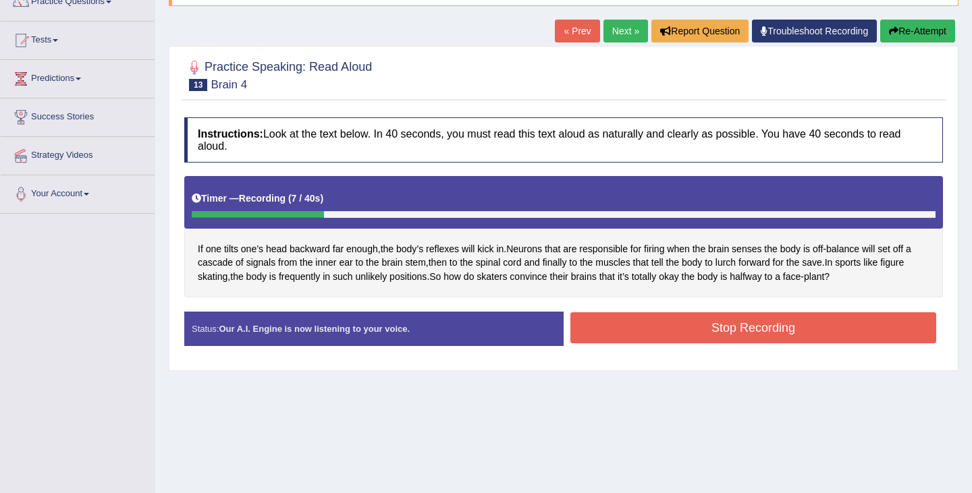
click at [727, 333] on button "Stop Recording" at bounding box center [753, 327] width 366 height 31
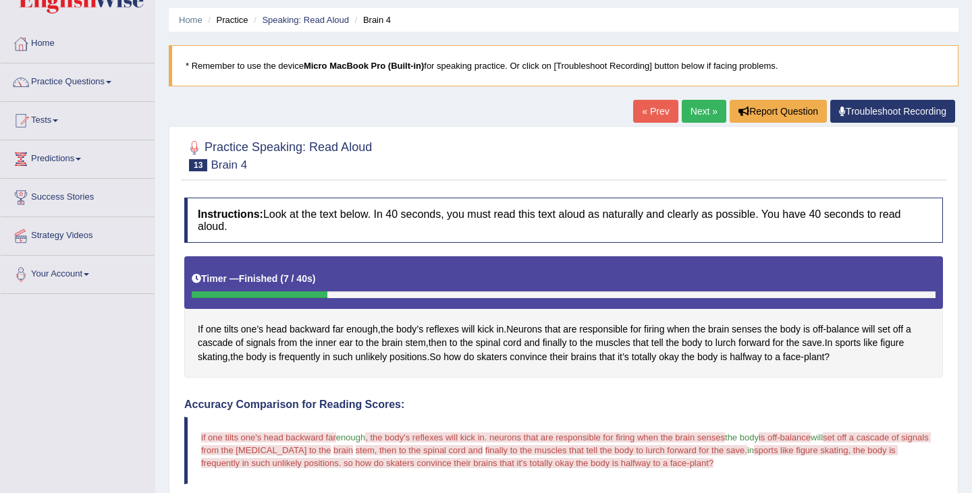
scroll to position [40, 0]
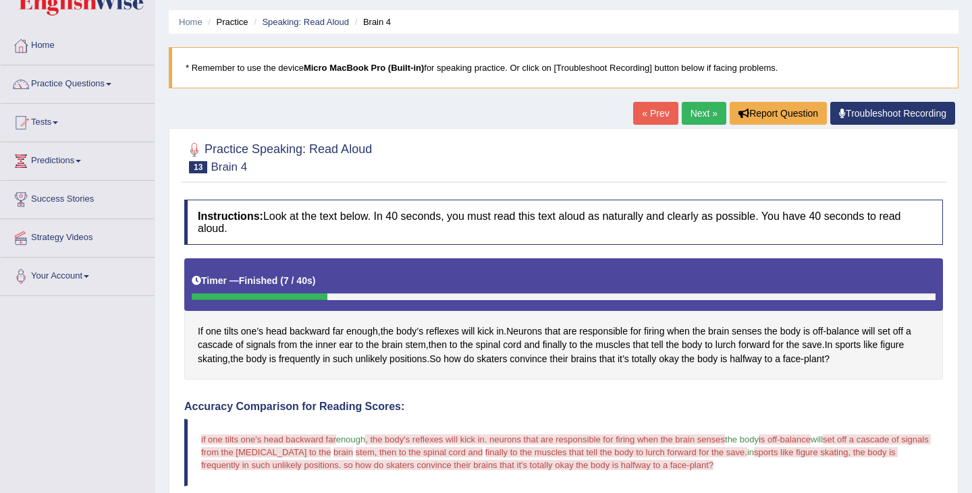
click at [704, 113] on link "Next »" at bounding box center [704, 113] width 45 height 23
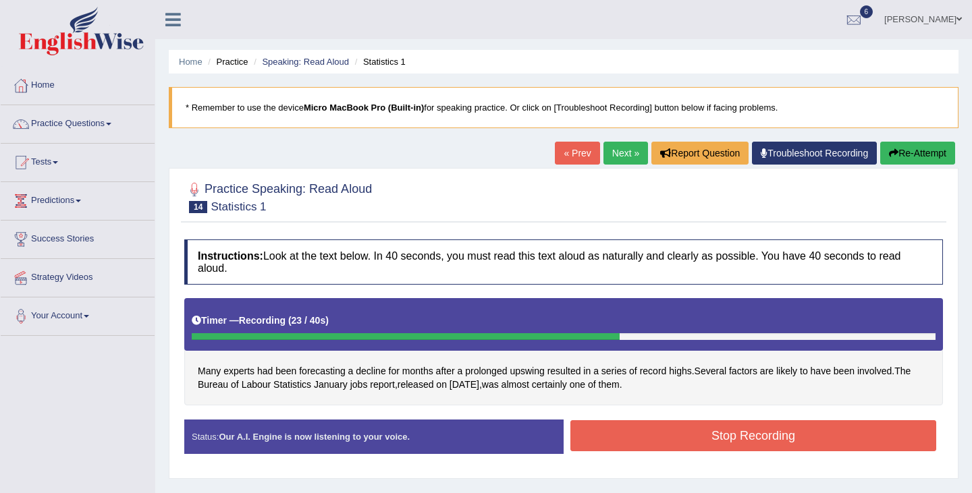
click at [709, 445] on button "Stop Recording" at bounding box center [753, 435] width 366 height 31
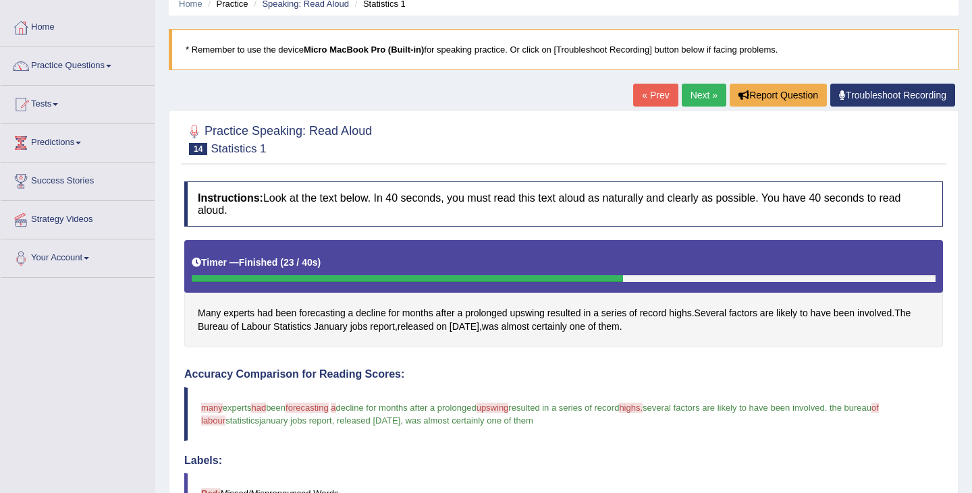
scroll to position [36, 0]
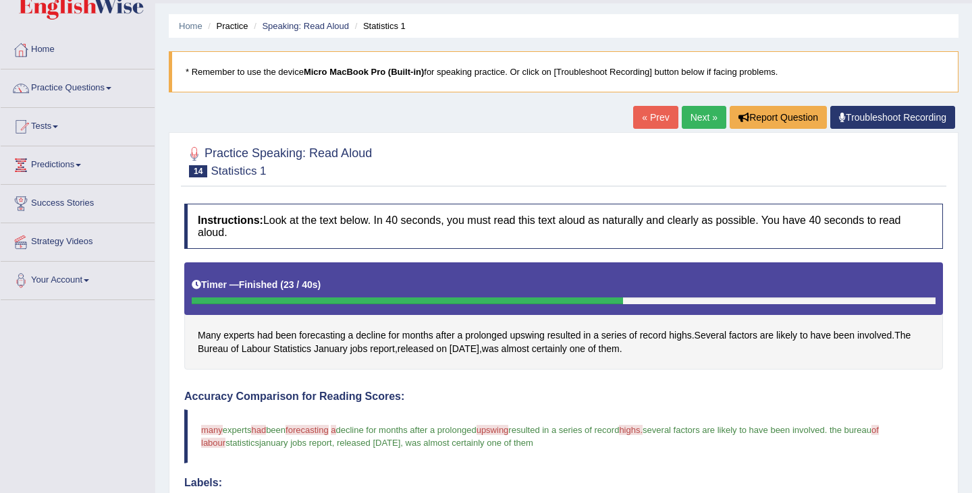
click at [703, 119] on link "Next »" at bounding box center [704, 117] width 45 height 23
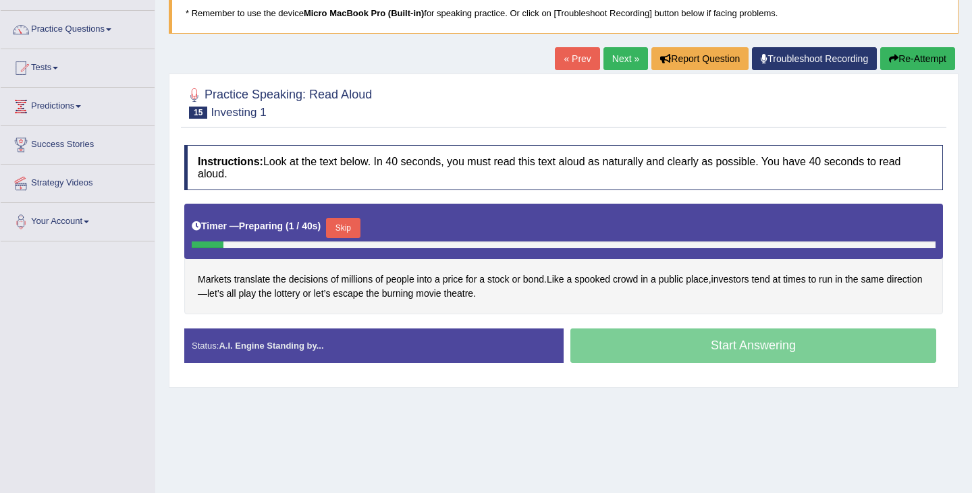
scroll to position [95, 0]
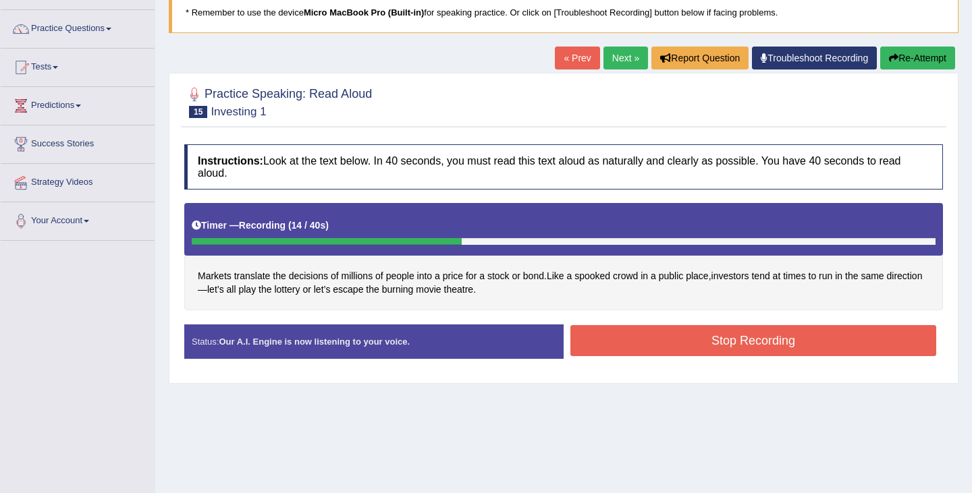
click at [789, 478] on div "Home Practice Speaking: Read Aloud Investing 1 * Remember to use the device Mic…" at bounding box center [563, 242] width 817 height 675
click at [791, 334] on button "Stop Recording" at bounding box center [753, 340] width 366 height 31
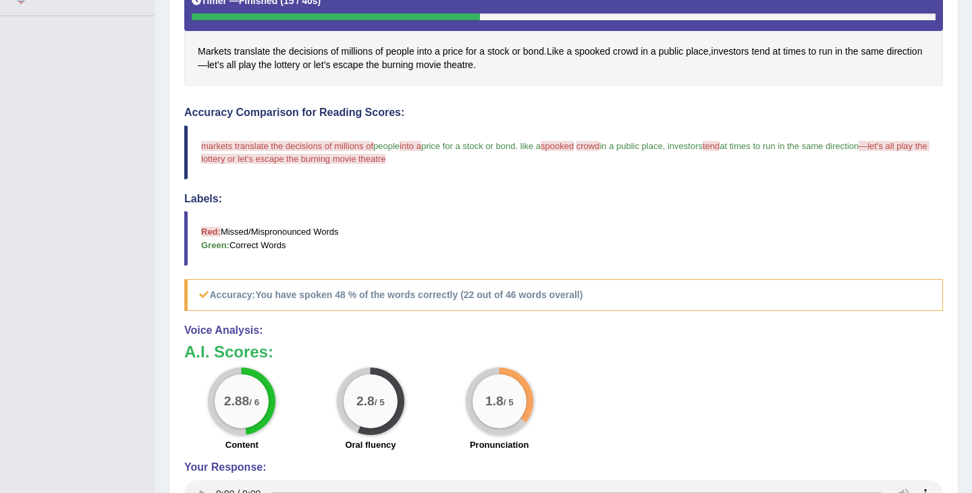
scroll to position [335, 0]
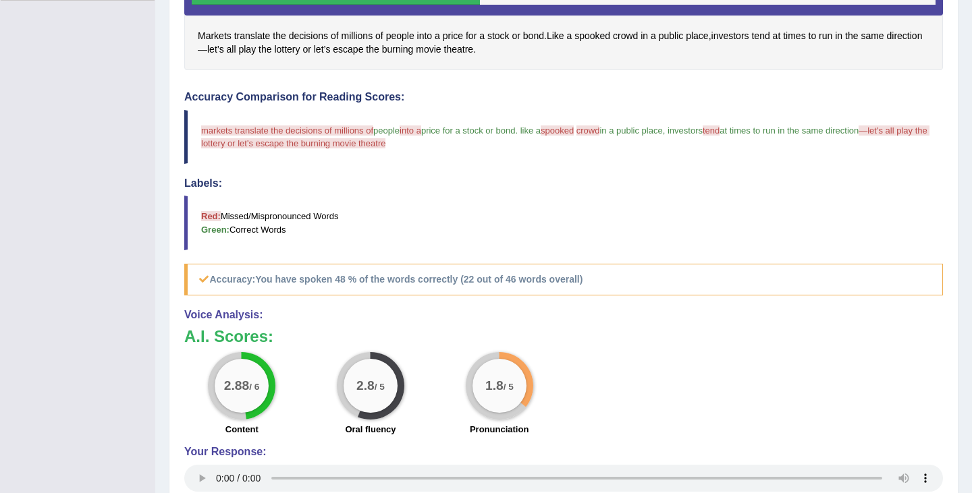
click at [387, 382] on div "2.8 / 5" at bounding box center [371, 386] width 54 height 54
click at [374, 420] on div "2.8 / 5" at bounding box center [370, 385] width 67 height 67
click at [374, 431] on label "Oral fluency" at bounding box center [370, 429] width 51 height 13
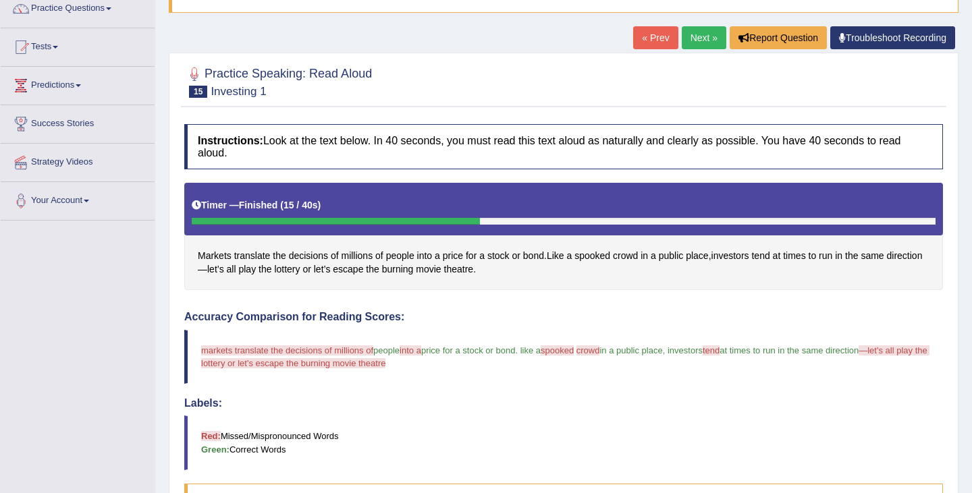
scroll to position [0, 0]
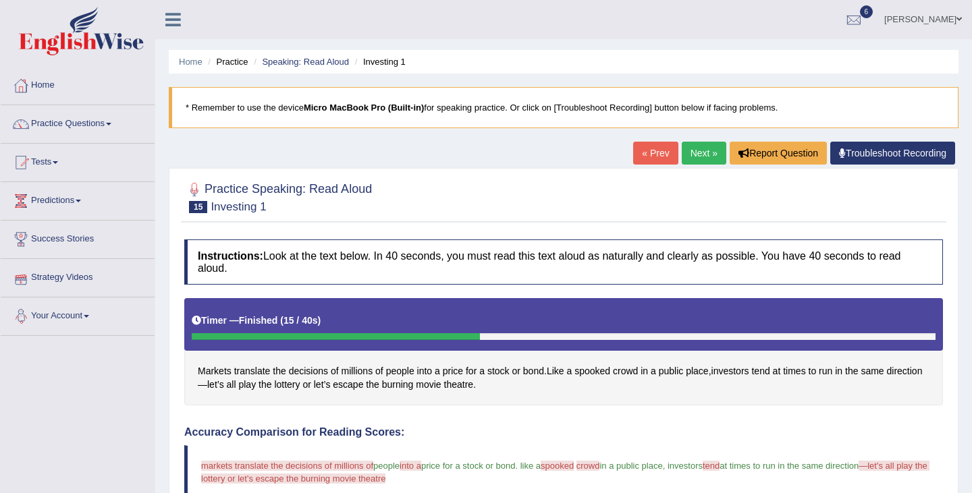
click at [705, 154] on link "Next »" at bounding box center [704, 153] width 45 height 23
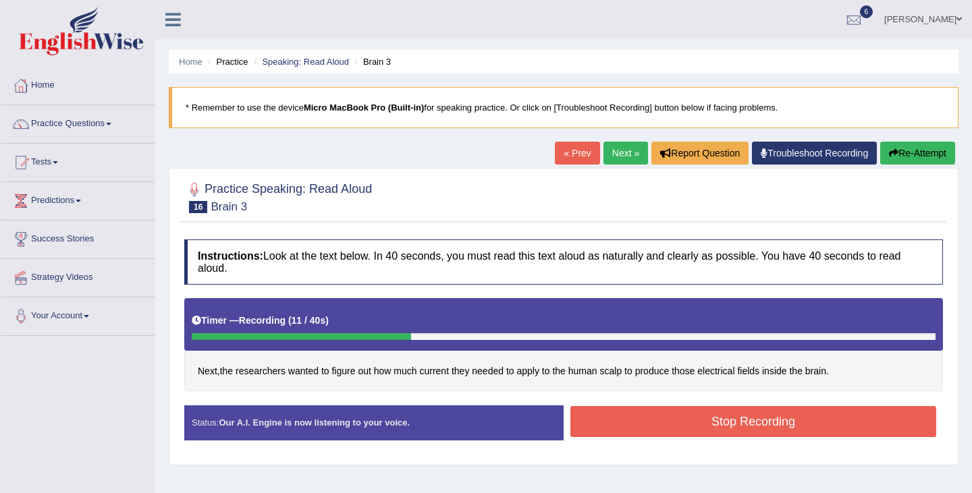
click at [780, 423] on button "Stop Recording" at bounding box center [753, 421] width 366 height 31
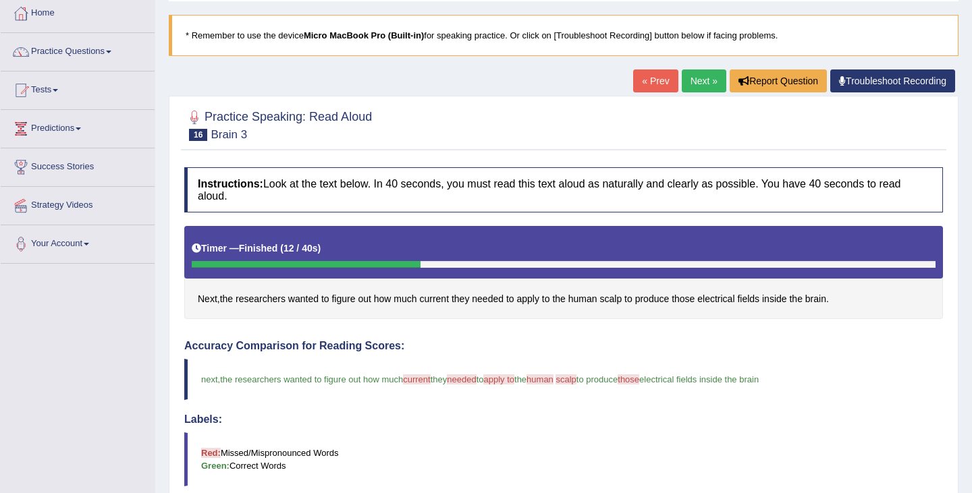
scroll to position [62, 0]
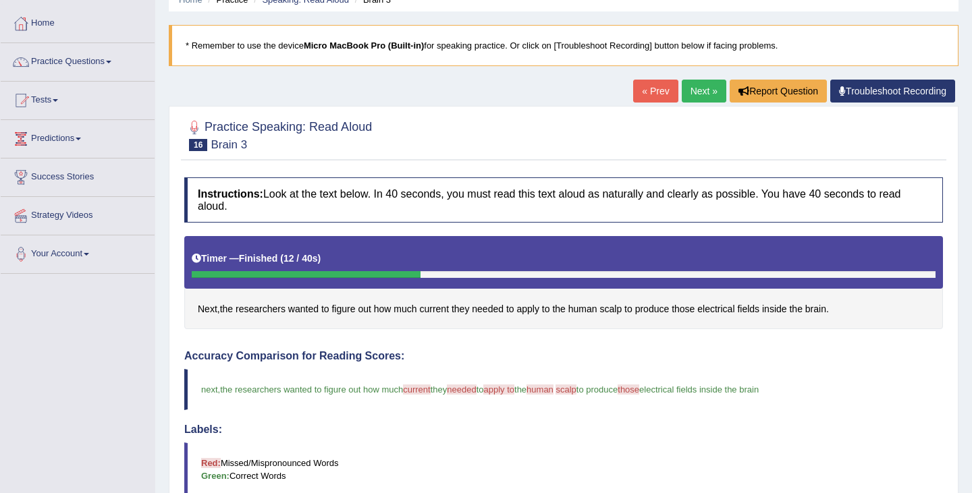
click at [700, 97] on link "Next »" at bounding box center [704, 91] width 45 height 23
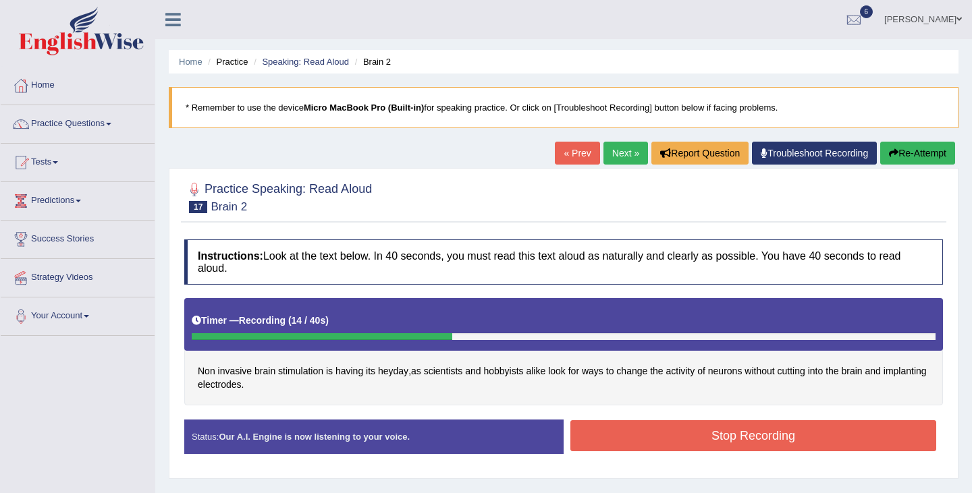
click at [772, 433] on button "Stop Recording" at bounding box center [753, 435] width 366 height 31
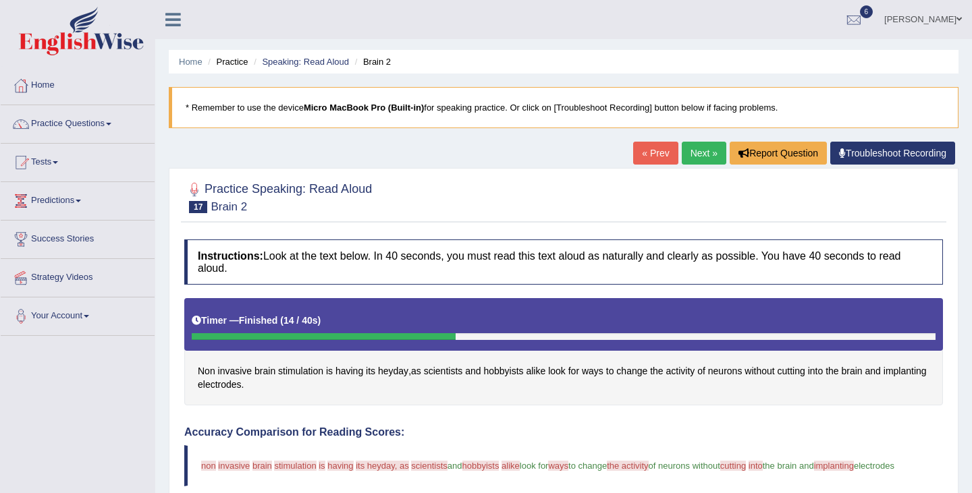
click at [706, 148] on link "Next »" at bounding box center [704, 153] width 45 height 23
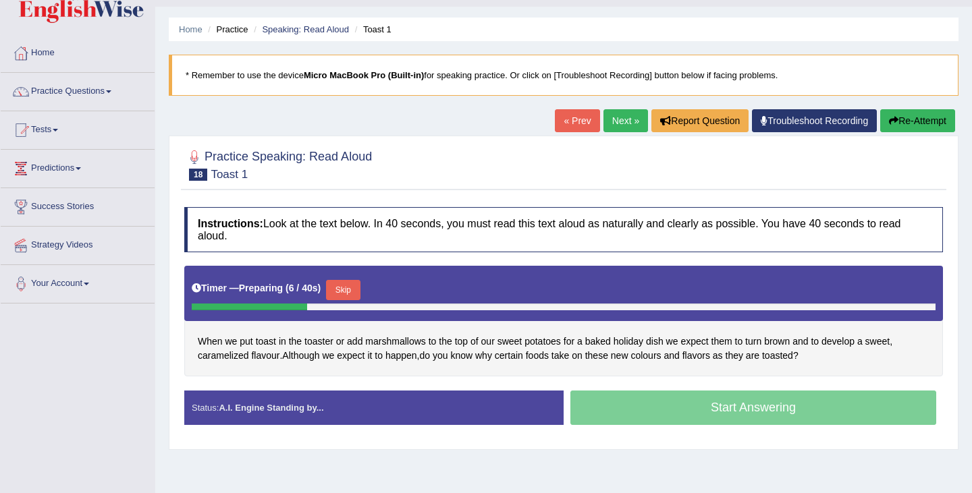
scroll to position [33, 0]
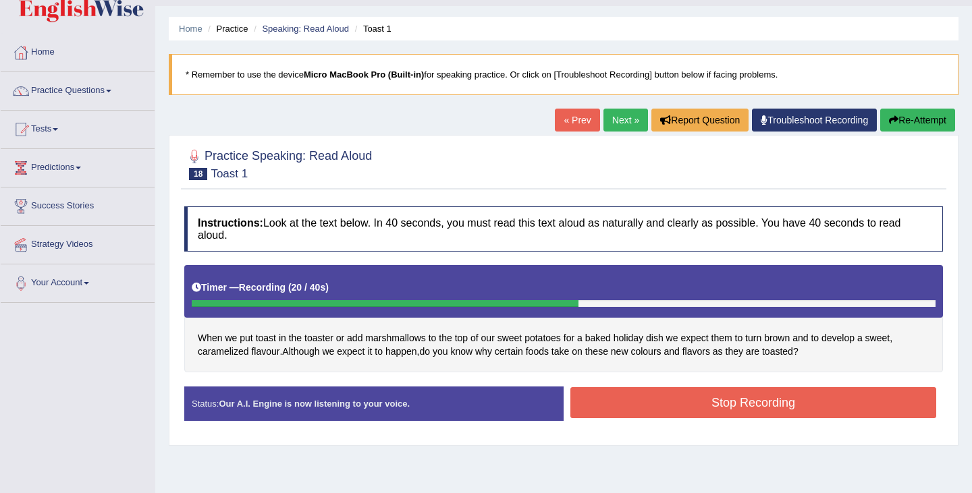
click at [860, 407] on button "Stop Recording" at bounding box center [753, 402] width 366 height 31
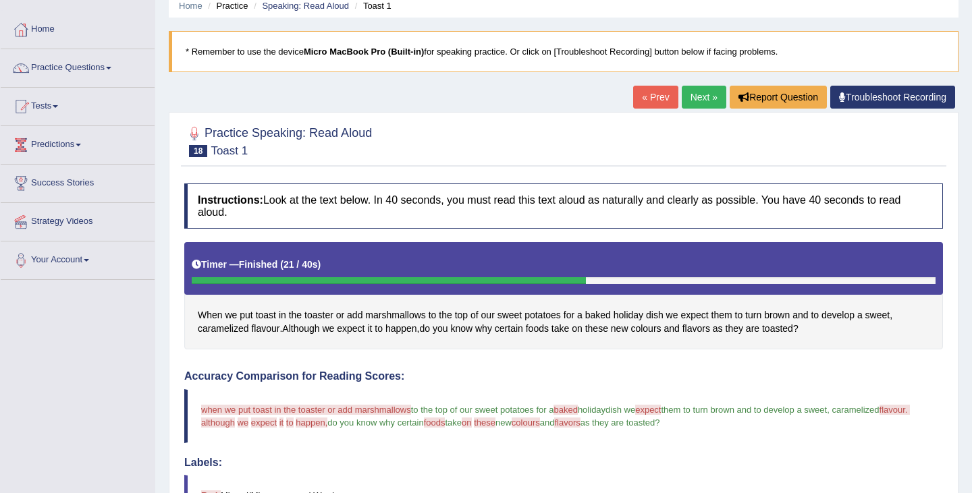
scroll to position [34, 0]
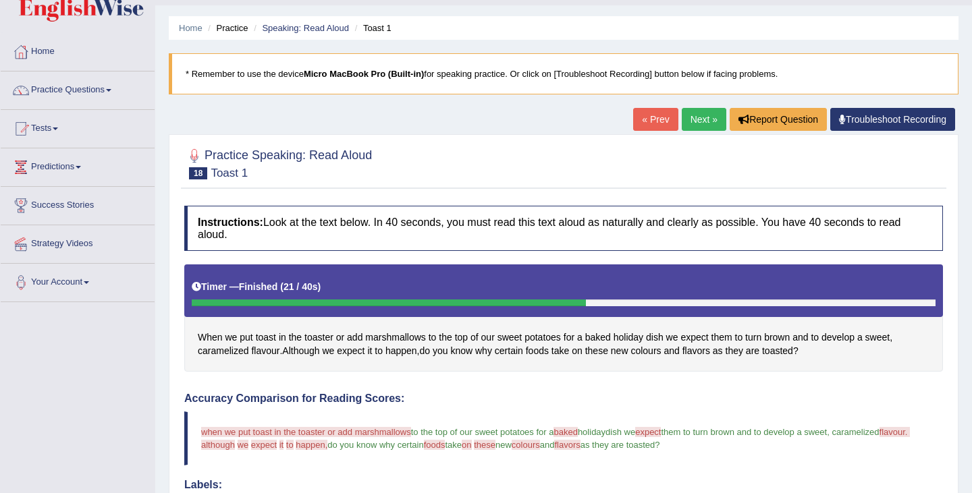
click at [703, 126] on link "Next »" at bounding box center [704, 119] width 45 height 23
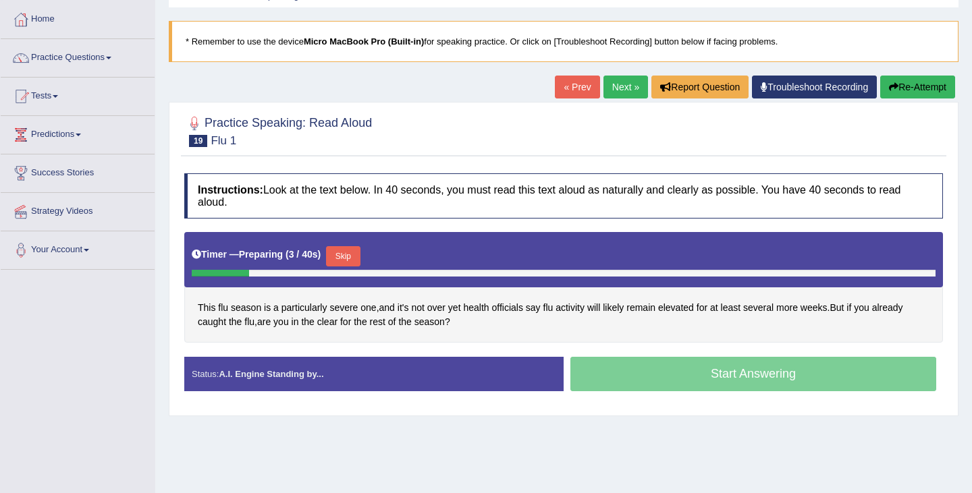
scroll to position [65, 0]
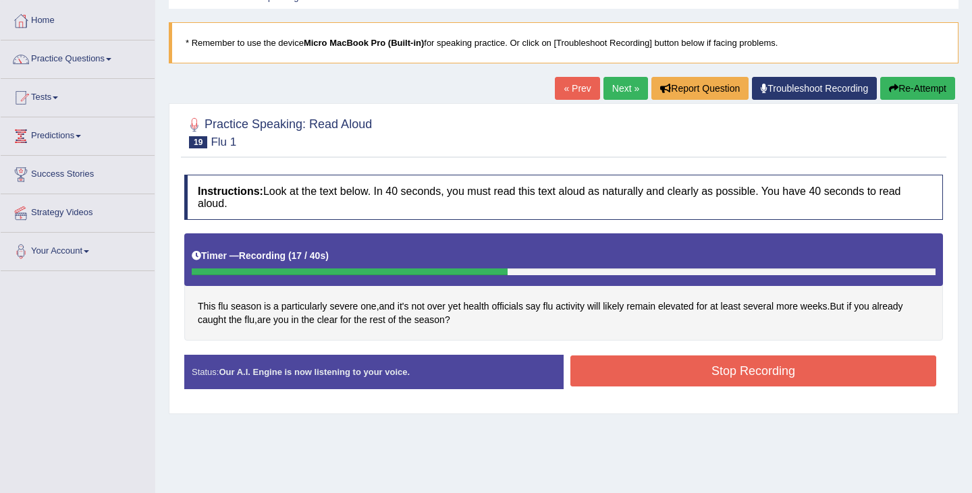
click at [782, 367] on button "Stop Recording" at bounding box center [753, 371] width 366 height 31
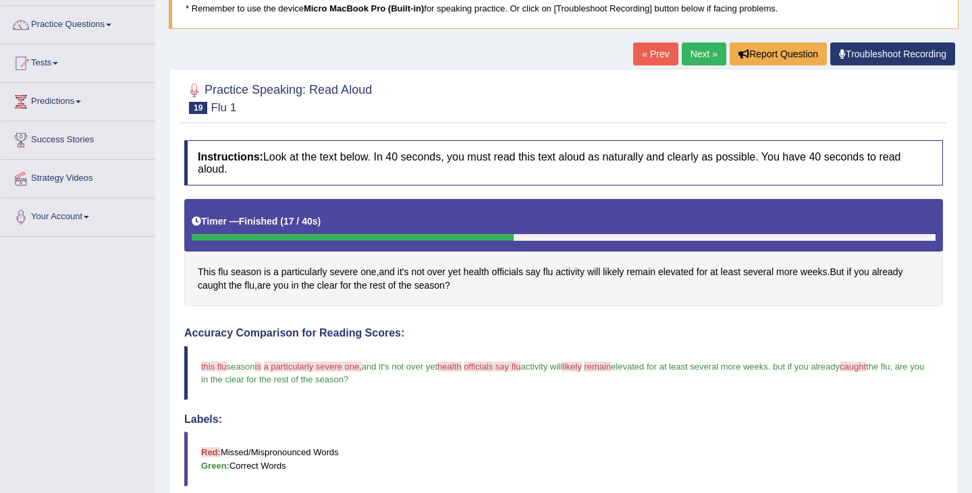
scroll to position [0, 0]
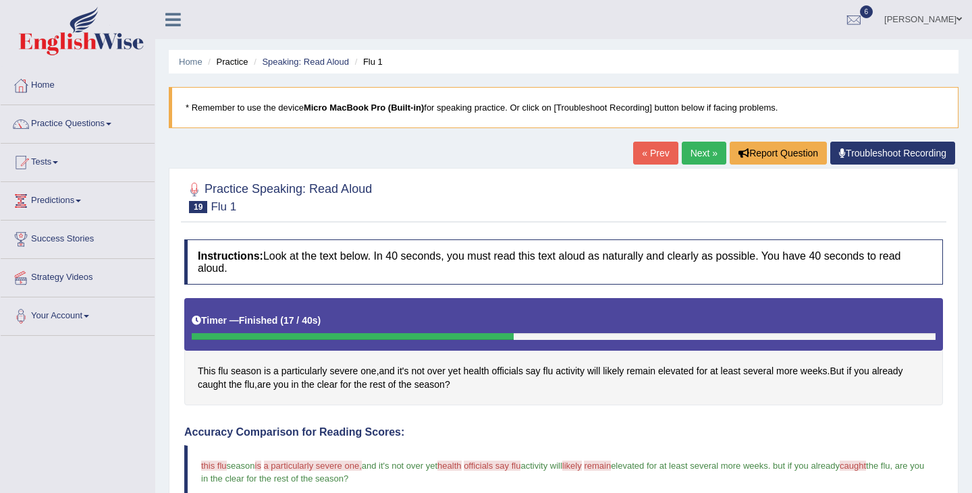
click at [703, 156] on link "Next »" at bounding box center [704, 153] width 45 height 23
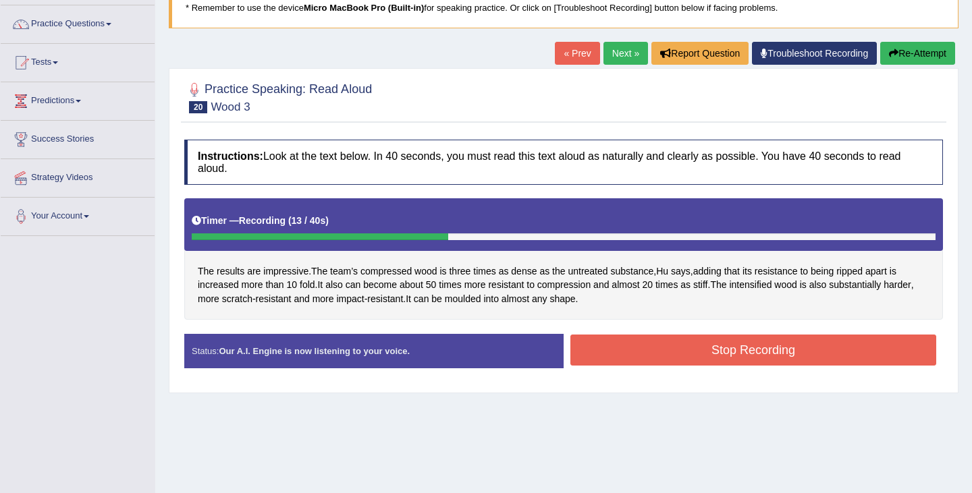
click at [750, 360] on button "Stop Recording" at bounding box center [753, 350] width 366 height 31
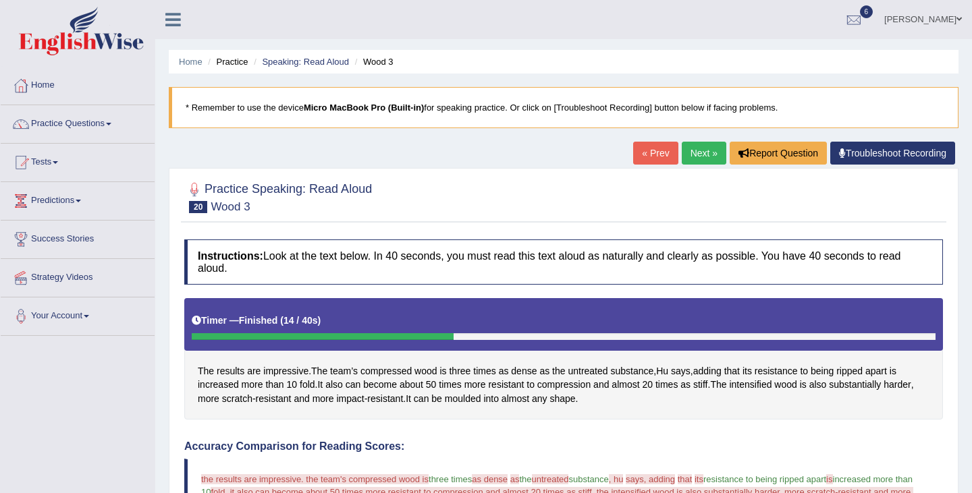
click at [685, 144] on link "Next »" at bounding box center [704, 153] width 45 height 23
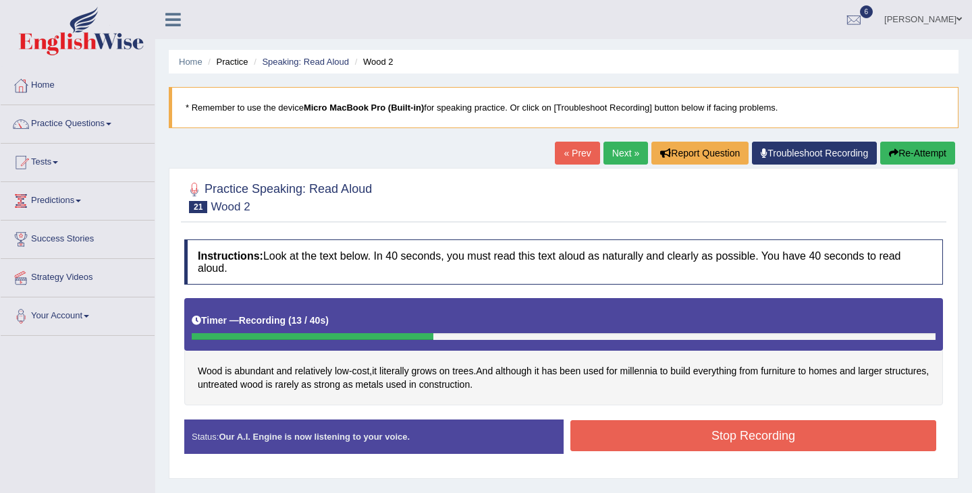
click at [685, 439] on button "Stop Recording" at bounding box center [753, 435] width 366 height 31
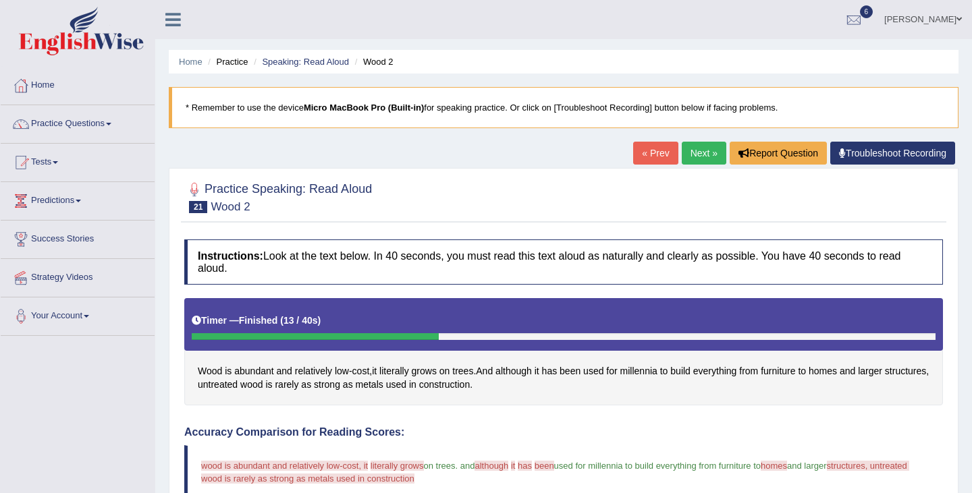
click at [709, 150] on link "Next »" at bounding box center [704, 153] width 45 height 23
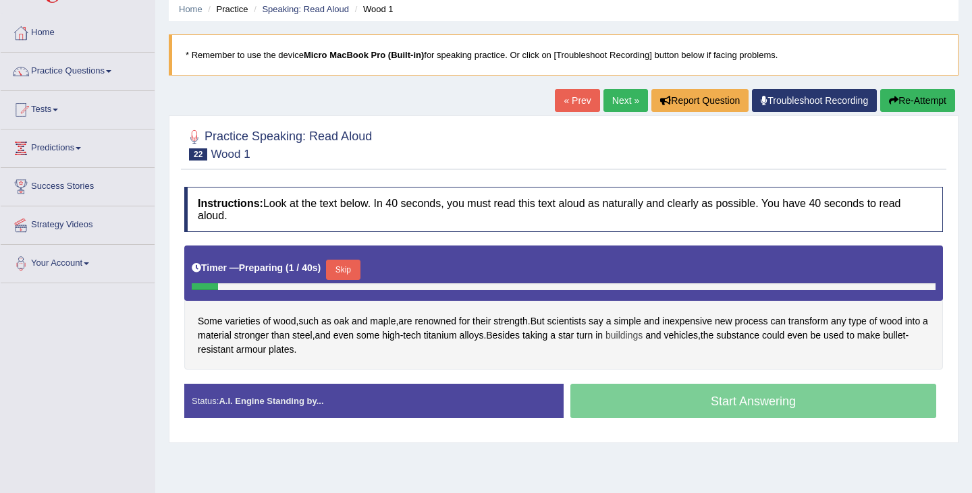
scroll to position [54, 0]
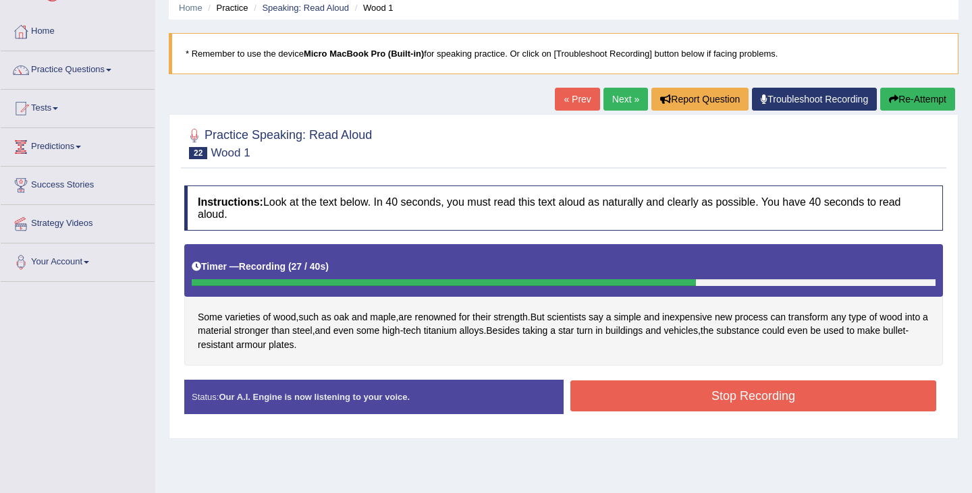
click at [786, 401] on button "Stop Recording" at bounding box center [753, 396] width 366 height 31
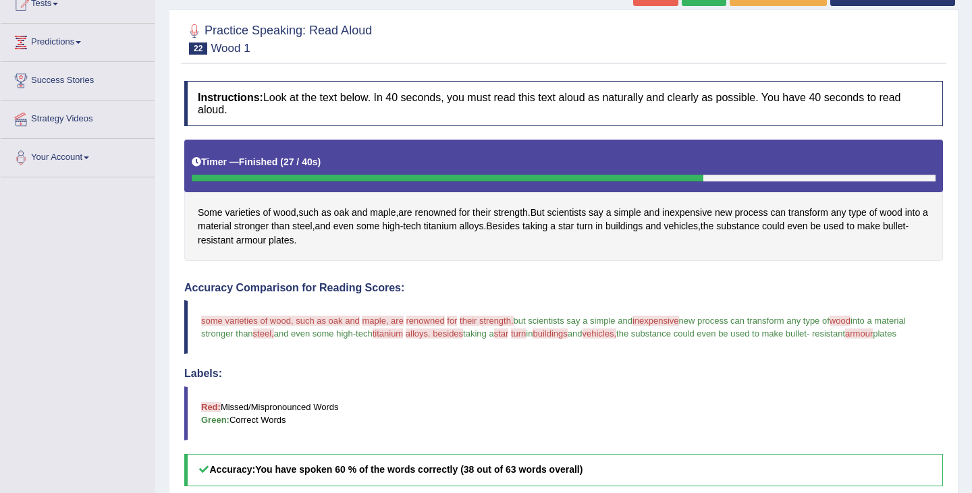
scroll to position [78, 0]
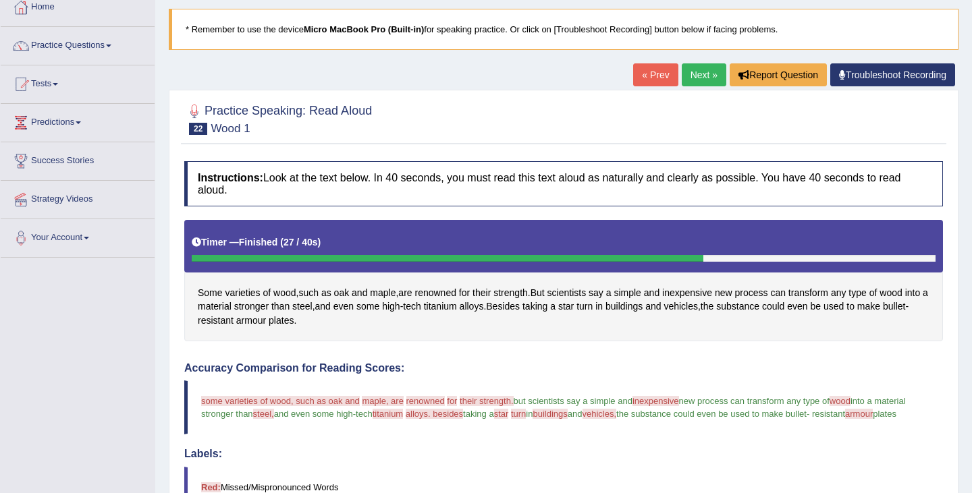
click at [718, 82] on link "Next »" at bounding box center [704, 74] width 45 height 23
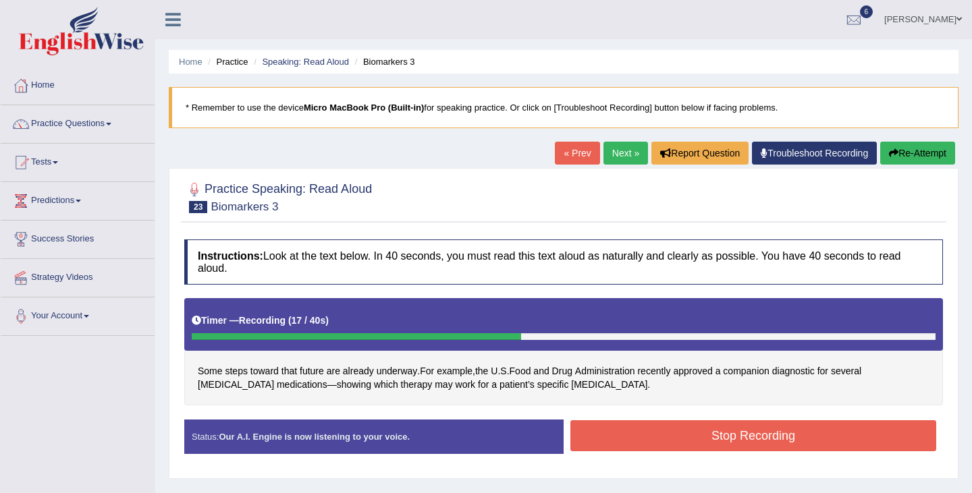
click at [683, 439] on button "Stop Recording" at bounding box center [753, 435] width 366 height 31
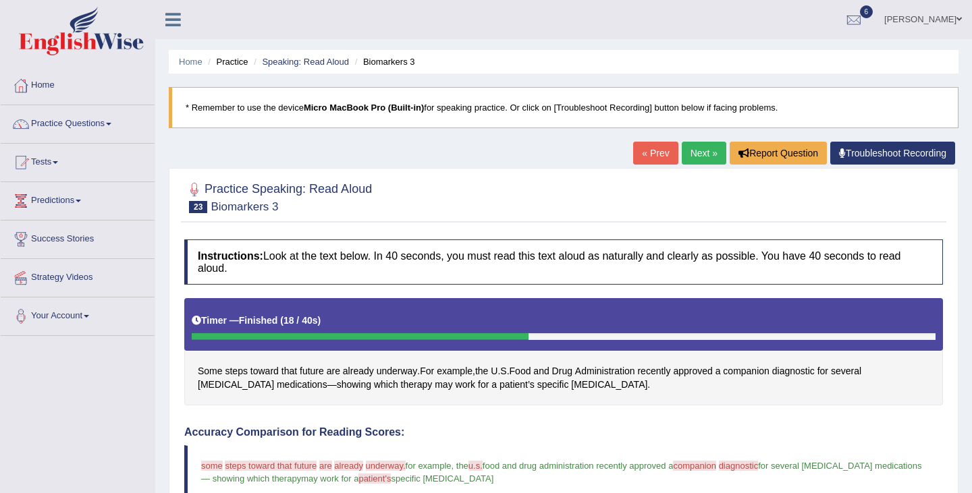
click at [709, 151] on link "Next »" at bounding box center [704, 153] width 45 height 23
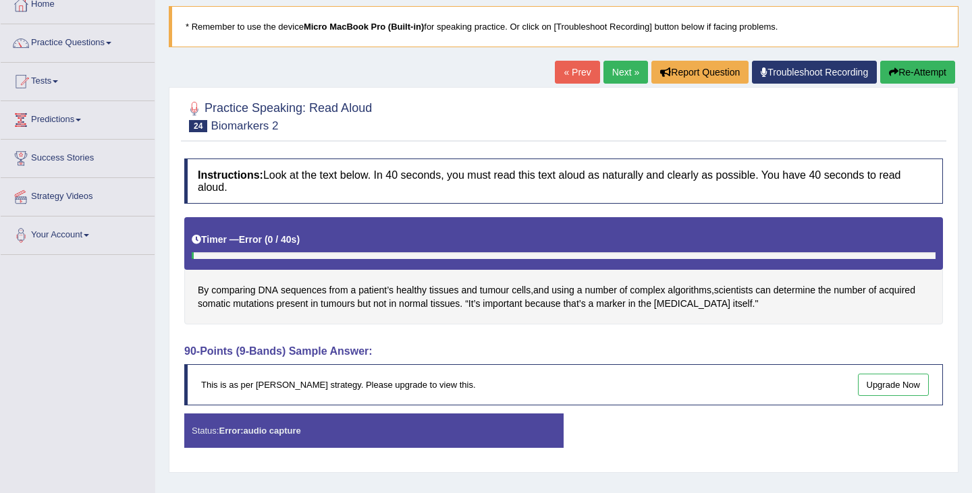
scroll to position [82, 0]
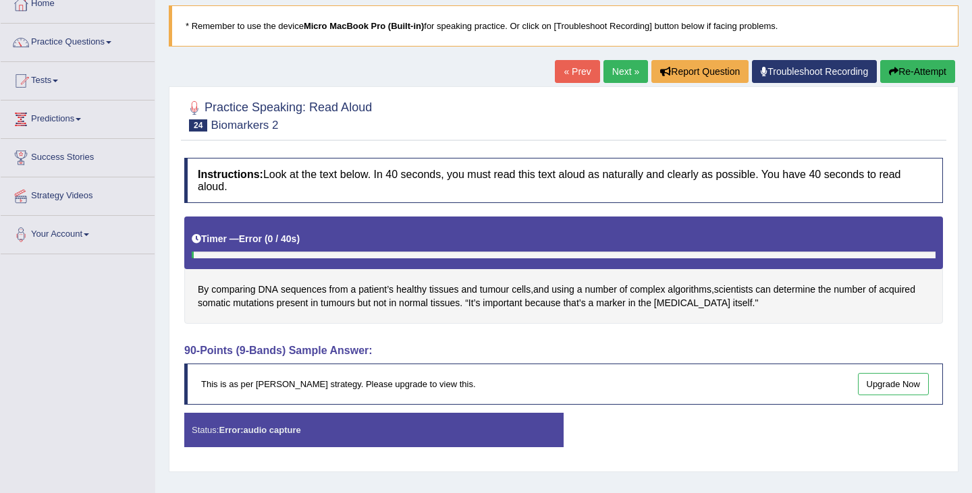
click at [439, 423] on div "Status: Error: audio capture" at bounding box center [373, 430] width 379 height 34
click at [653, 281] on div "By comparing DNA sequences from a patient’s healthy tissues and tumour cells , …" at bounding box center [563, 270] width 759 height 107
click at [927, 75] on button "Re-Attempt" at bounding box center [917, 71] width 75 height 23
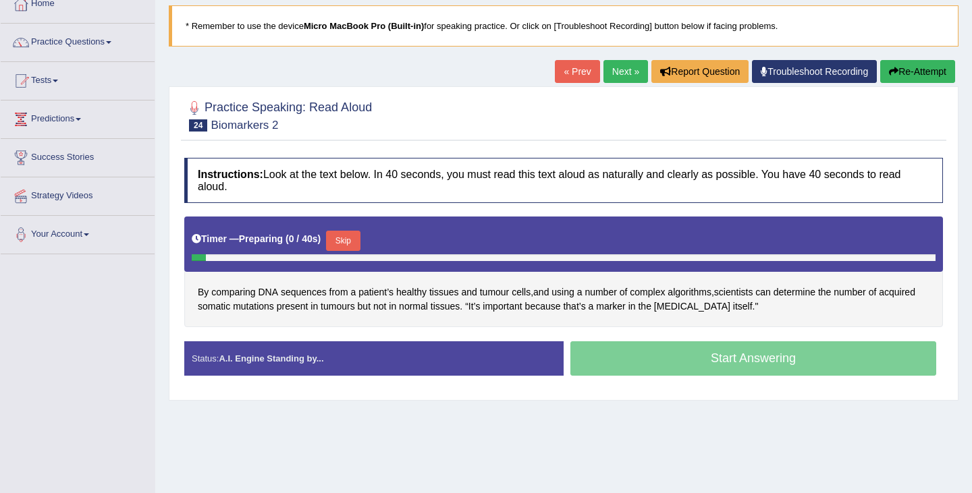
scroll to position [82, 0]
click at [366, 244] on div "Timer — Preparing ( 2 / 40s ) Skip" at bounding box center [564, 240] width 744 height 27
click at [346, 239] on button "Skip" at bounding box center [343, 241] width 34 height 20
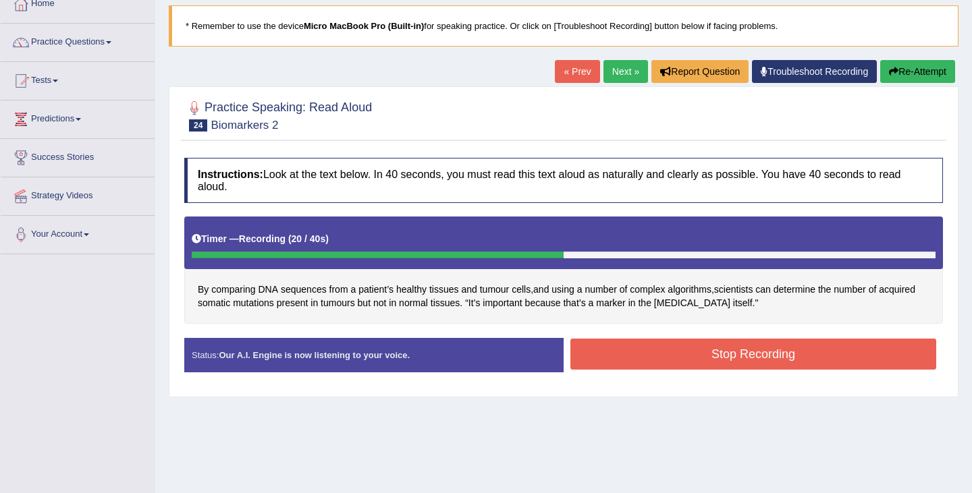
click at [736, 354] on button "Stop Recording" at bounding box center [753, 354] width 366 height 31
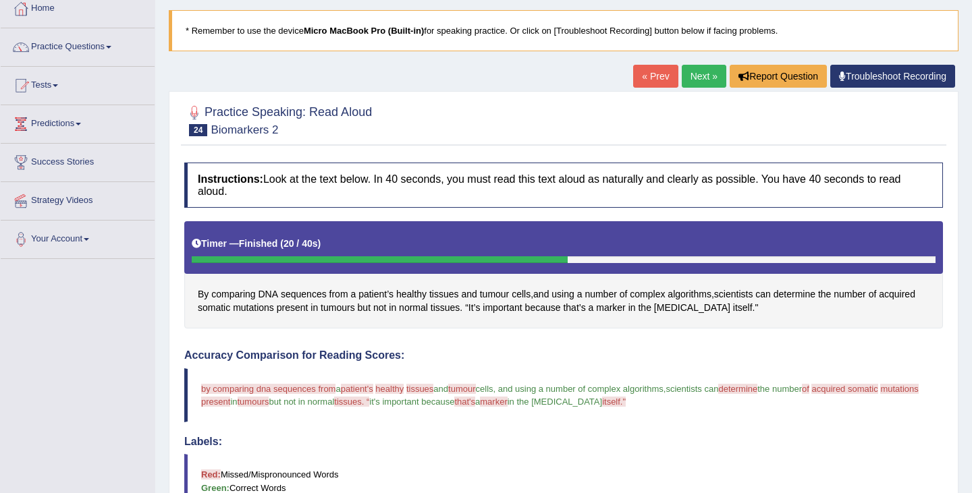
scroll to position [72, 0]
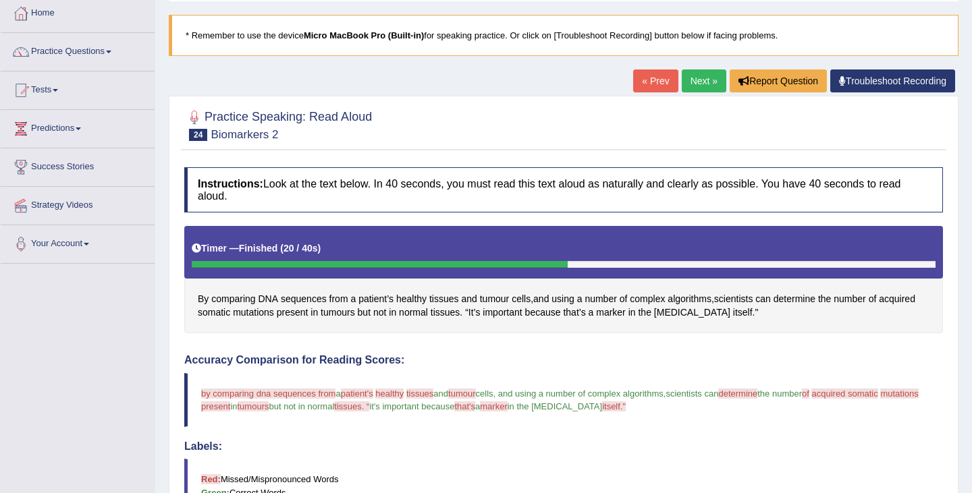
click at [705, 83] on link "Next »" at bounding box center [704, 81] width 45 height 23
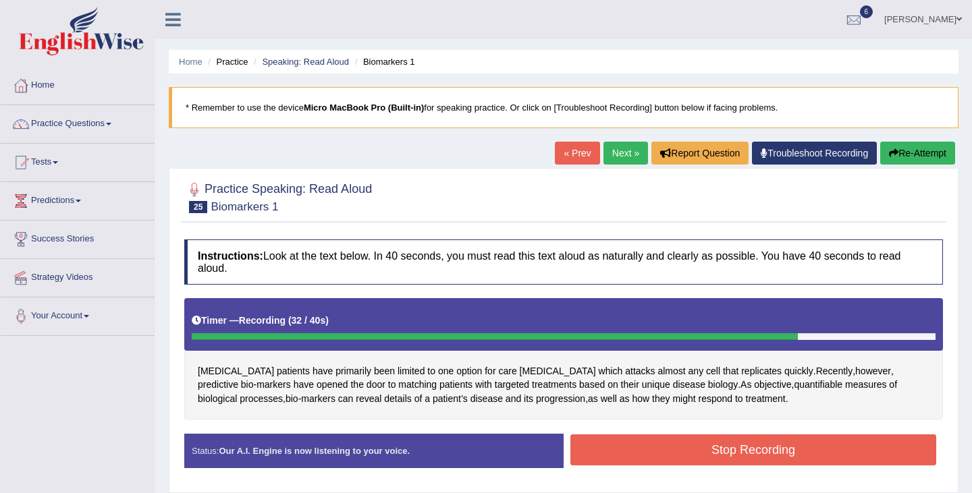
click at [784, 449] on button "Stop Recording" at bounding box center [753, 450] width 366 height 31
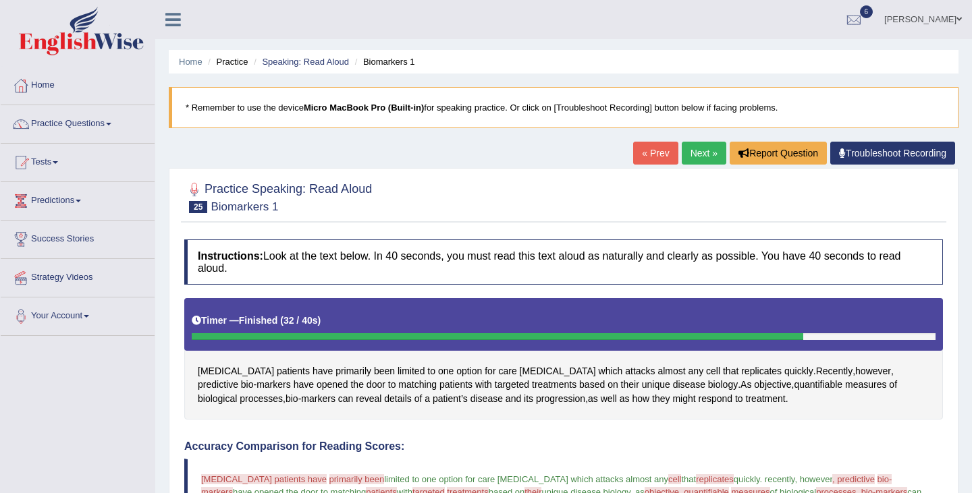
click at [707, 162] on link "Next »" at bounding box center [704, 153] width 45 height 23
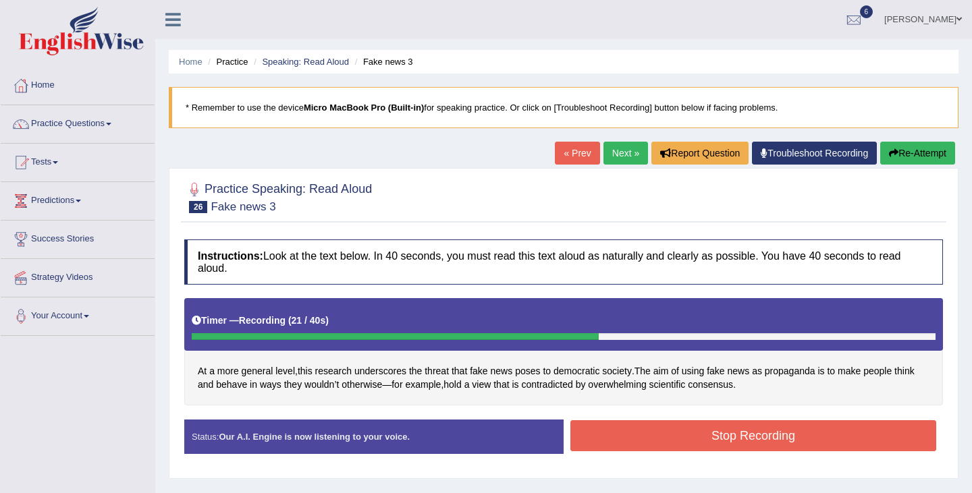
click at [814, 430] on button "Stop Recording" at bounding box center [753, 435] width 366 height 31
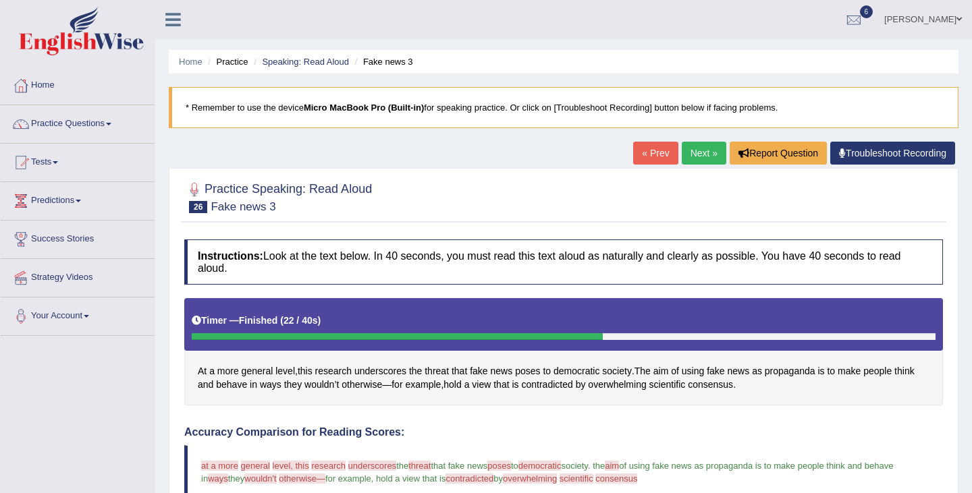
click at [701, 162] on link "Next »" at bounding box center [704, 153] width 45 height 23
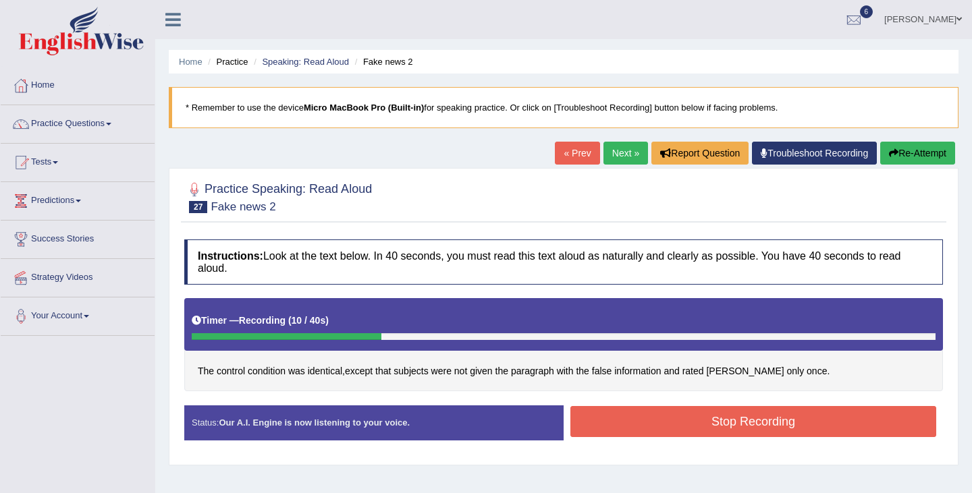
click at [780, 432] on button "Stop Recording" at bounding box center [753, 421] width 366 height 31
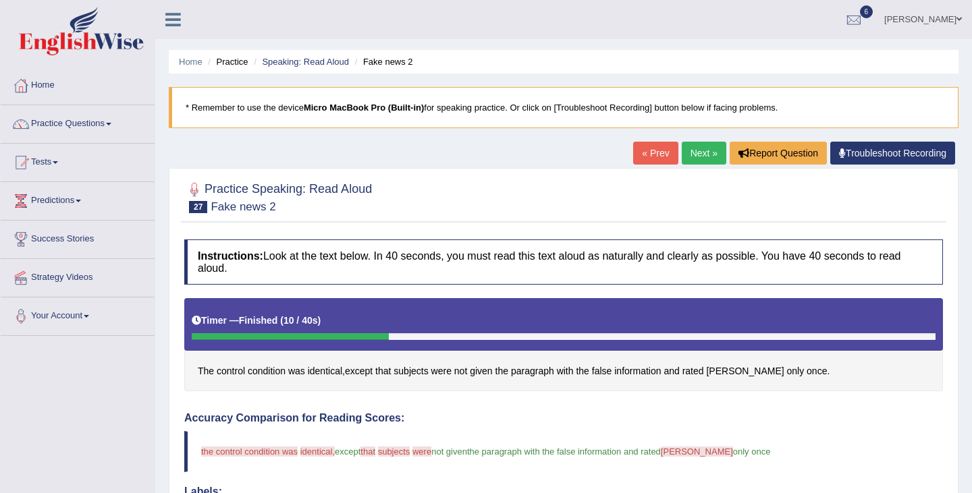
click at [896, 153] on link "Troubleshoot Recording" at bounding box center [892, 153] width 125 height 23
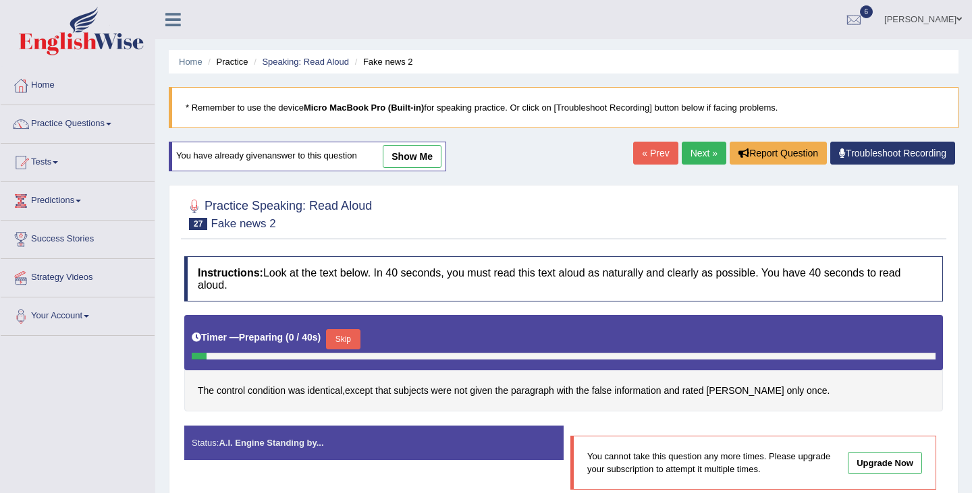
click at [693, 163] on link "Next »" at bounding box center [704, 153] width 45 height 23
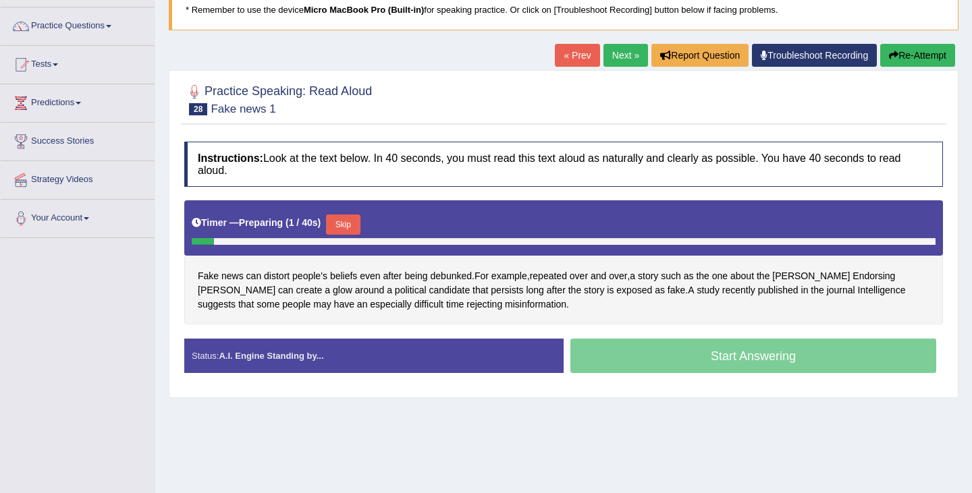
scroll to position [102, 0]
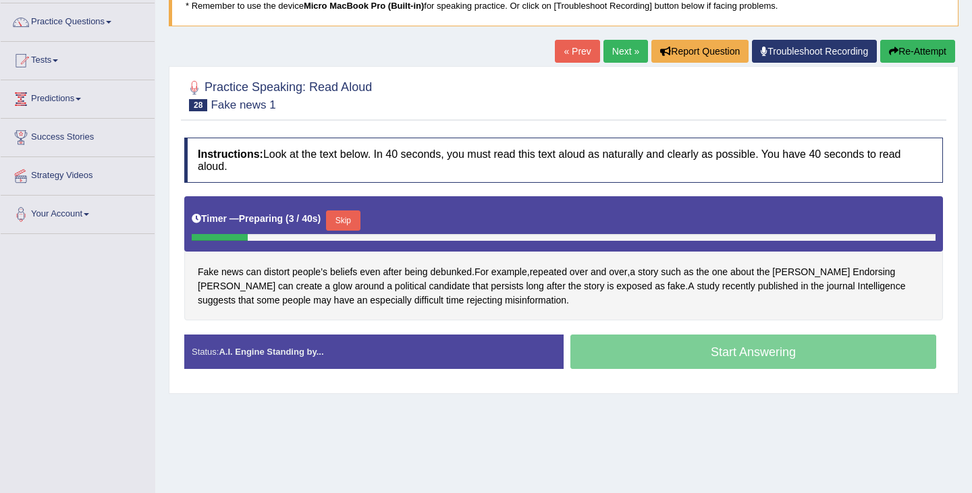
click at [354, 219] on button "Skip" at bounding box center [343, 221] width 34 height 20
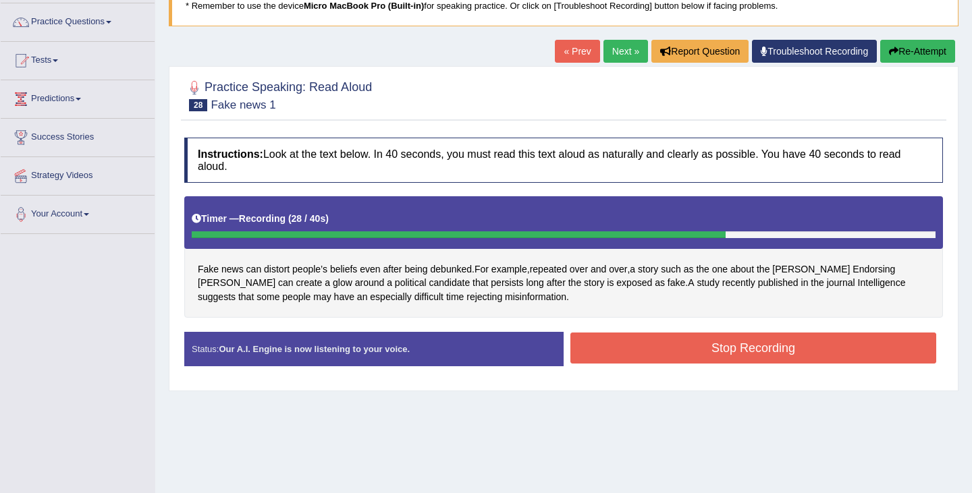
click at [808, 345] on button "Stop Recording" at bounding box center [753, 348] width 366 height 31
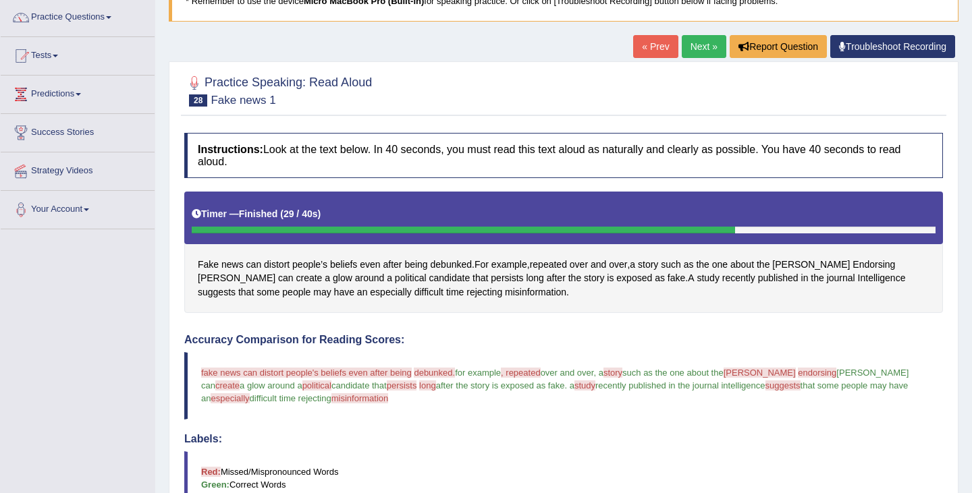
scroll to position [0, 0]
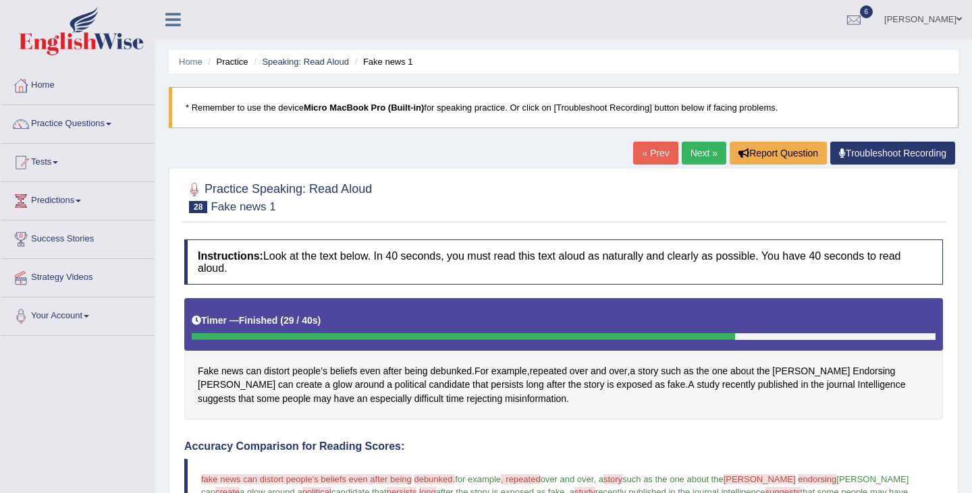
click at [706, 153] on link "Next »" at bounding box center [704, 153] width 45 height 23
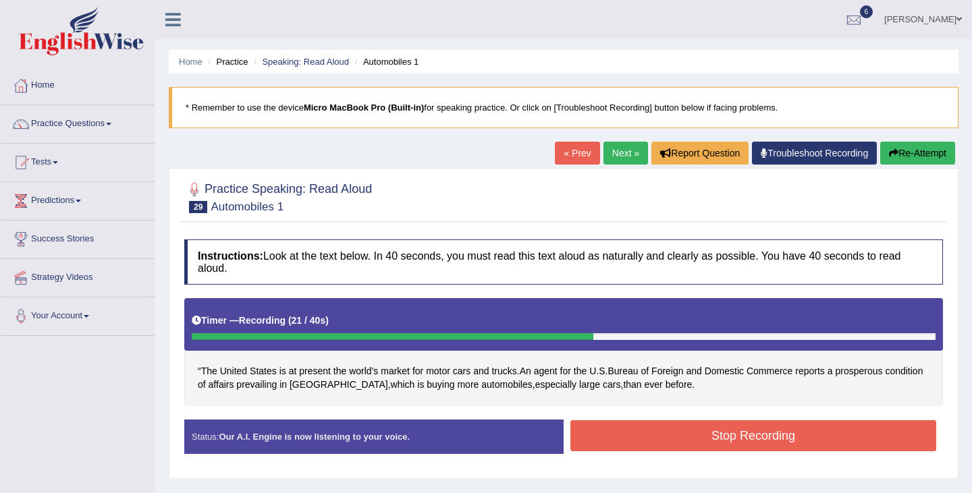
click at [732, 431] on button "Stop Recording" at bounding box center [753, 435] width 366 height 31
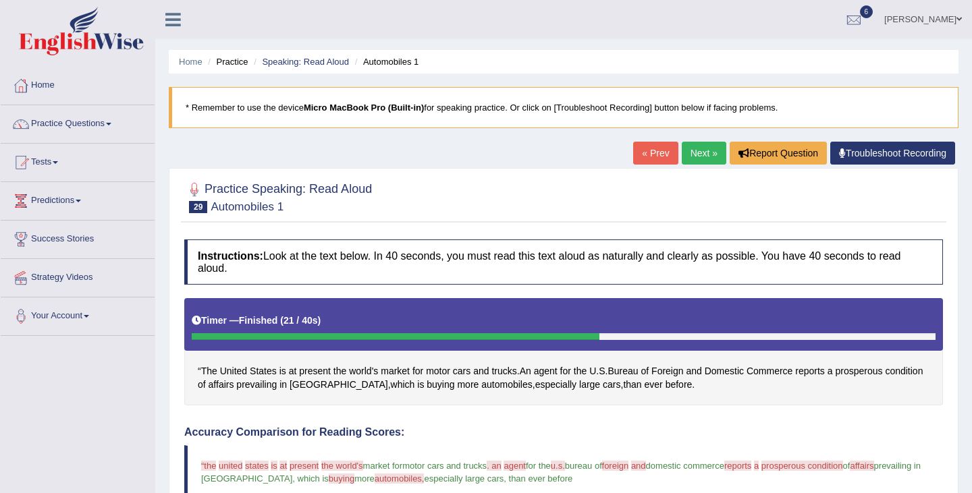
click at [697, 156] on link "Next »" at bounding box center [704, 153] width 45 height 23
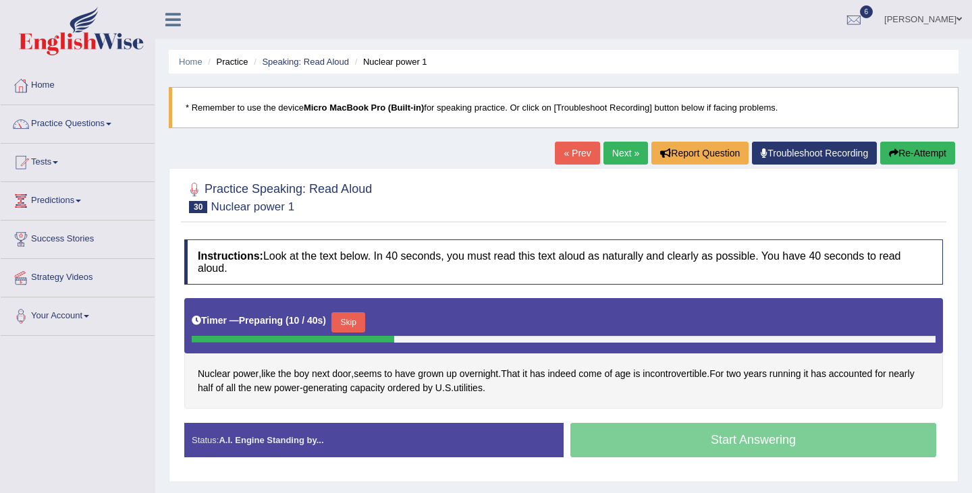
click at [355, 323] on button "Skip" at bounding box center [348, 322] width 34 height 20
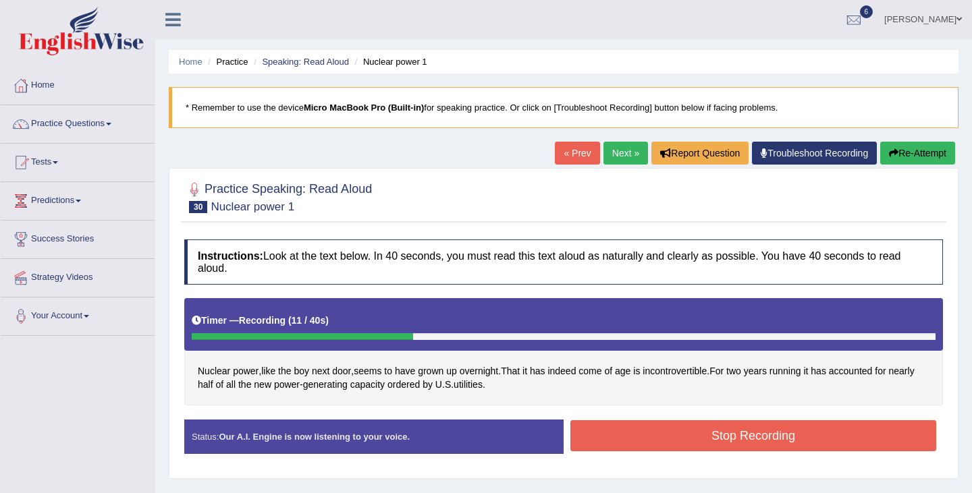
click at [772, 440] on button "Stop Recording" at bounding box center [753, 435] width 366 height 31
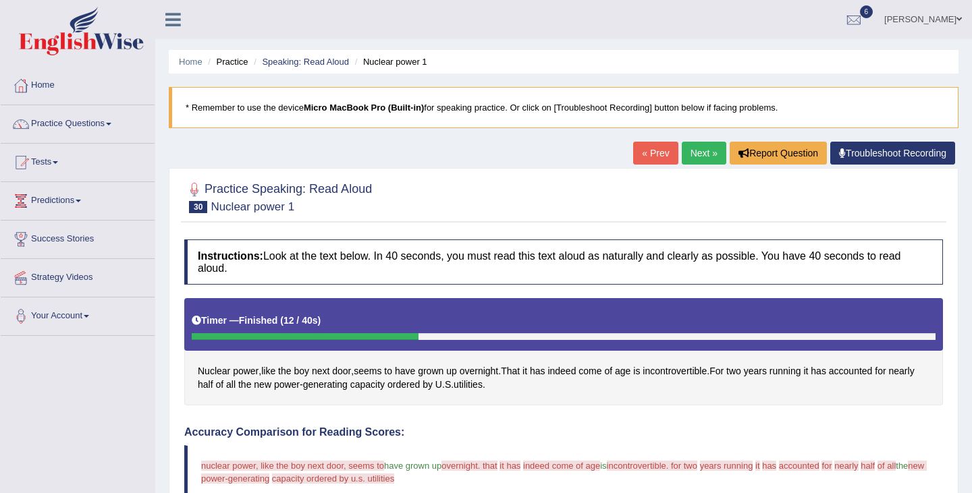
click at [699, 158] on link "Next »" at bounding box center [704, 153] width 45 height 23
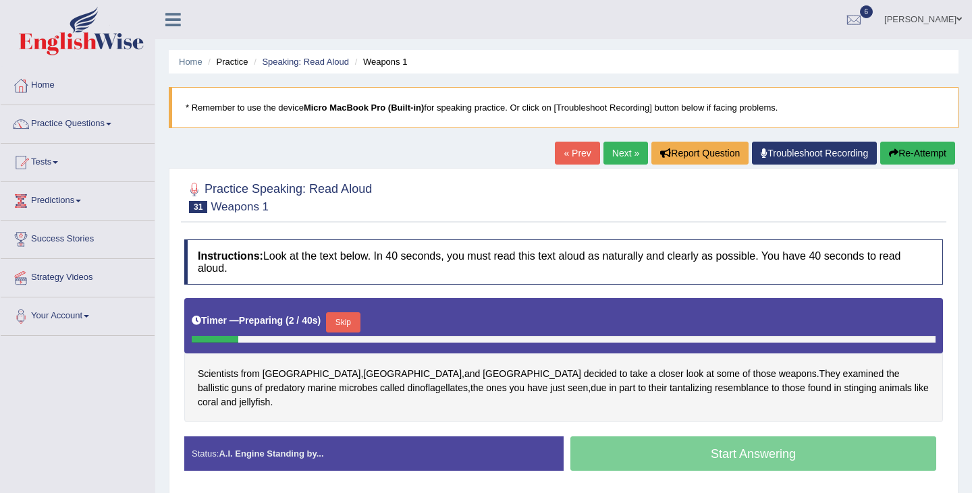
click at [353, 331] on button "Skip" at bounding box center [343, 322] width 34 height 20
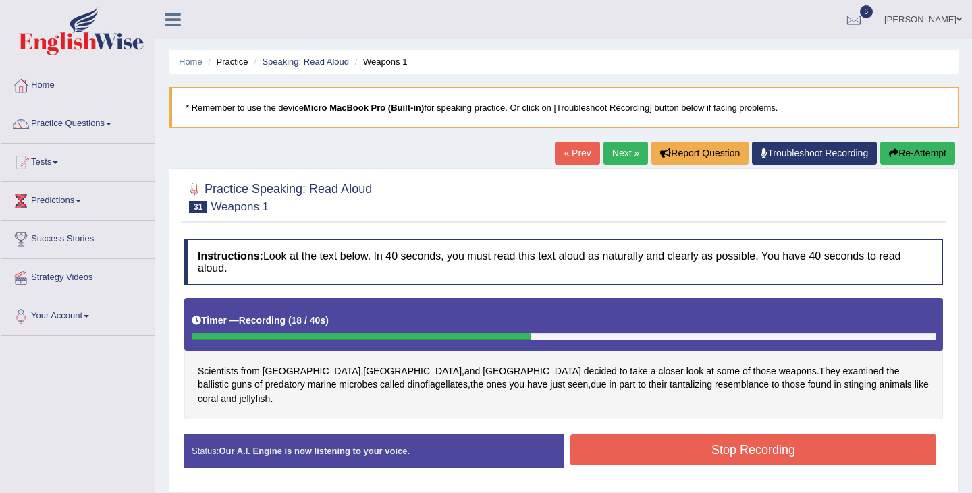
click at [706, 448] on button "Stop Recording" at bounding box center [753, 450] width 366 height 31
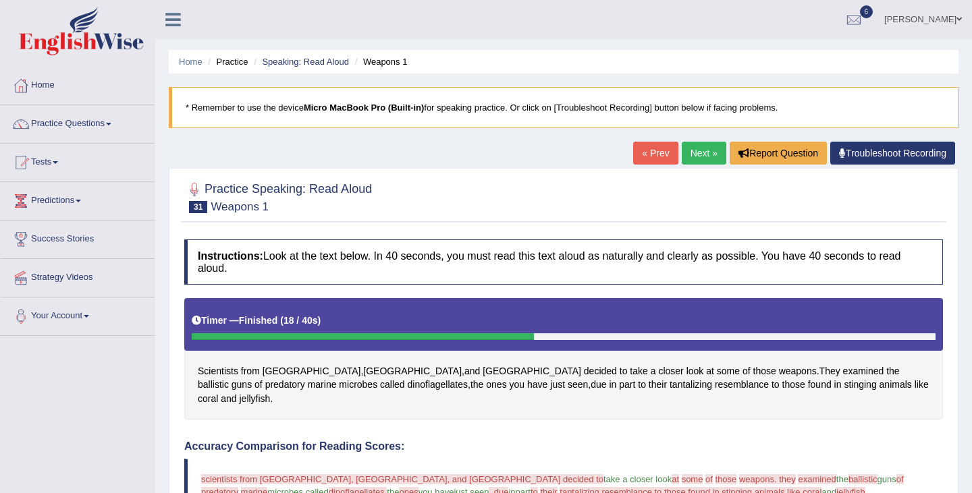
click at [706, 151] on link "Next »" at bounding box center [704, 153] width 45 height 23
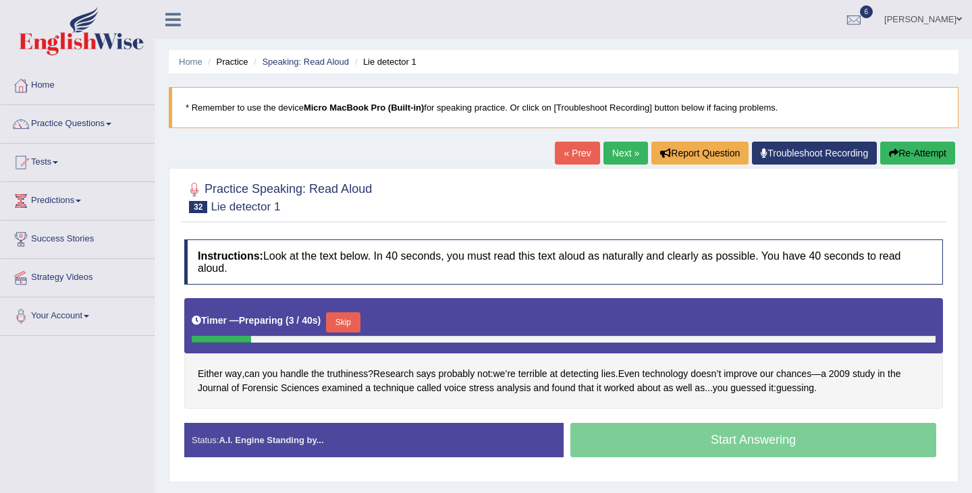
click at [353, 322] on button "Skip" at bounding box center [343, 322] width 34 height 20
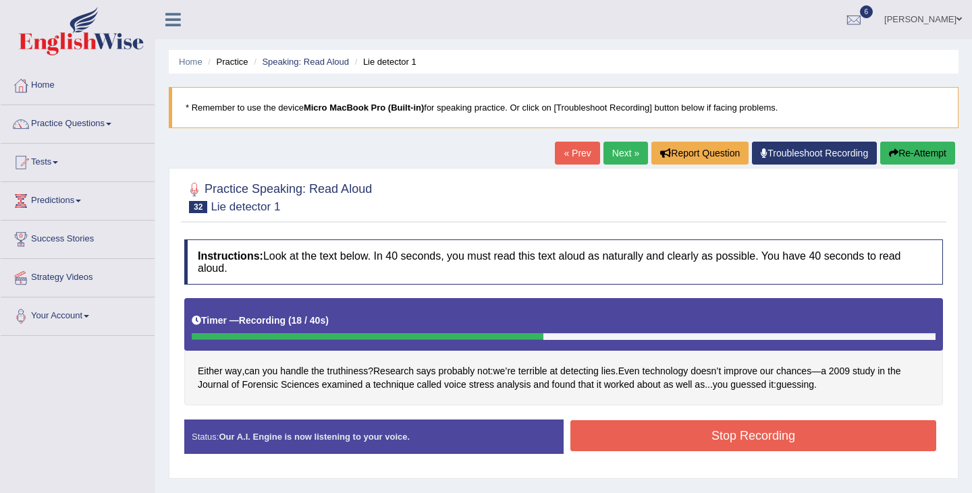
click at [715, 438] on button "Stop Recording" at bounding box center [753, 435] width 366 height 31
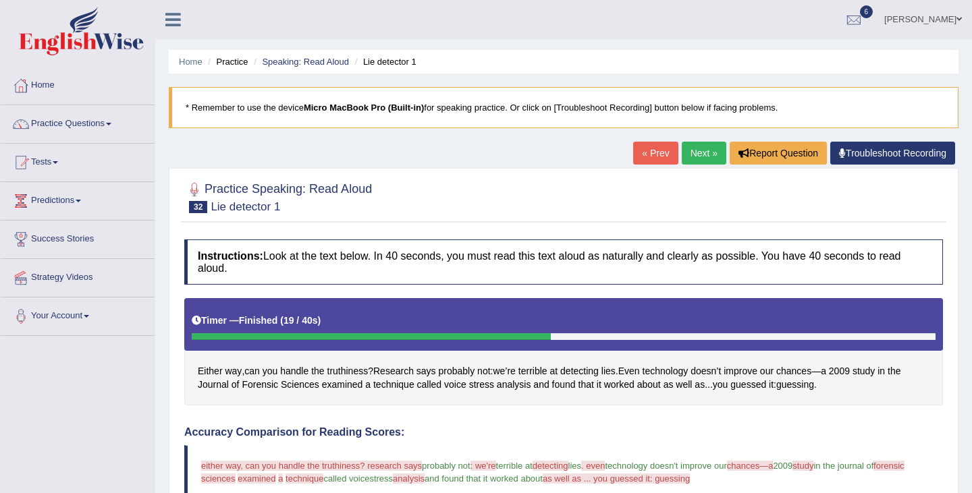
click at [694, 156] on link "Next »" at bounding box center [704, 153] width 45 height 23
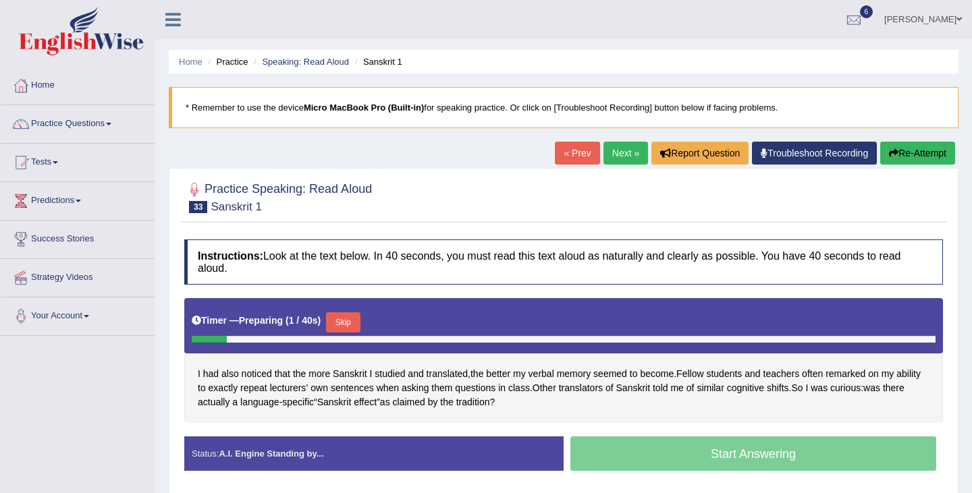
click at [351, 323] on button "Skip" at bounding box center [343, 322] width 34 height 20
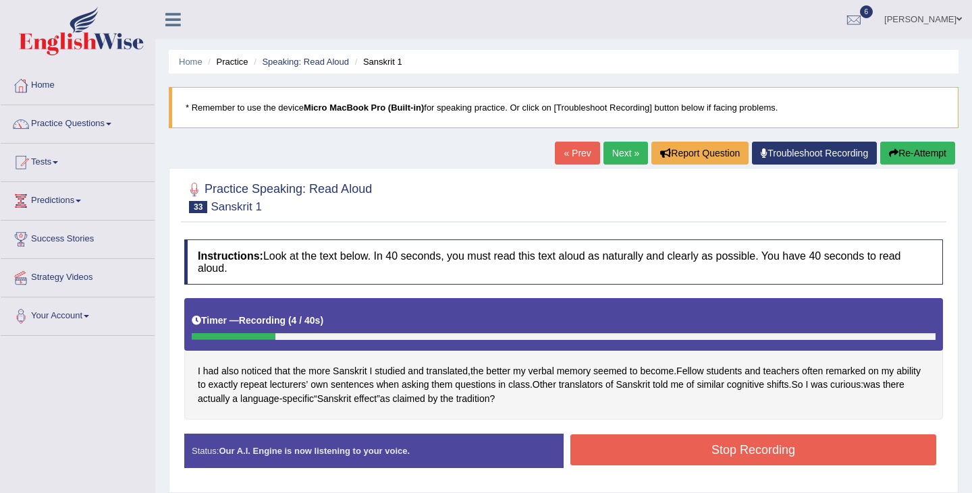
click at [611, 449] on button "Stop Recording" at bounding box center [753, 450] width 366 height 31
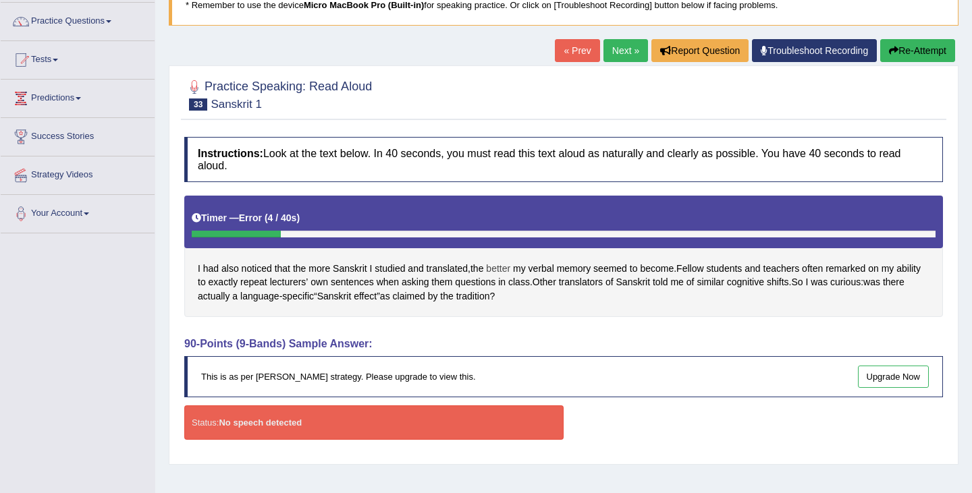
scroll to position [138, 0]
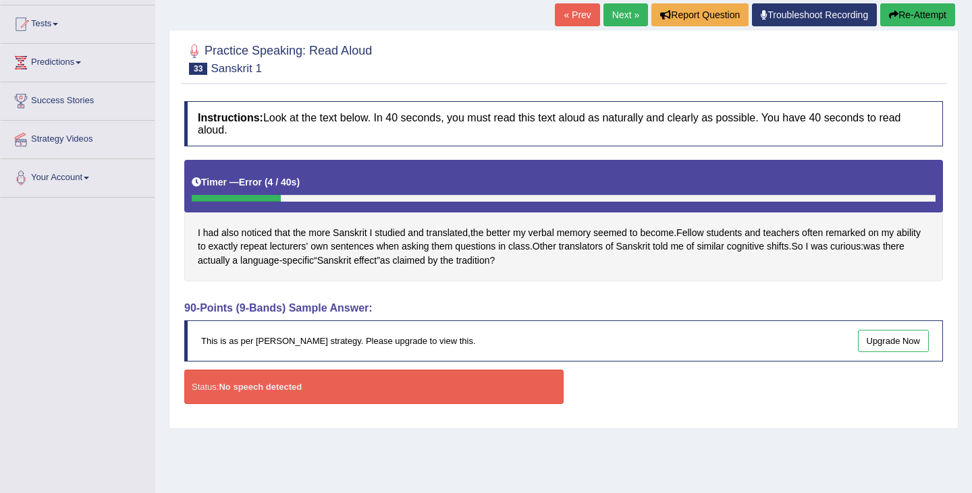
click at [362, 393] on div "Status: No speech detected" at bounding box center [373, 387] width 379 height 34
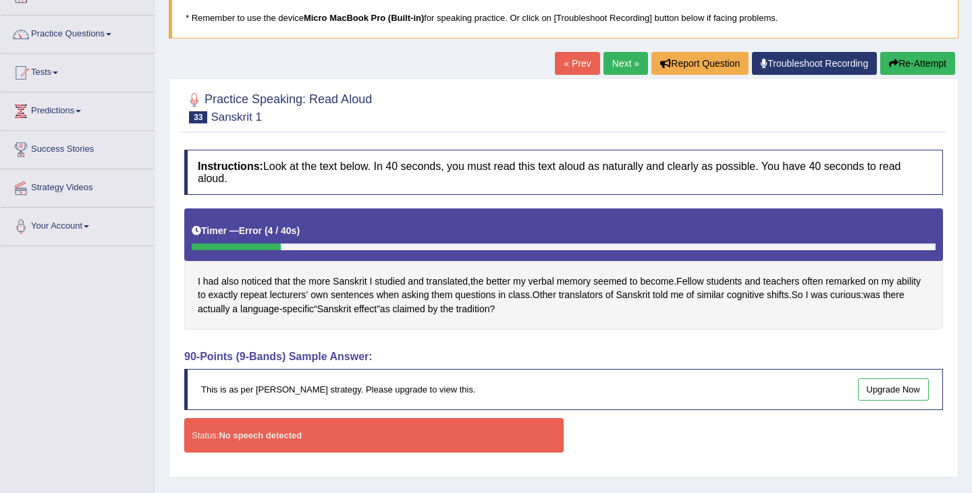
scroll to position [0, 0]
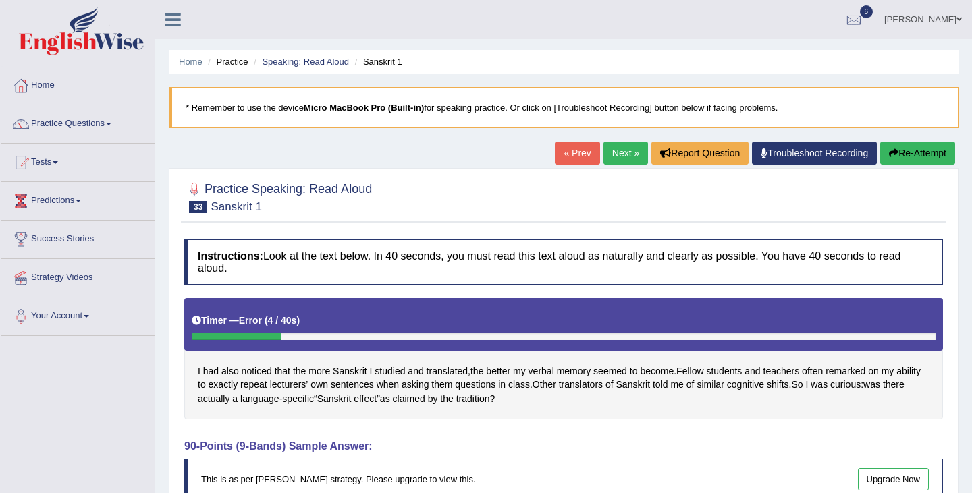
click at [620, 150] on link "Next »" at bounding box center [625, 153] width 45 height 23
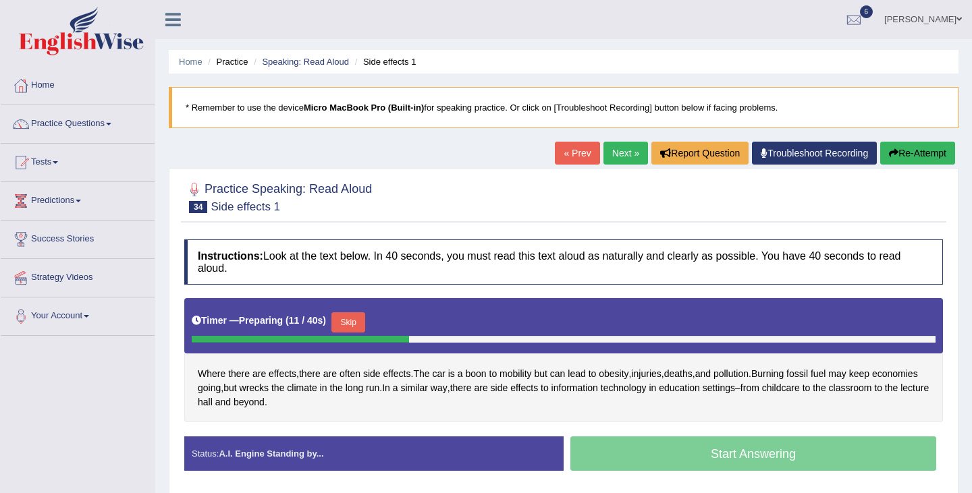
click at [692, 447] on div "Start Answering" at bounding box center [753, 456] width 379 height 38
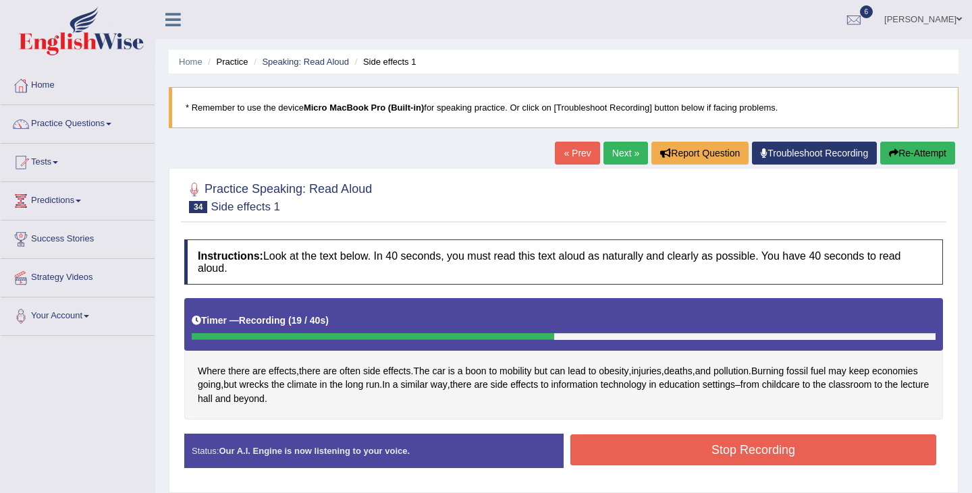
click at [784, 440] on button "Stop Recording" at bounding box center [753, 450] width 366 height 31
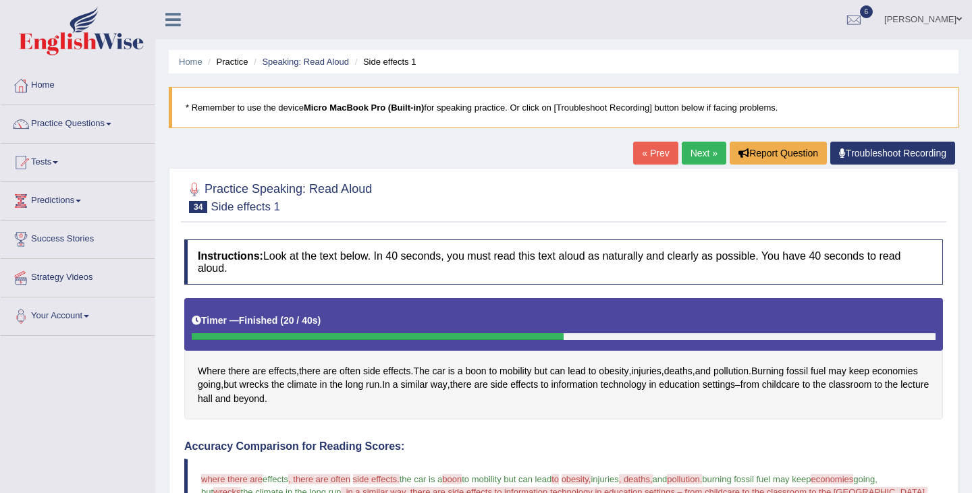
click at [706, 149] on link "Next »" at bounding box center [704, 153] width 45 height 23
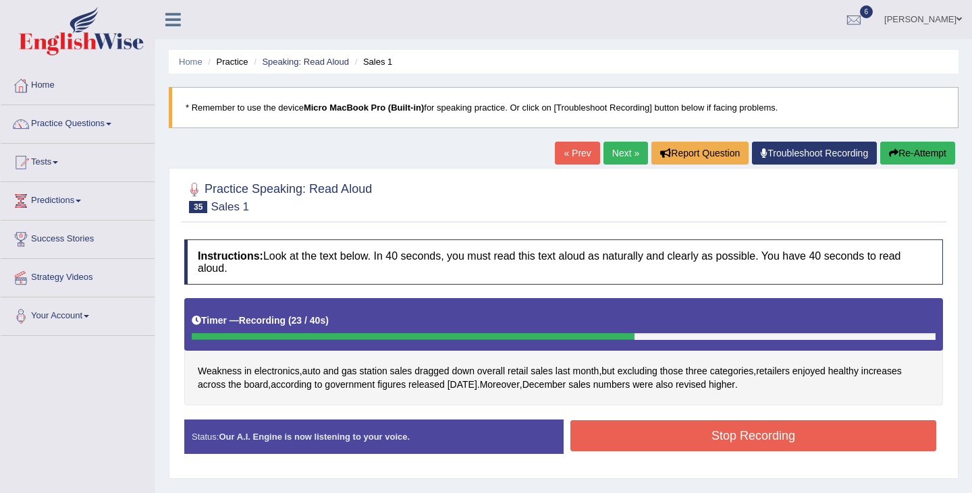
click at [731, 442] on button "Stop Recording" at bounding box center [753, 435] width 366 height 31
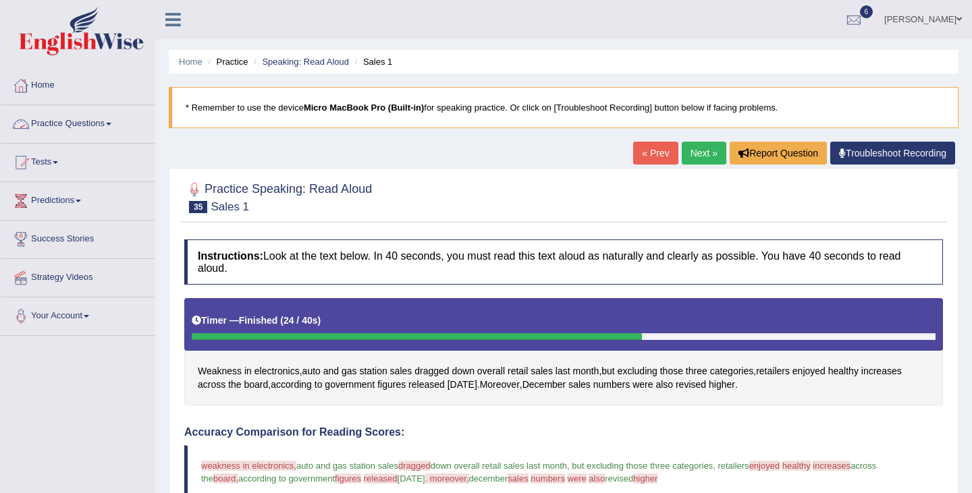
click at [84, 121] on link "Practice Questions" at bounding box center [78, 122] width 154 height 34
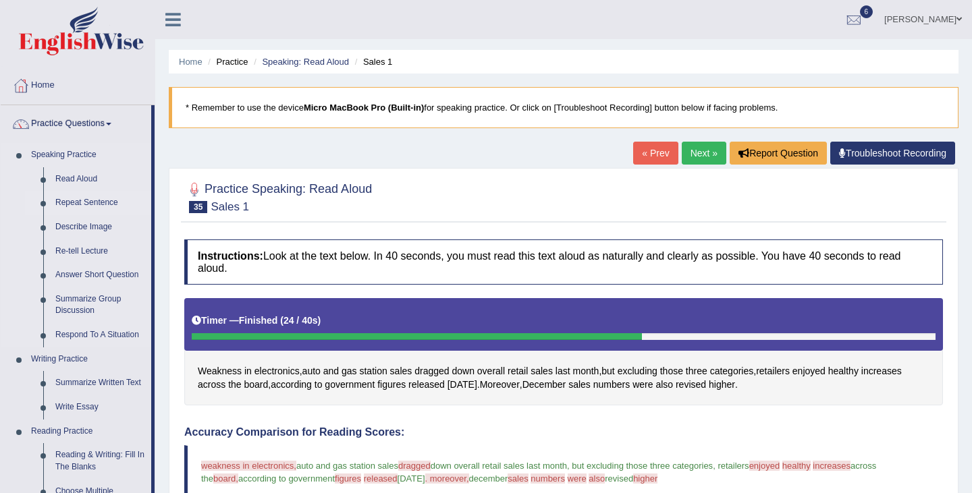
click at [91, 200] on link "Repeat Sentence" at bounding box center [100, 203] width 102 height 24
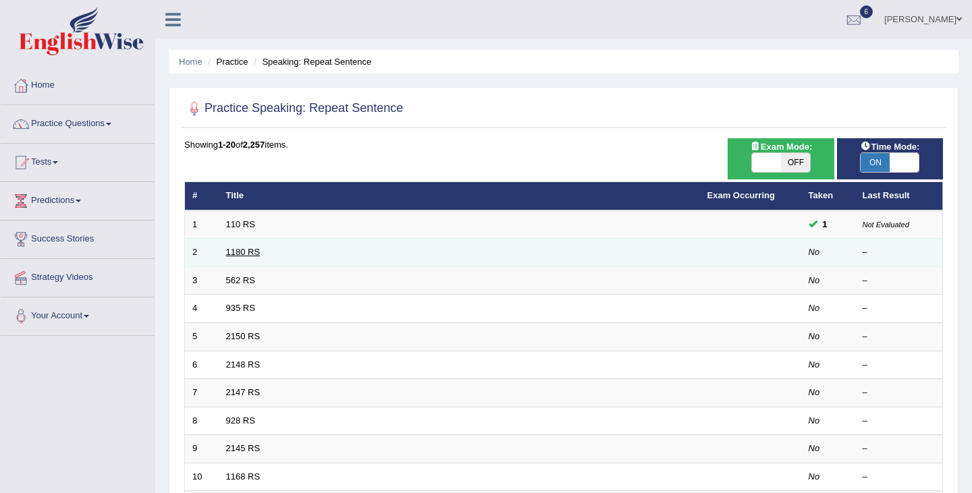
click at [245, 254] on link "1180 RS" at bounding box center [243, 252] width 34 height 10
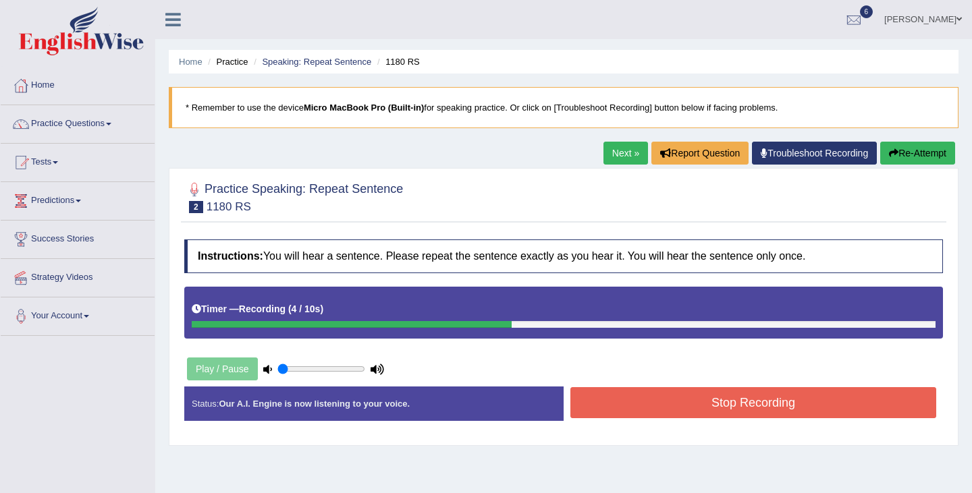
click at [696, 414] on button "Stop Recording" at bounding box center [753, 402] width 366 height 31
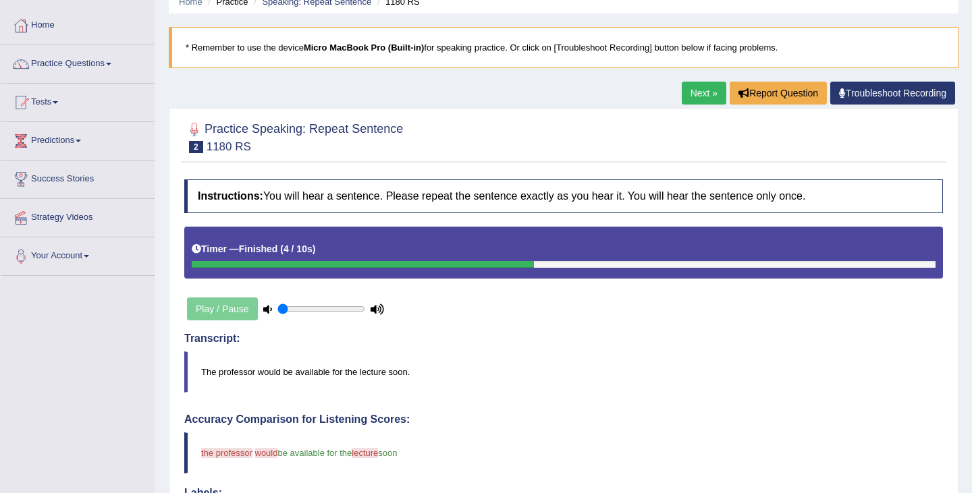
scroll to position [48, 0]
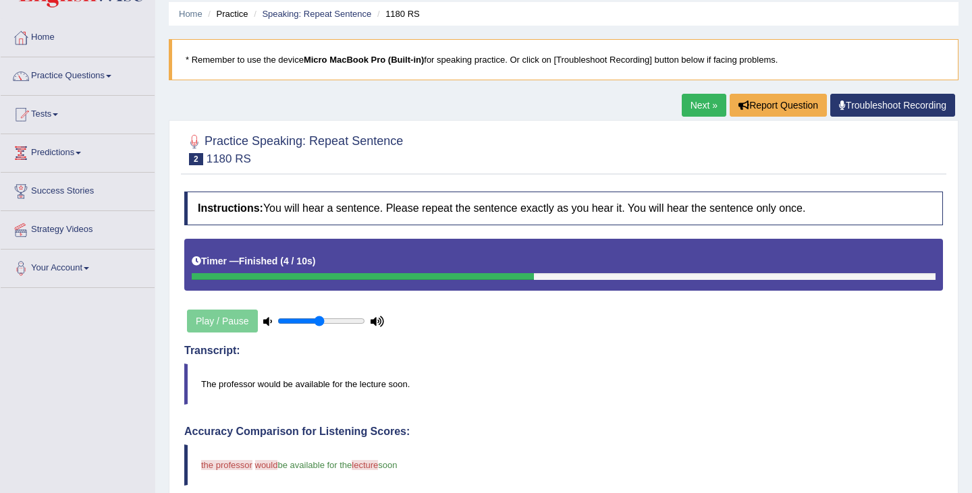
type input "0.5"
click at [321, 320] on input "range" at bounding box center [321, 321] width 88 height 11
click at [694, 107] on link "Next »" at bounding box center [704, 105] width 45 height 23
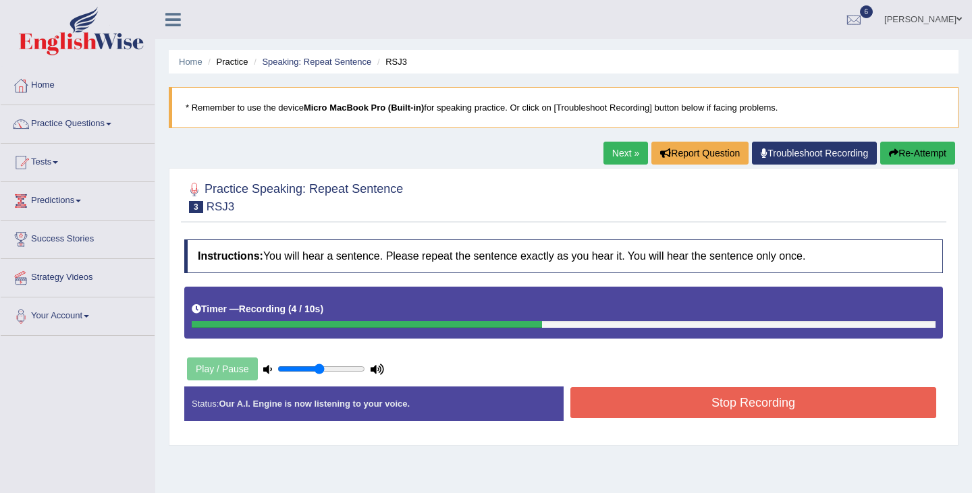
click at [687, 404] on button "Stop Recording" at bounding box center [753, 402] width 366 height 31
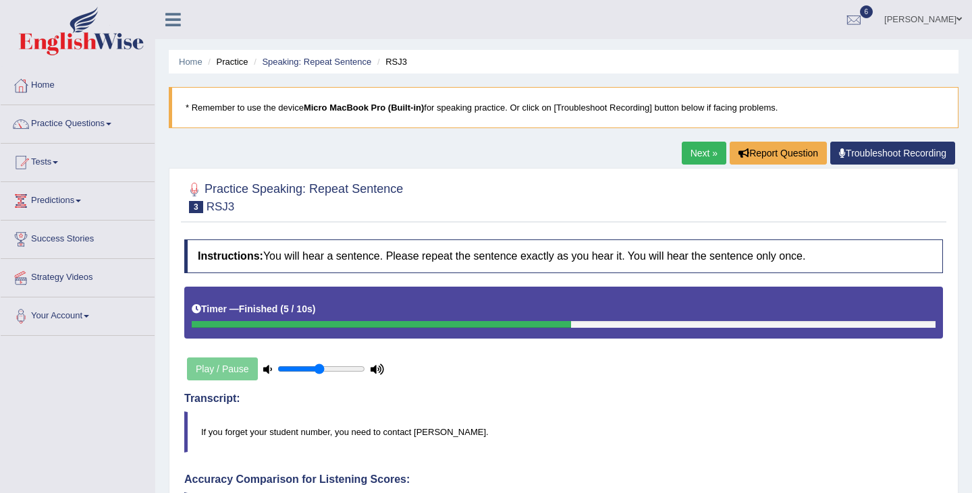
click at [693, 148] on link "Next »" at bounding box center [704, 153] width 45 height 23
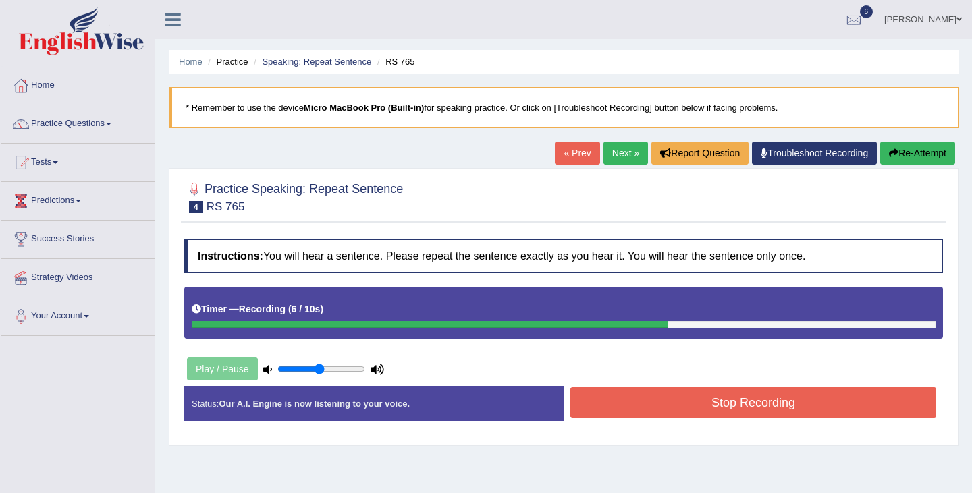
click at [777, 388] on button "Stop Recording" at bounding box center [753, 402] width 366 height 31
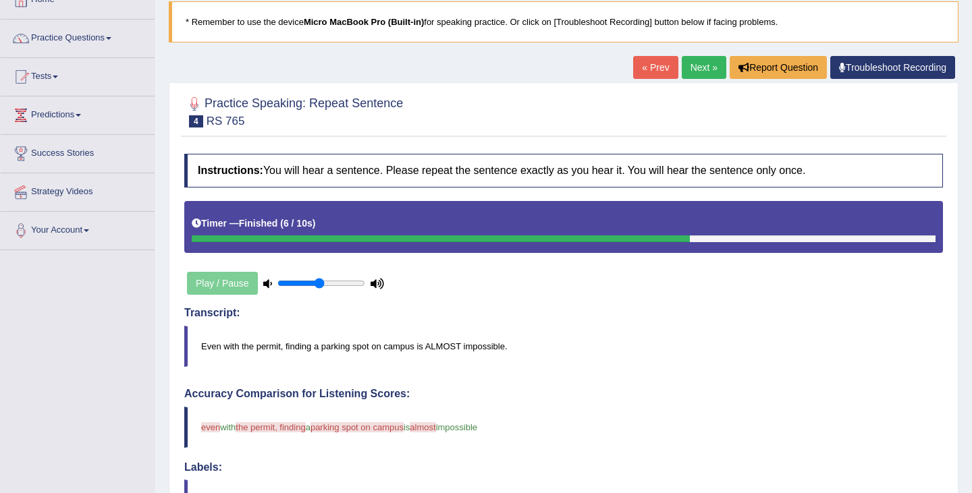
scroll to position [76, 0]
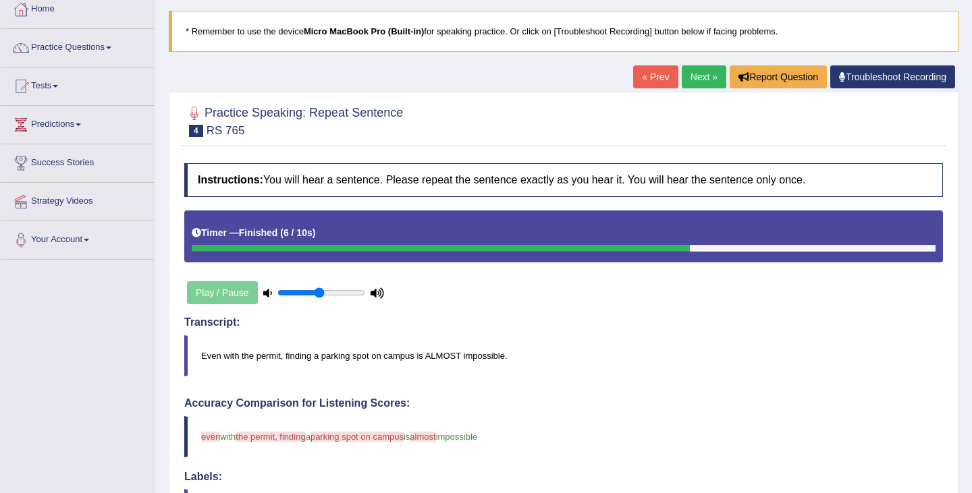
click at [700, 80] on link "Next »" at bounding box center [704, 76] width 45 height 23
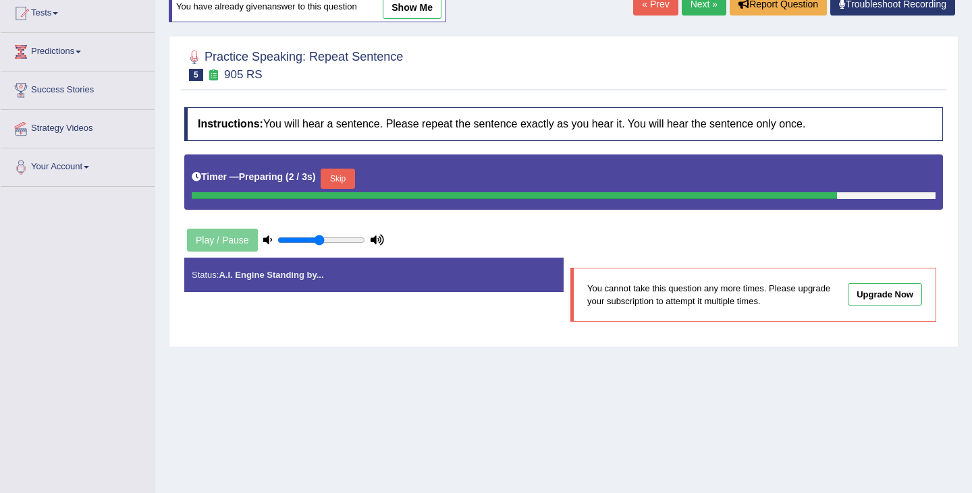
scroll to position [151, 0]
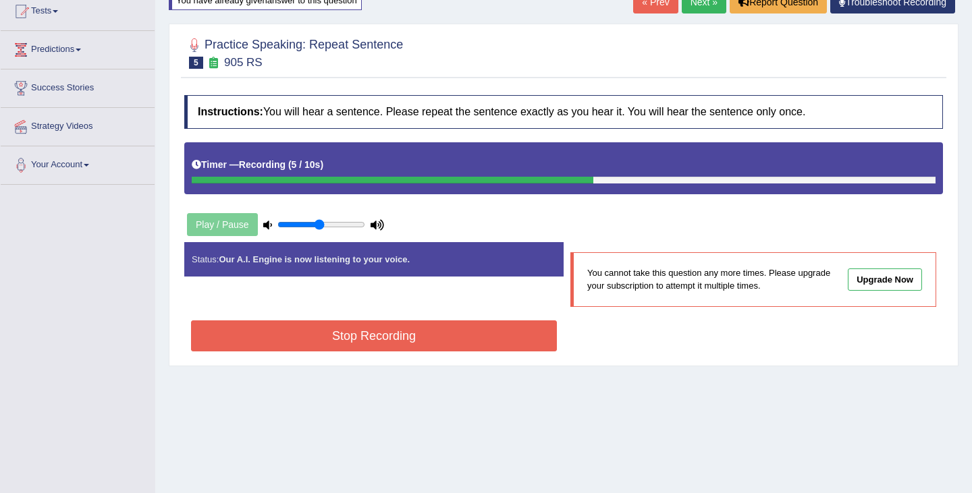
click at [493, 337] on button "Stop Recording" at bounding box center [374, 336] width 366 height 31
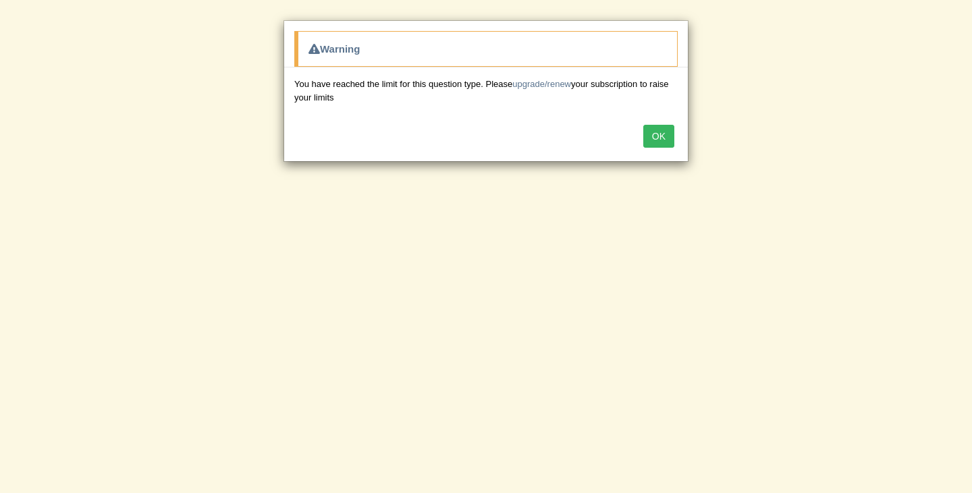
click at [668, 130] on button "OK" at bounding box center [658, 136] width 31 height 23
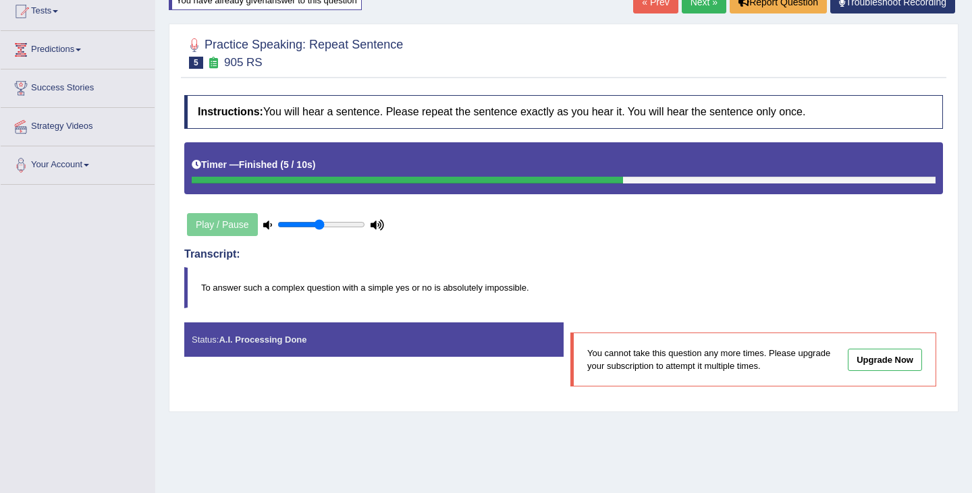
click at [705, 7] on link "Next »" at bounding box center [704, 2] width 45 height 23
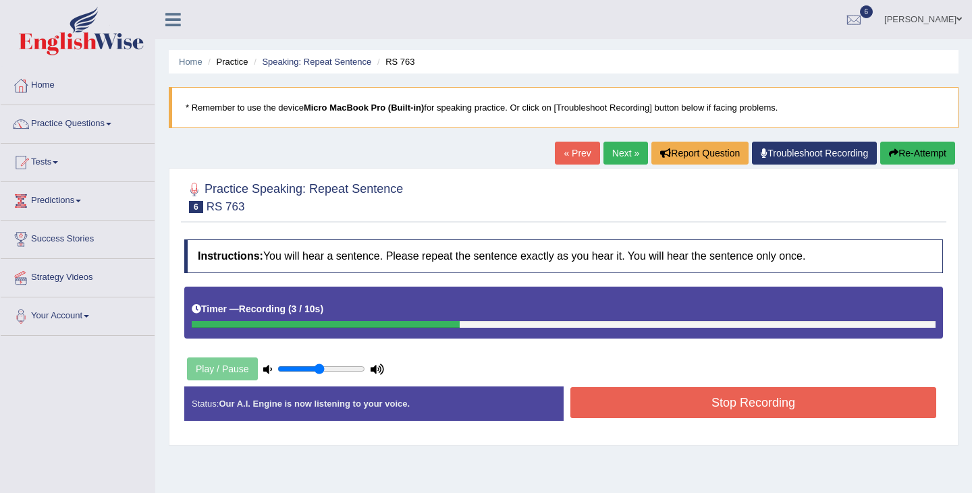
click at [614, 157] on link "Next »" at bounding box center [625, 153] width 45 height 23
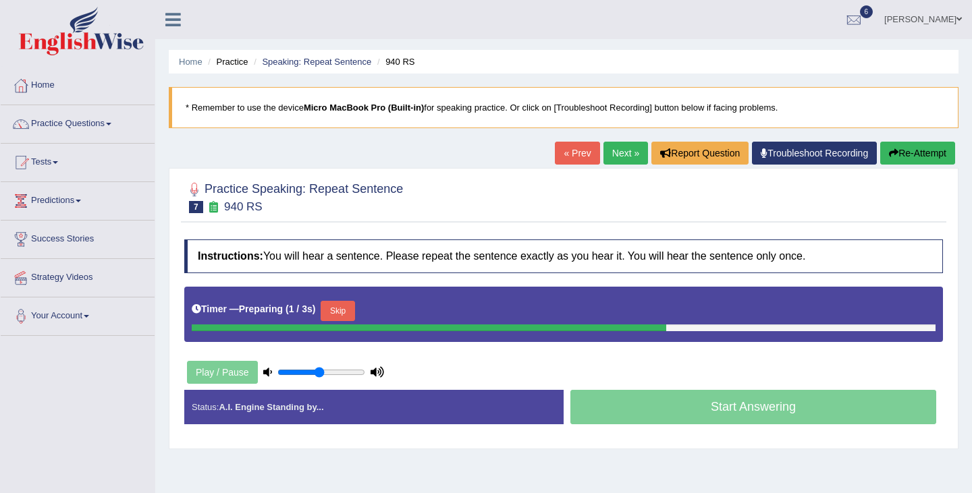
click at [581, 157] on link "« Prev" at bounding box center [577, 153] width 45 height 23
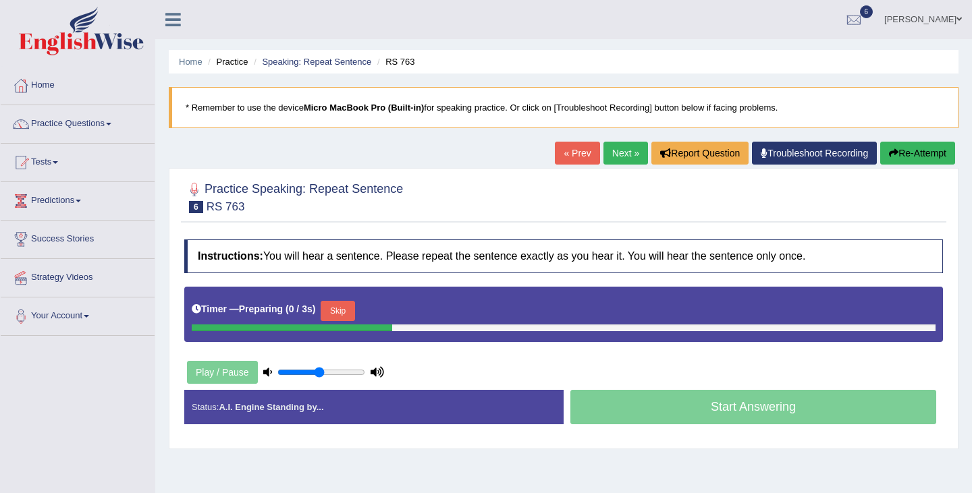
click at [353, 317] on button "Skip" at bounding box center [338, 311] width 34 height 20
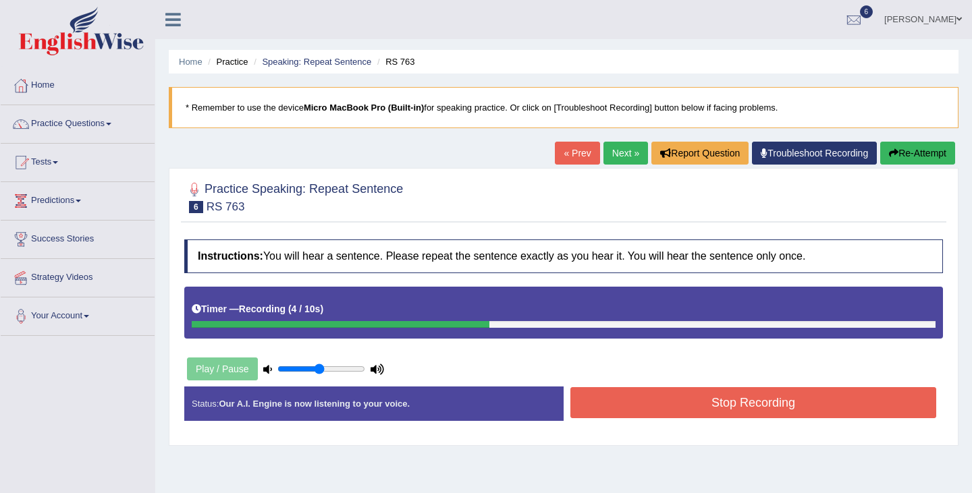
click at [667, 412] on button "Stop Recording" at bounding box center [753, 402] width 366 height 31
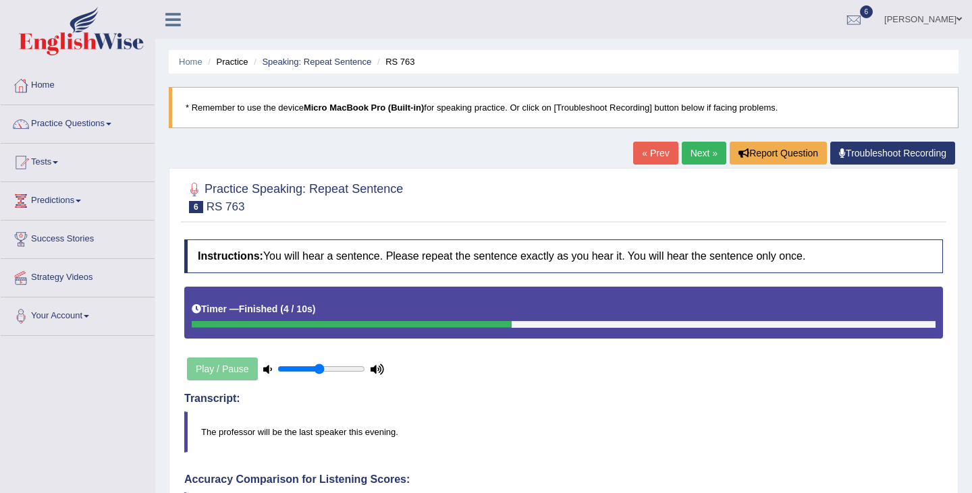
click at [699, 154] on link "Next »" at bounding box center [704, 153] width 45 height 23
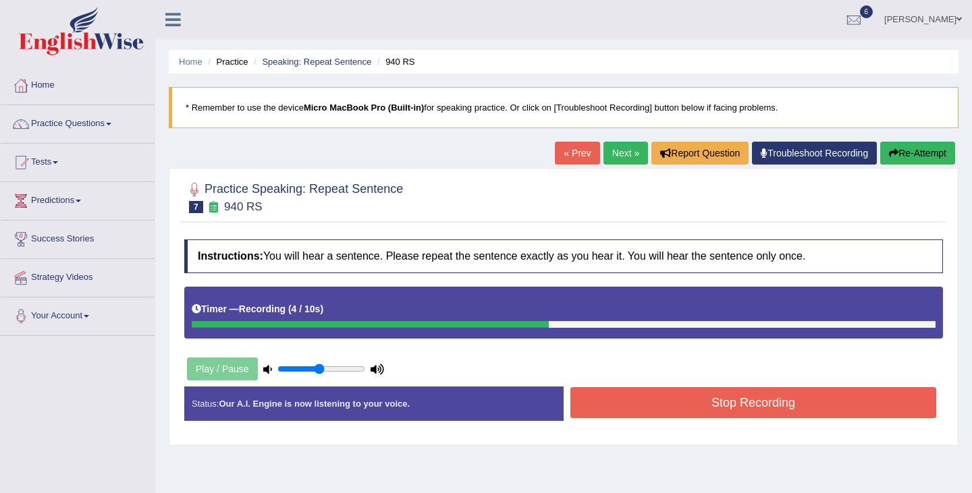
click at [679, 402] on button "Stop Recording" at bounding box center [753, 402] width 366 height 31
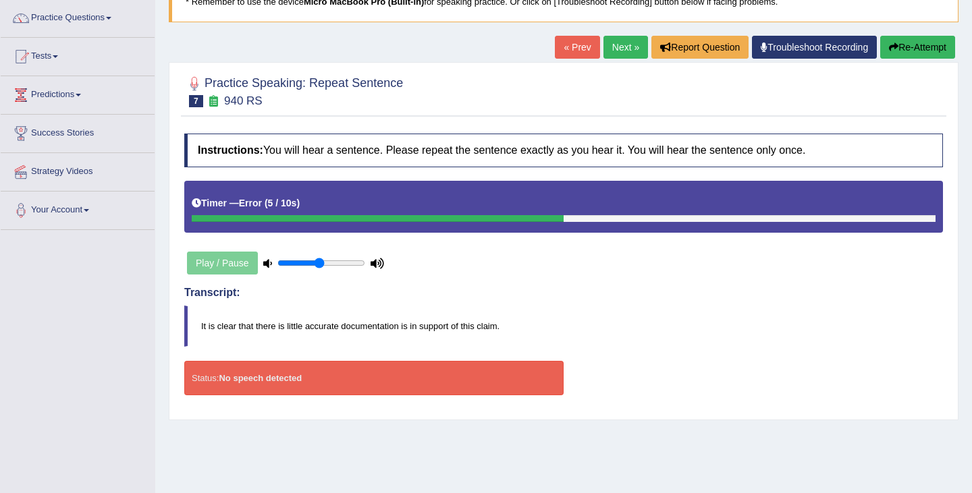
scroll to position [111, 0]
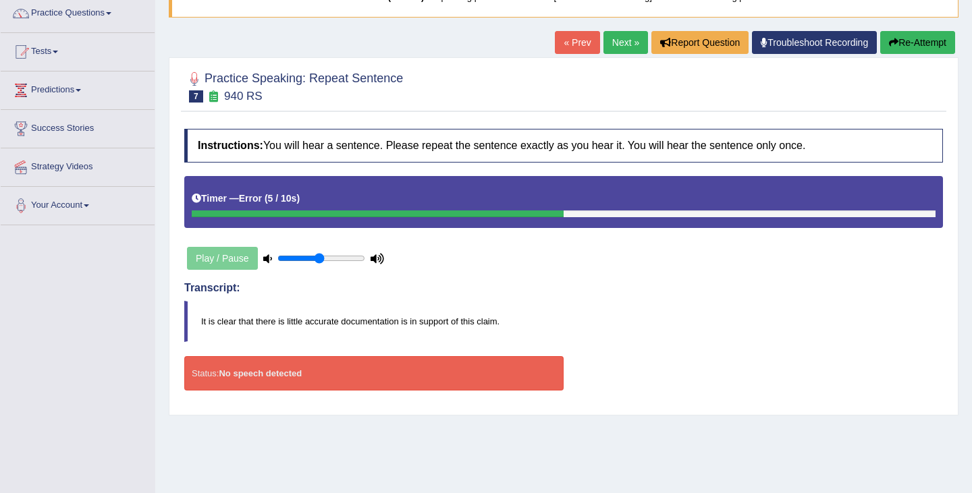
click at [626, 59] on div "Practice Speaking: Repeat Sentence 7 940 RS Instructions: You will hear a sente…" at bounding box center [564, 236] width 790 height 358
click at [625, 46] on link "Next »" at bounding box center [625, 42] width 45 height 23
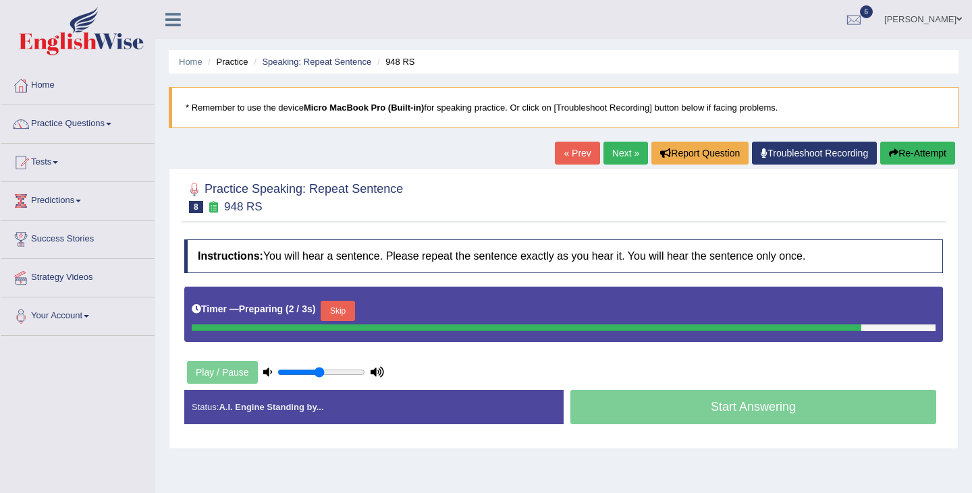
click at [347, 312] on button "Skip" at bounding box center [338, 311] width 34 height 20
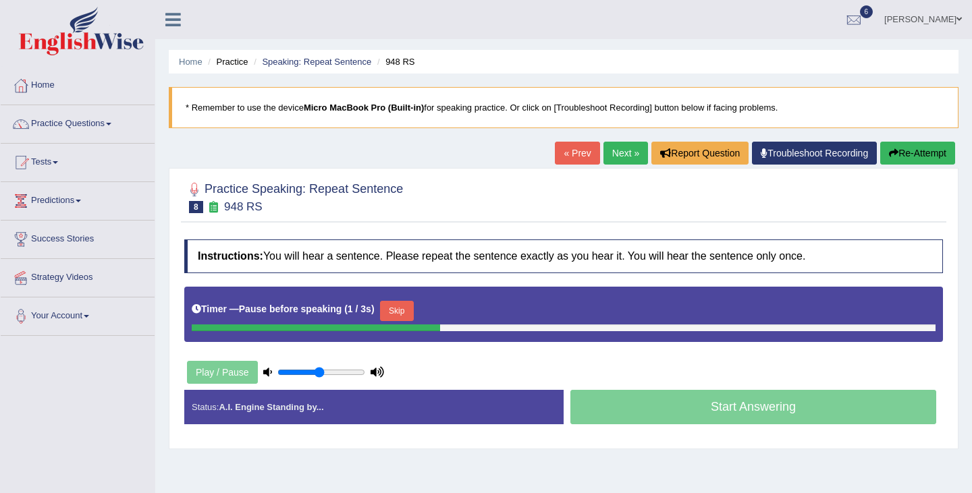
click at [387, 307] on button "Skip" at bounding box center [397, 311] width 34 height 20
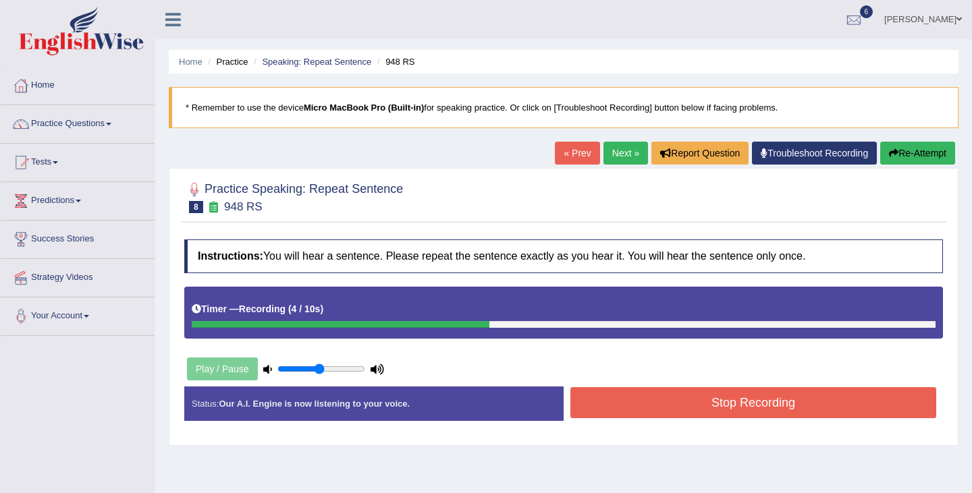
click at [679, 405] on button "Stop Recording" at bounding box center [753, 402] width 366 height 31
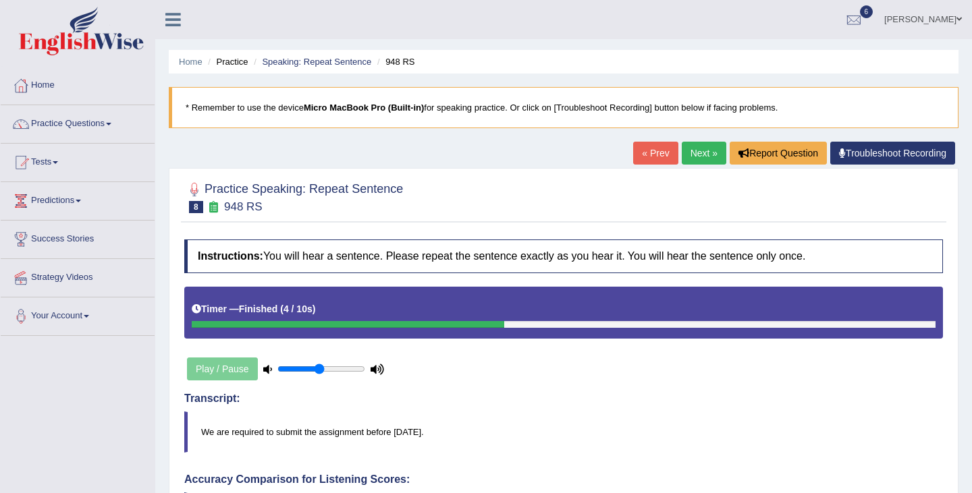
click at [195, 399] on h4 "Transcript:" at bounding box center [563, 399] width 759 height 12
click at [655, 158] on link "« Prev" at bounding box center [655, 153] width 45 height 23
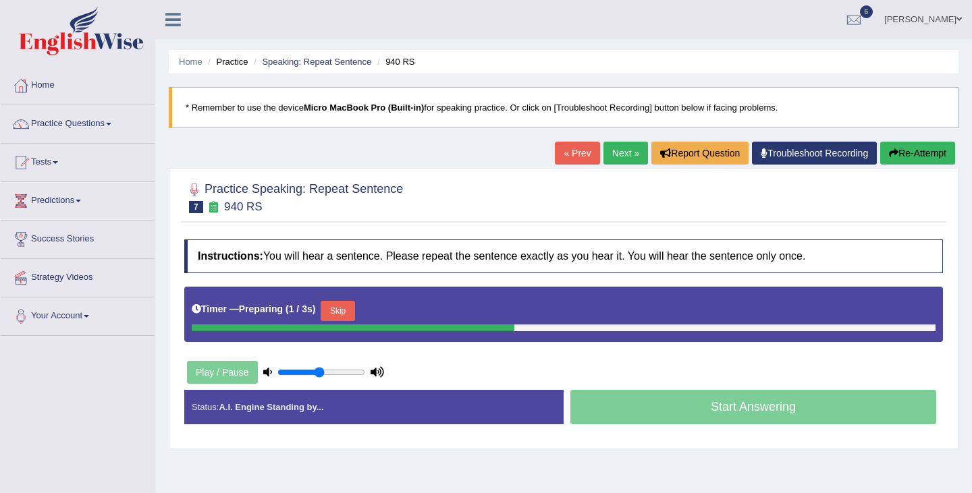
click at [620, 158] on link "Next »" at bounding box center [625, 153] width 45 height 23
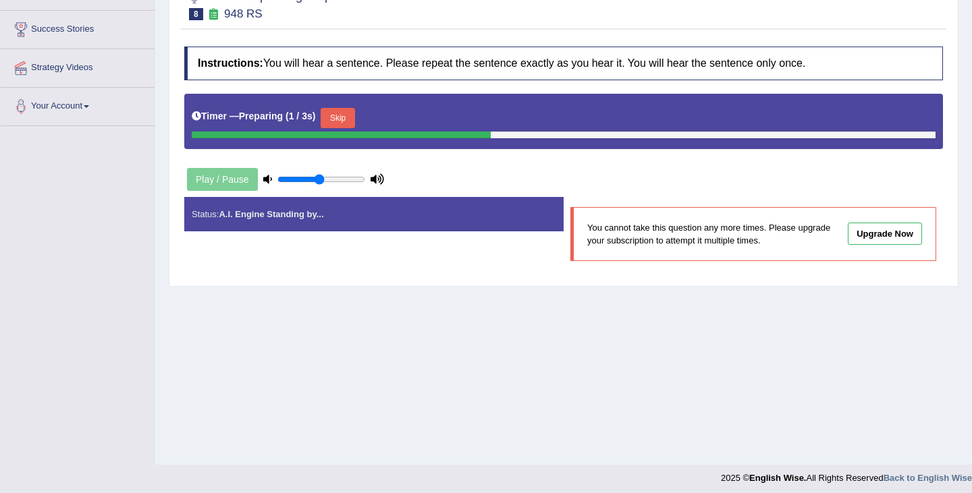
scroll to position [215, 0]
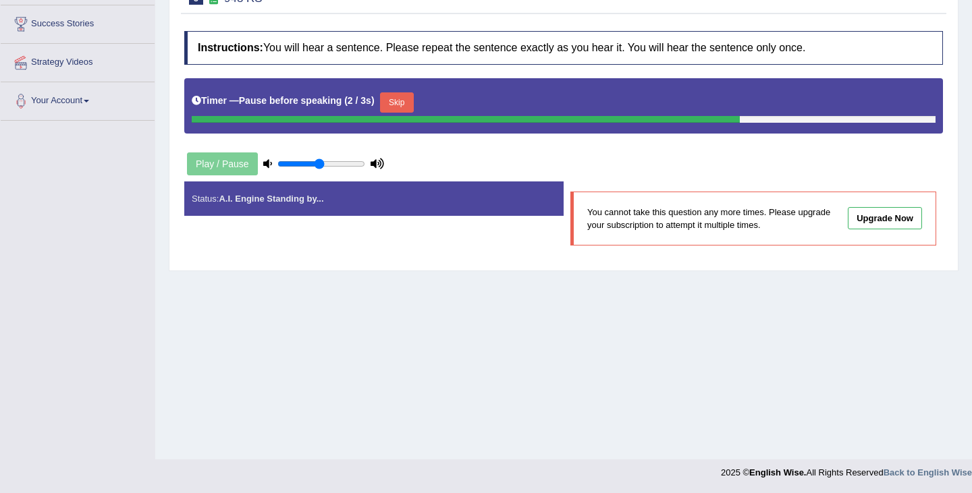
click at [406, 101] on button "Skip" at bounding box center [397, 102] width 34 height 20
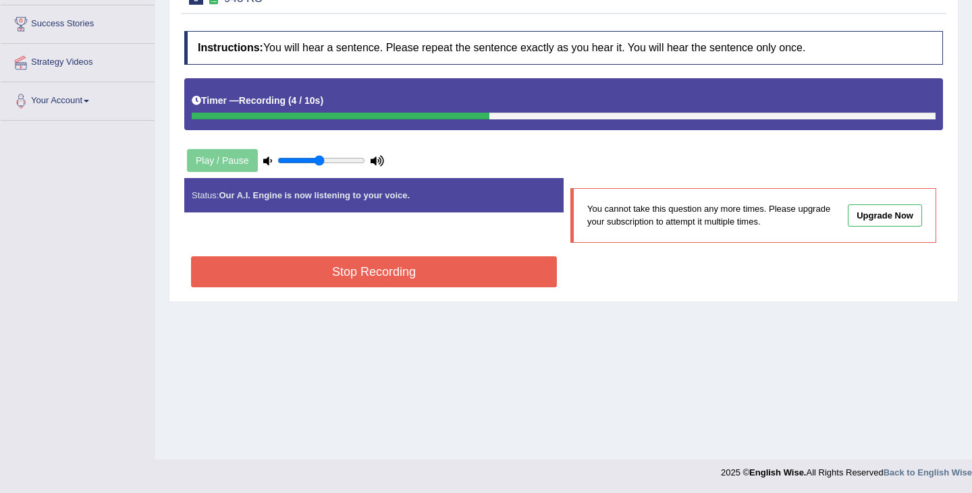
click at [405, 271] on button "Stop Recording" at bounding box center [374, 271] width 366 height 31
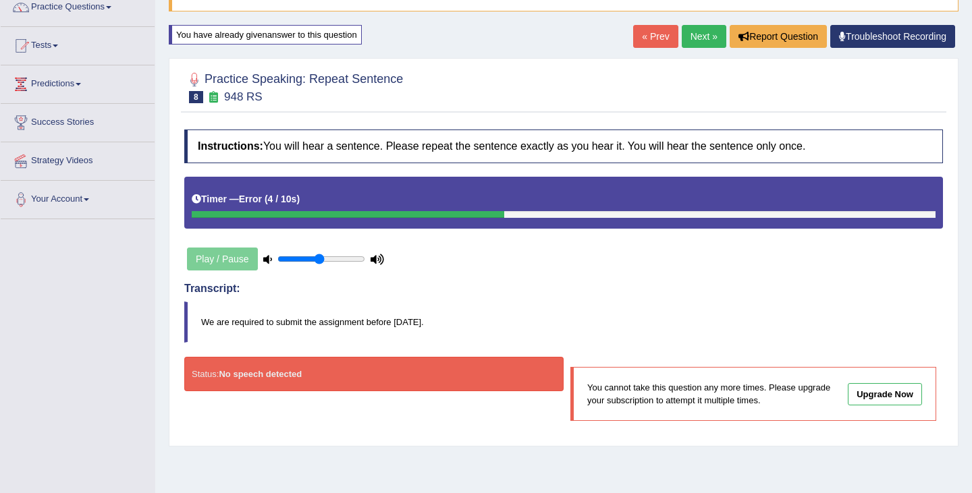
scroll to position [97, 0]
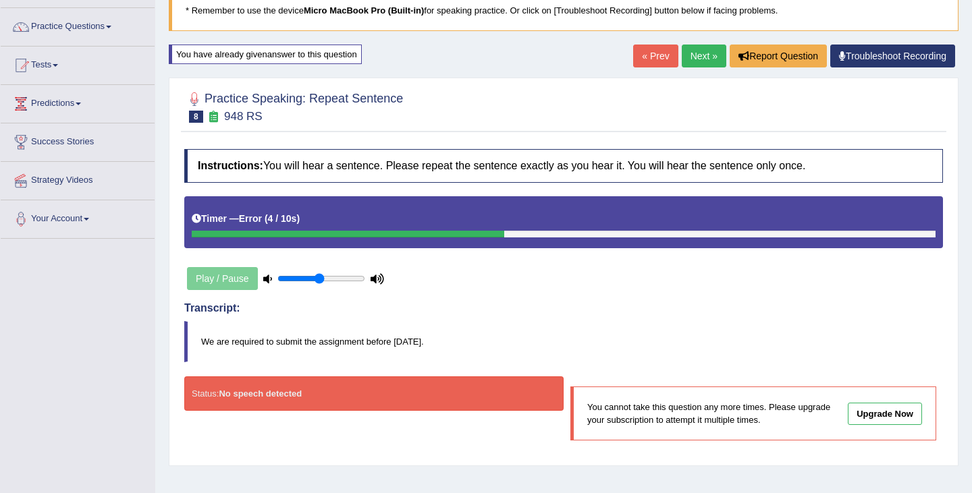
click at [653, 48] on link "« Prev" at bounding box center [655, 56] width 45 height 23
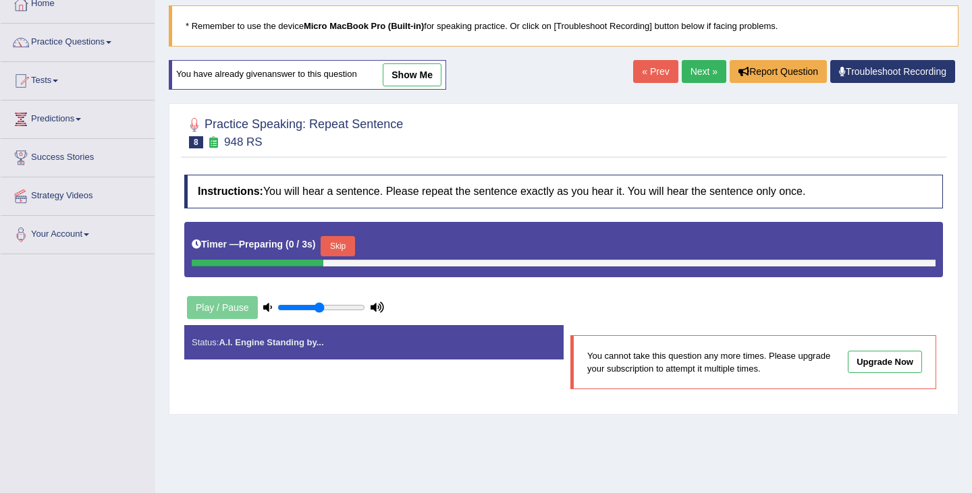
scroll to position [94, 0]
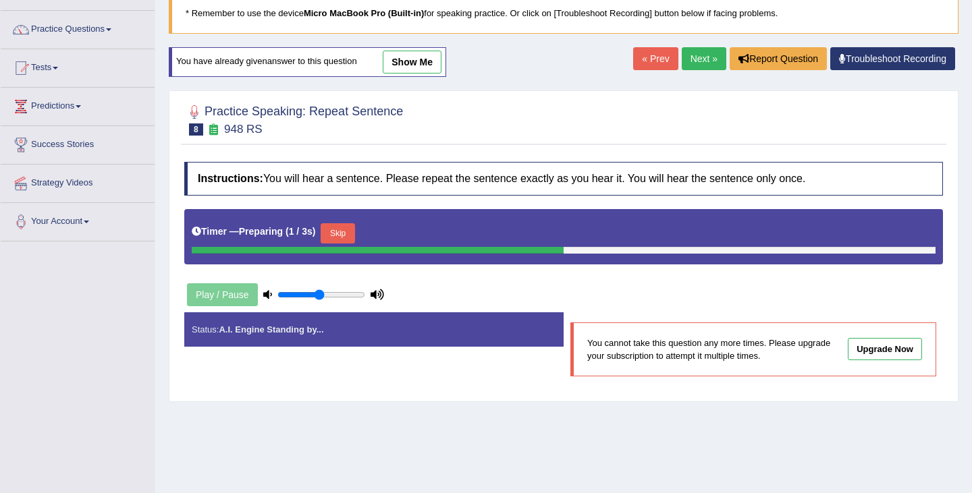
click at [344, 232] on button "Skip" at bounding box center [338, 233] width 34 height 20
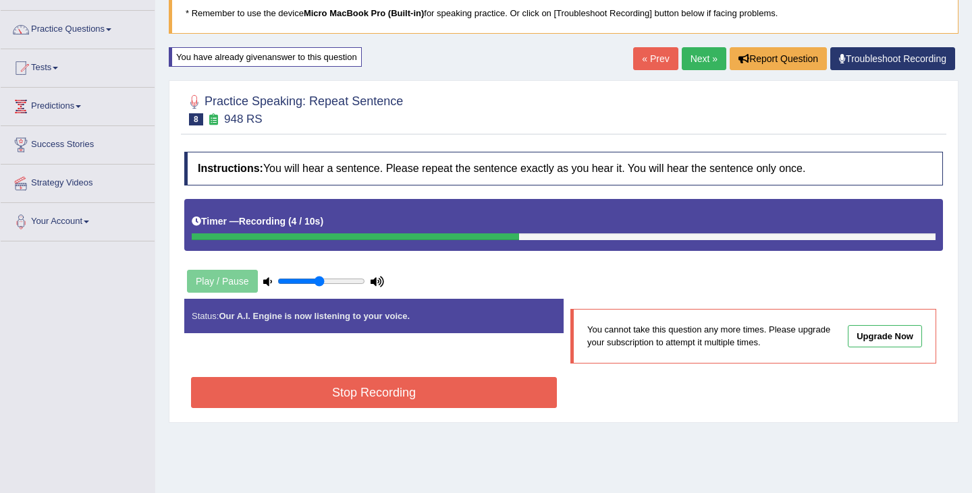
click at [375, 400] on button "Stop Recording" at bounding box center [374, 392] width 366 height 31
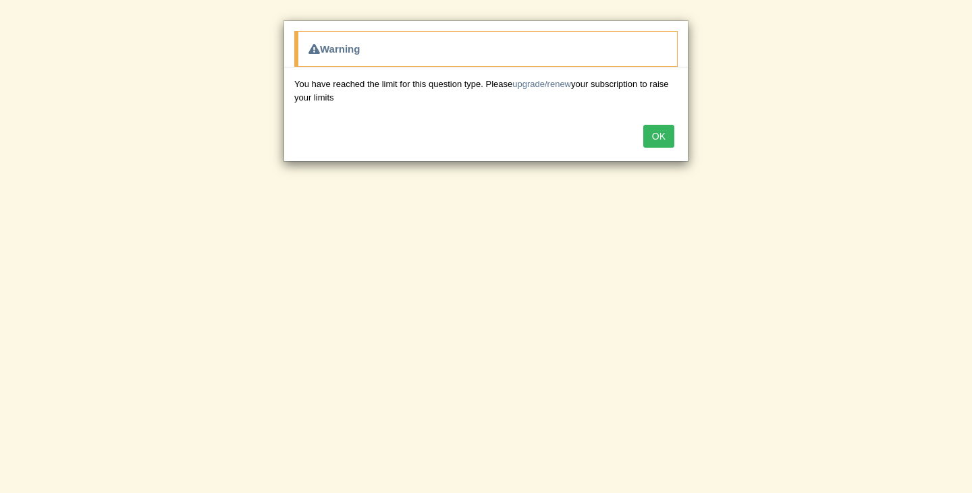
click at [643, 136] on button "OK" at bounding box center [658, 136] width 31 height 23
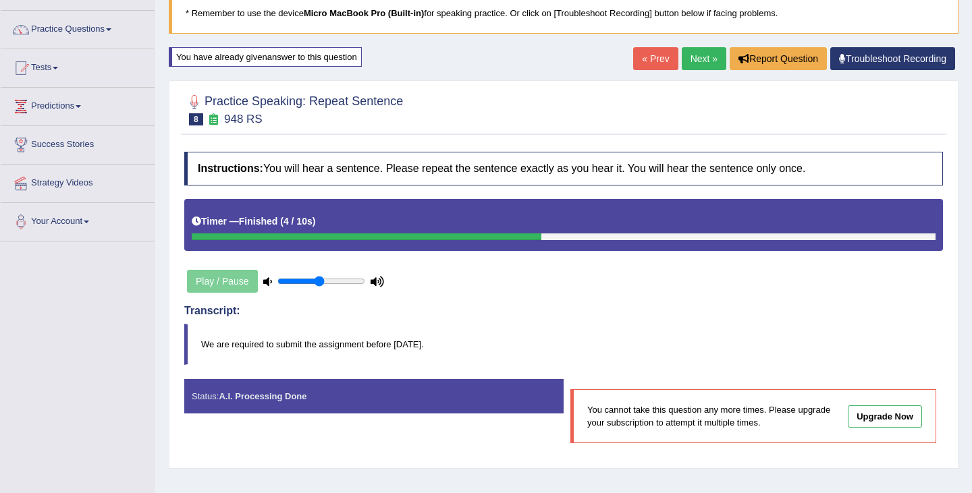
click at [698, 63] on link "Next »" at bounding box center [704, 58] width 45 height 23
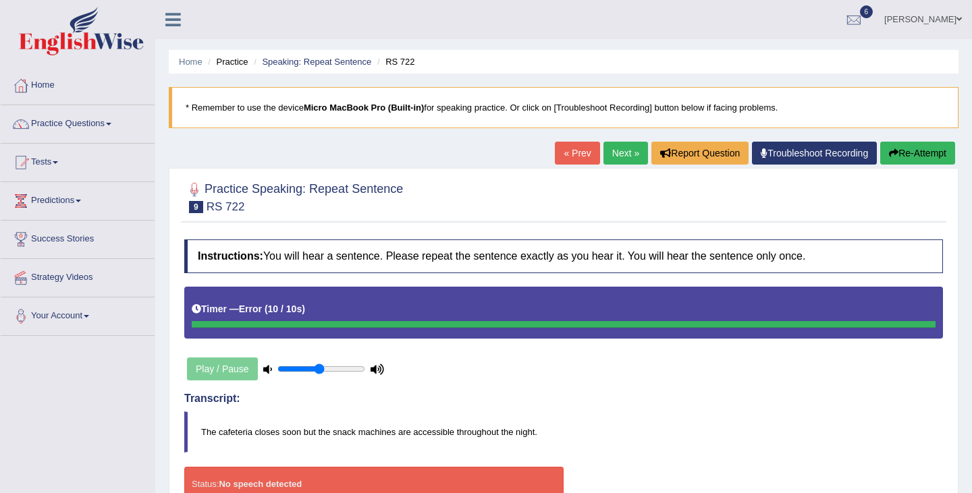
click at [620, 158] on link "Next »" at bounding box center [625, 153] width 45 height 23
